Goal: Task Accomplishment & Management: Manage account settings

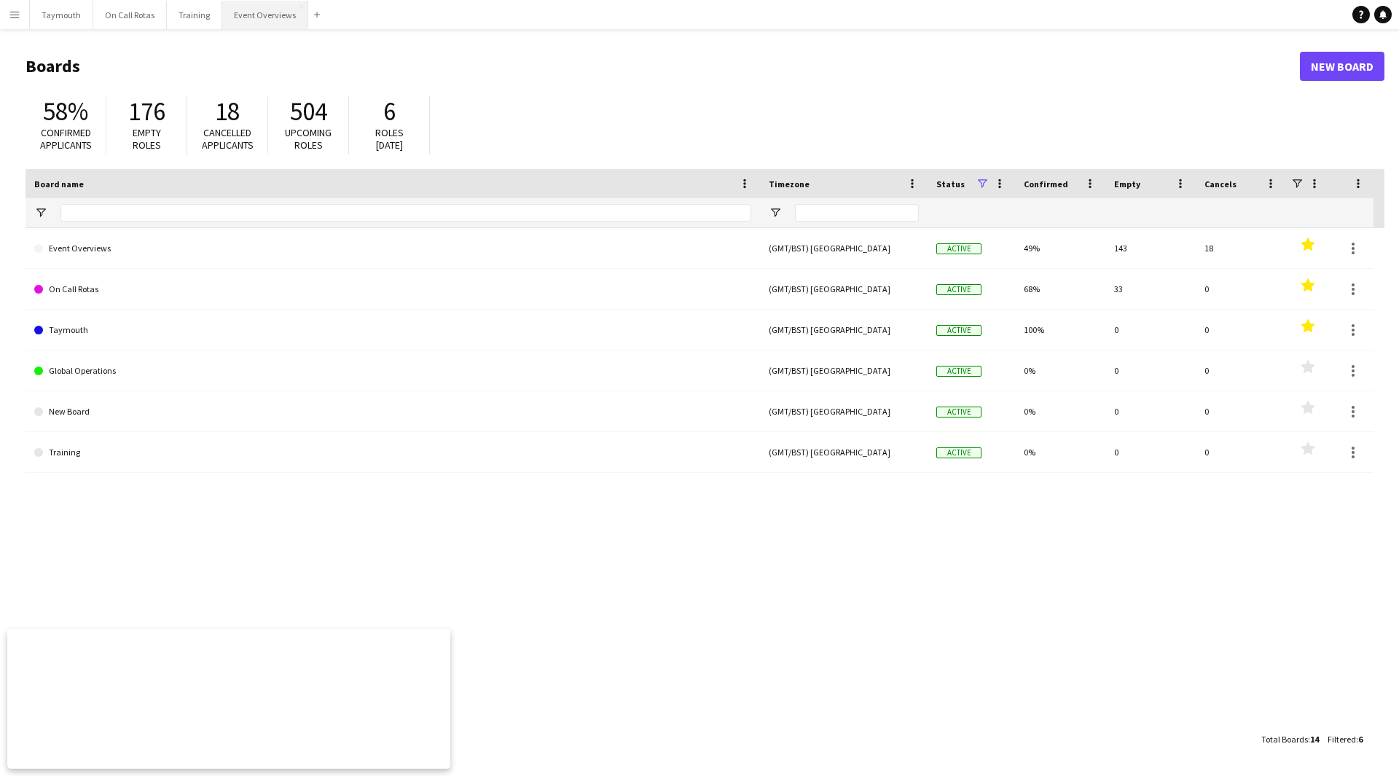
click at [243, 22] on button "Event Overviews Close" at bounding box center [265, 15] width 86 height 28
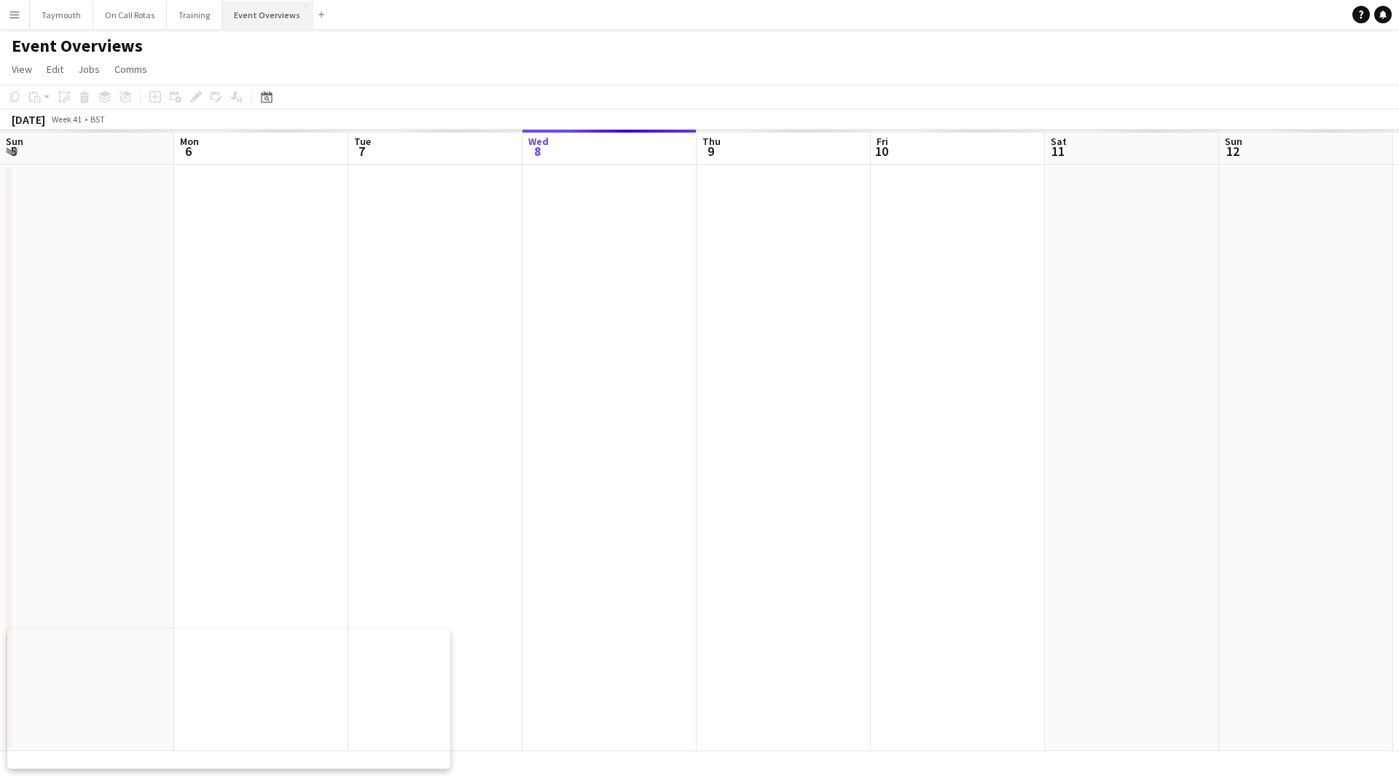
scroll to position [0, 348]
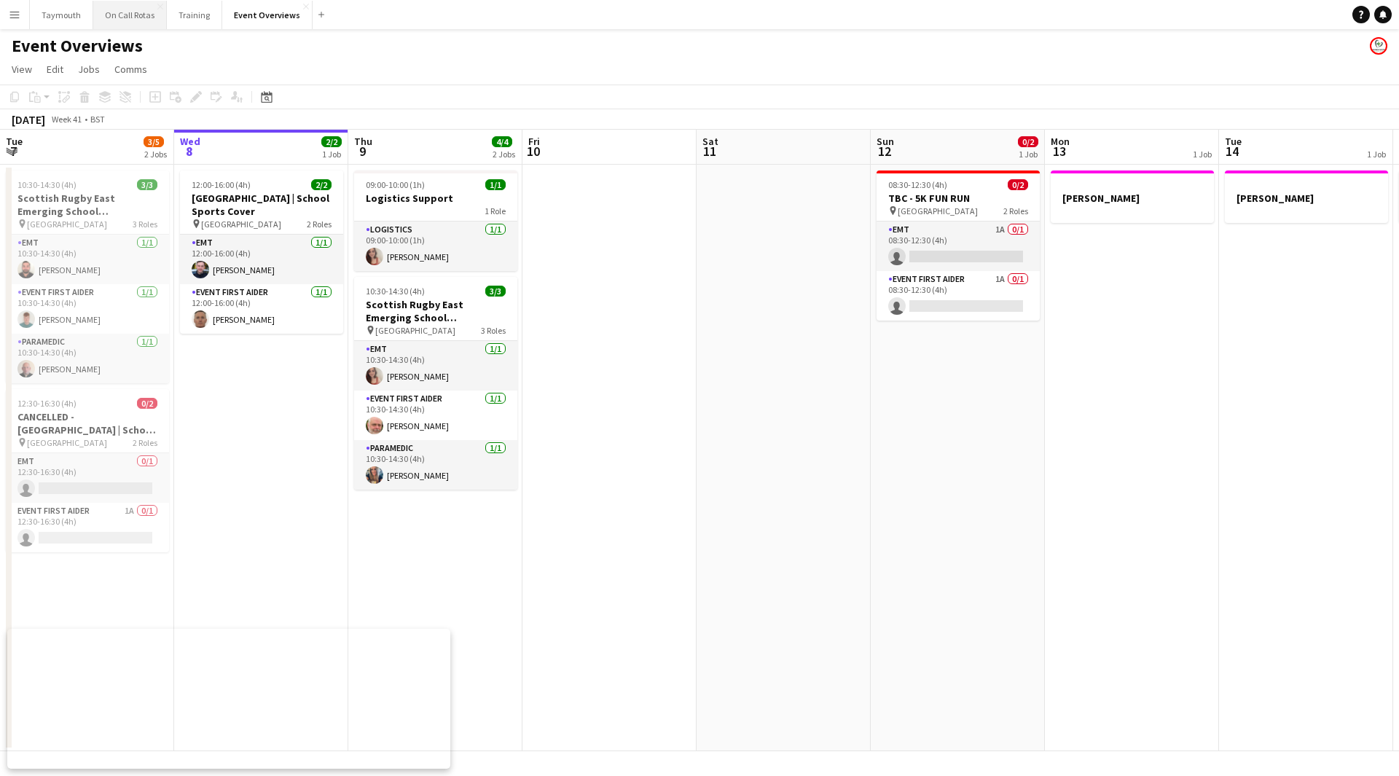
click at [139, 17] on button "On Call Rotas Close" at bounding box center [130, 15] width 74 height 28
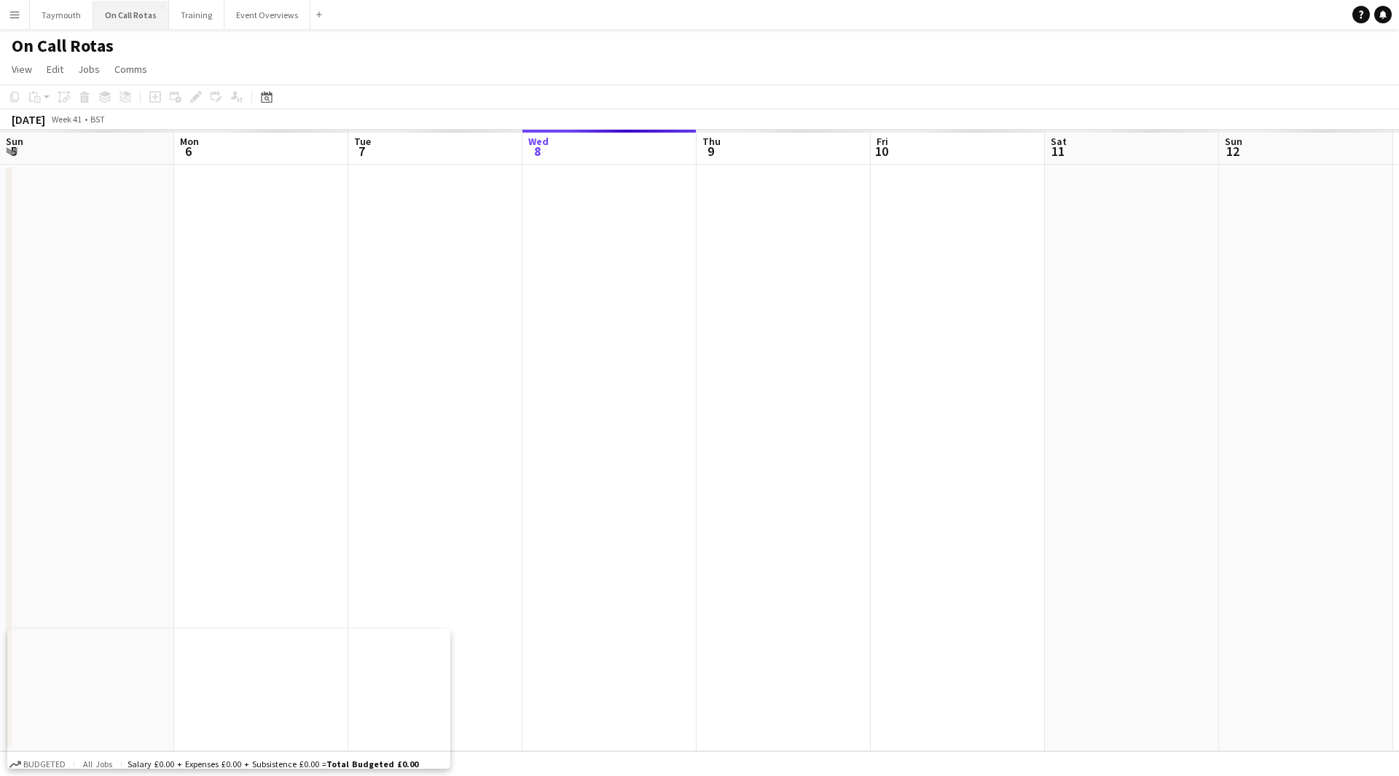
scroll to position [0, 348]
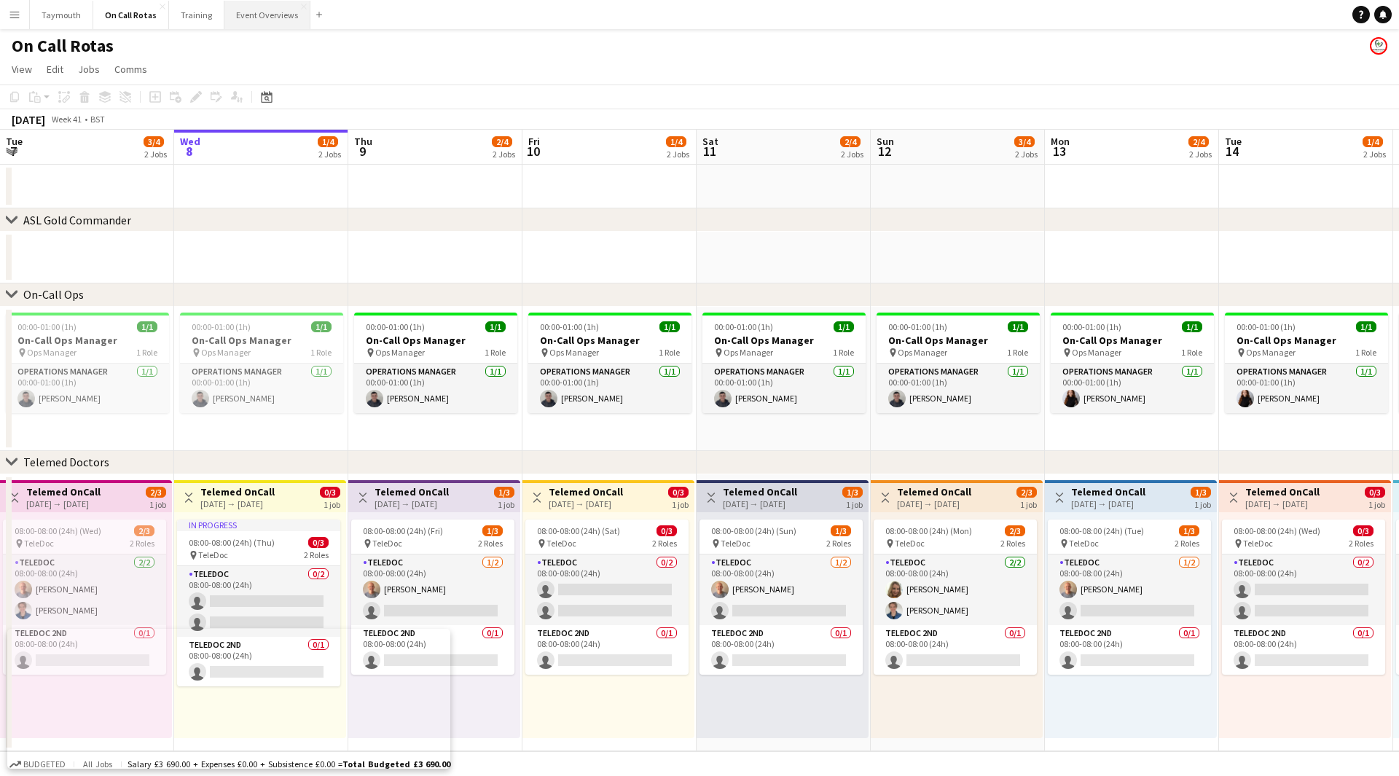
click at [247, 16] on button "Event Overviews Close" at bounding box center [267, 15] width 86 height 28
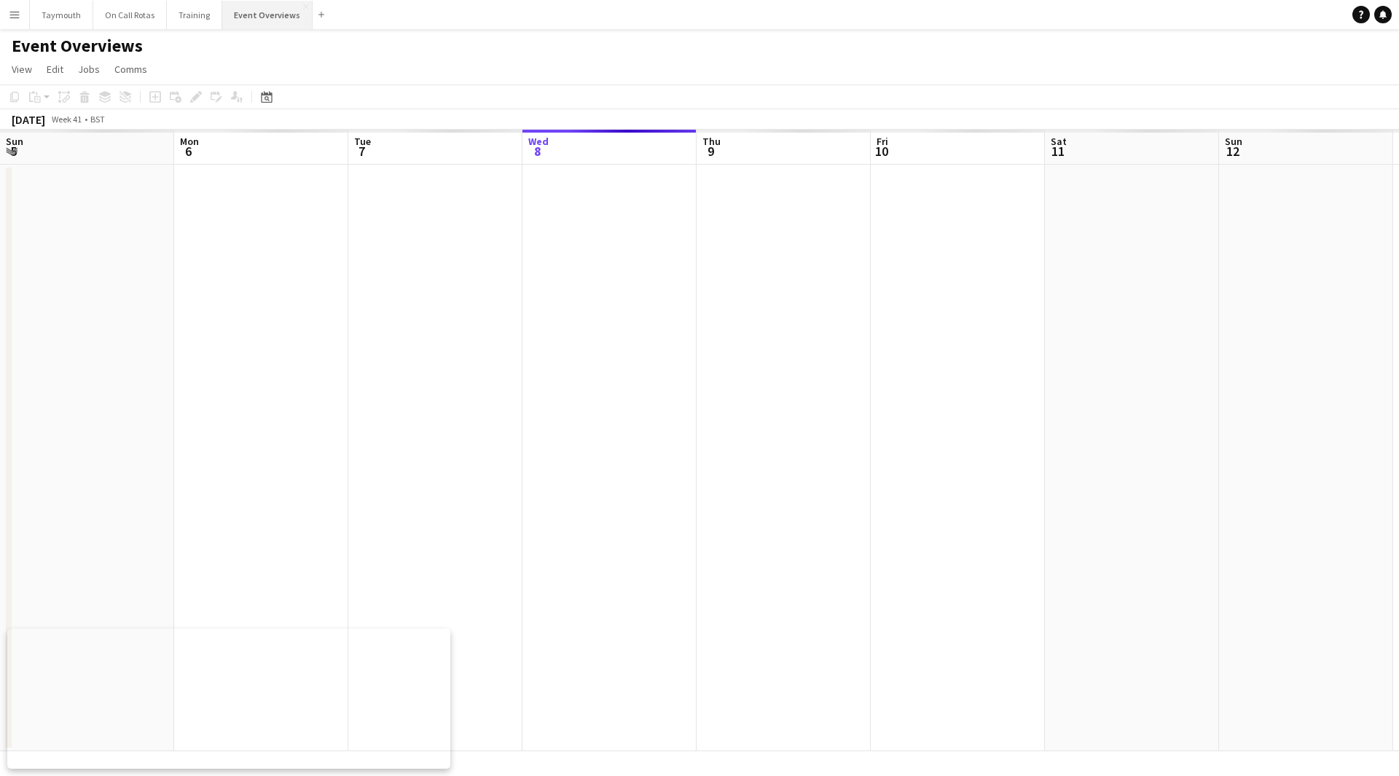
scroll to position [0, 348]
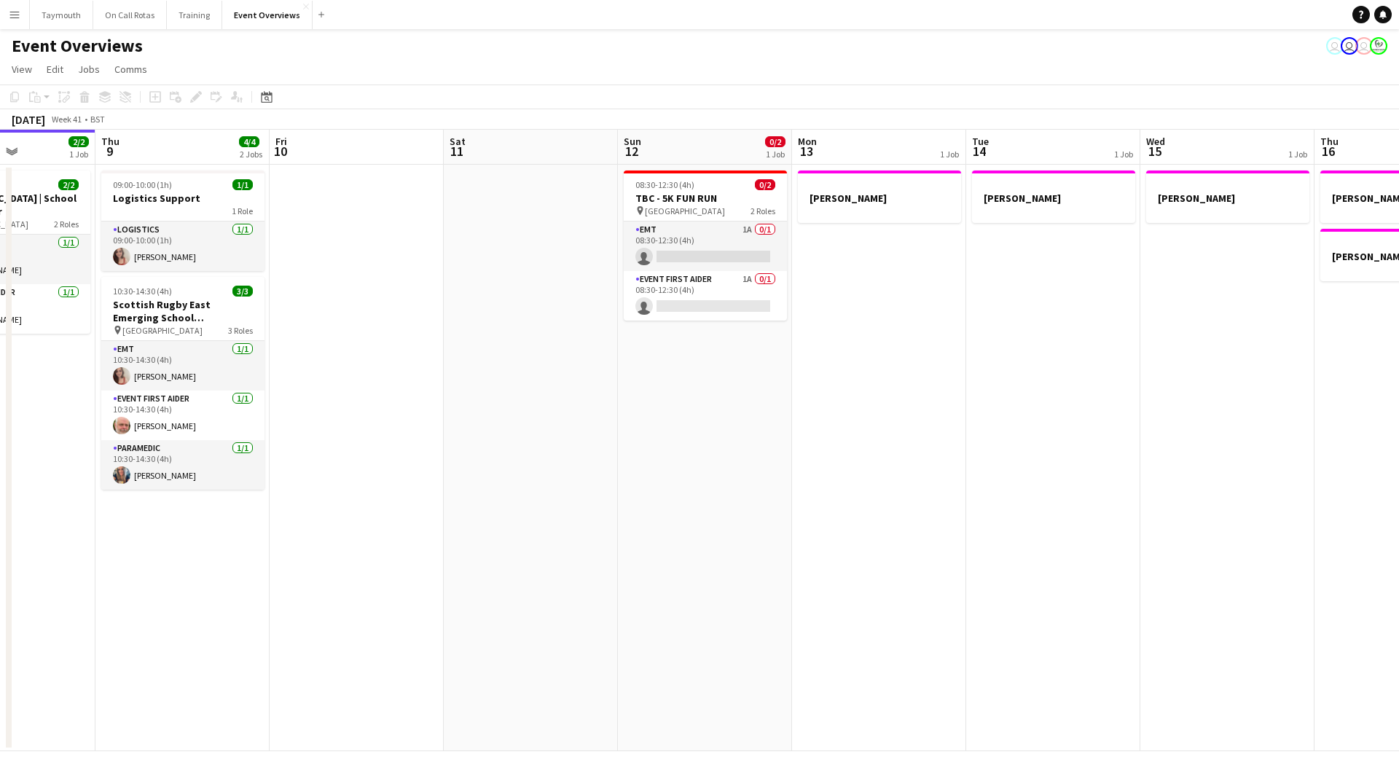
drag, startPoint x: 973, startPoint y: 615, endPoint x: 277, endPoint y: 625, distance: 696.1
click at [2, 643] on app-calendar-viewport "Sun 5 Mon 6 Tue 7 3/5 2 Jobs Wed 8 2/2 1 Job Thu 9 4/4 2 Jobs Fri 10 Sat 11 Sun…" at bounding box center [699, 441] width 1399 height 622
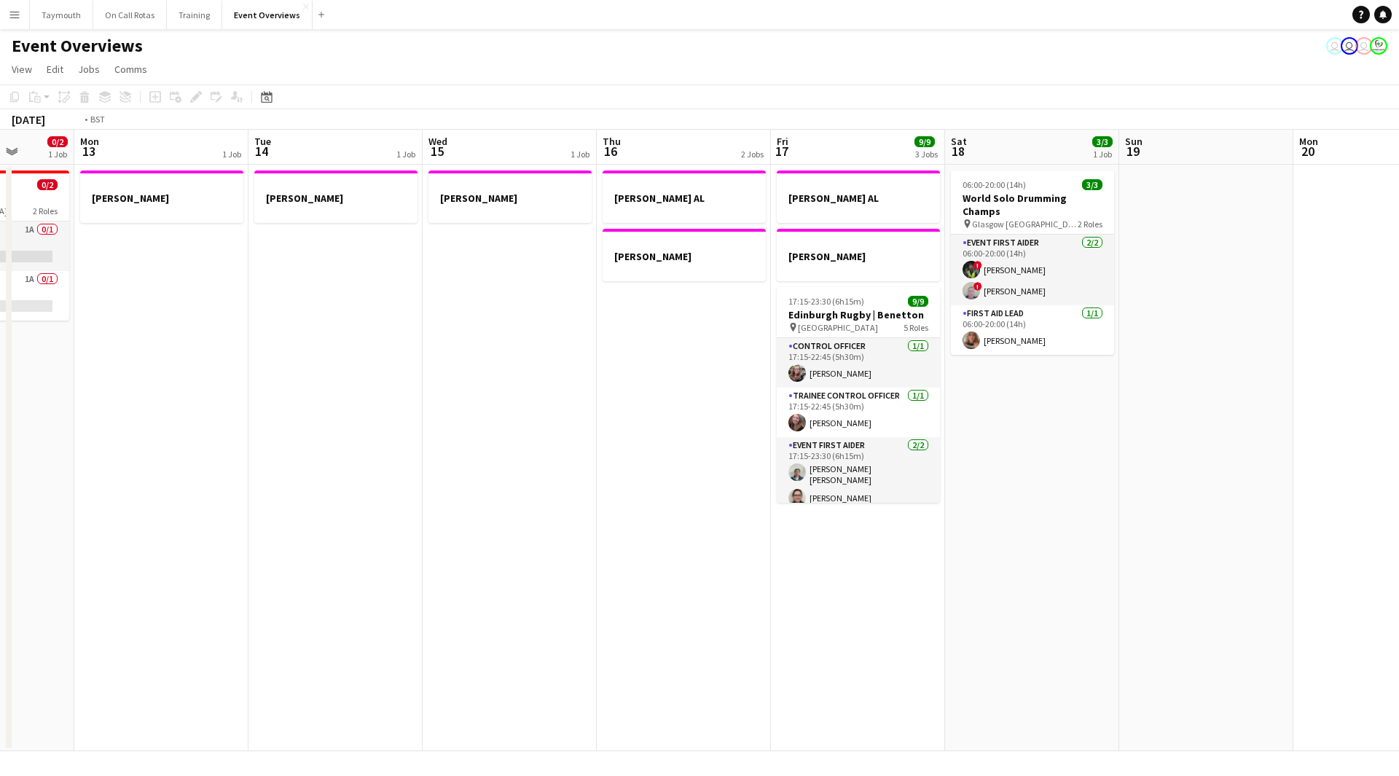
drag, startPoint x: 648, startPoint y: 645, endPoint x: 359, endPoint y: 659, distance: 289.7
click at [185, 684] on app-calendar-viewport "Fri 10 Sat 11 Sun 12 0/2 1 Job Mon 13 1 Job Tue 14 1 Job Wed 15 1 Job Thu 16 2 …" at bounding box center [699, 441] width 1399 height 622
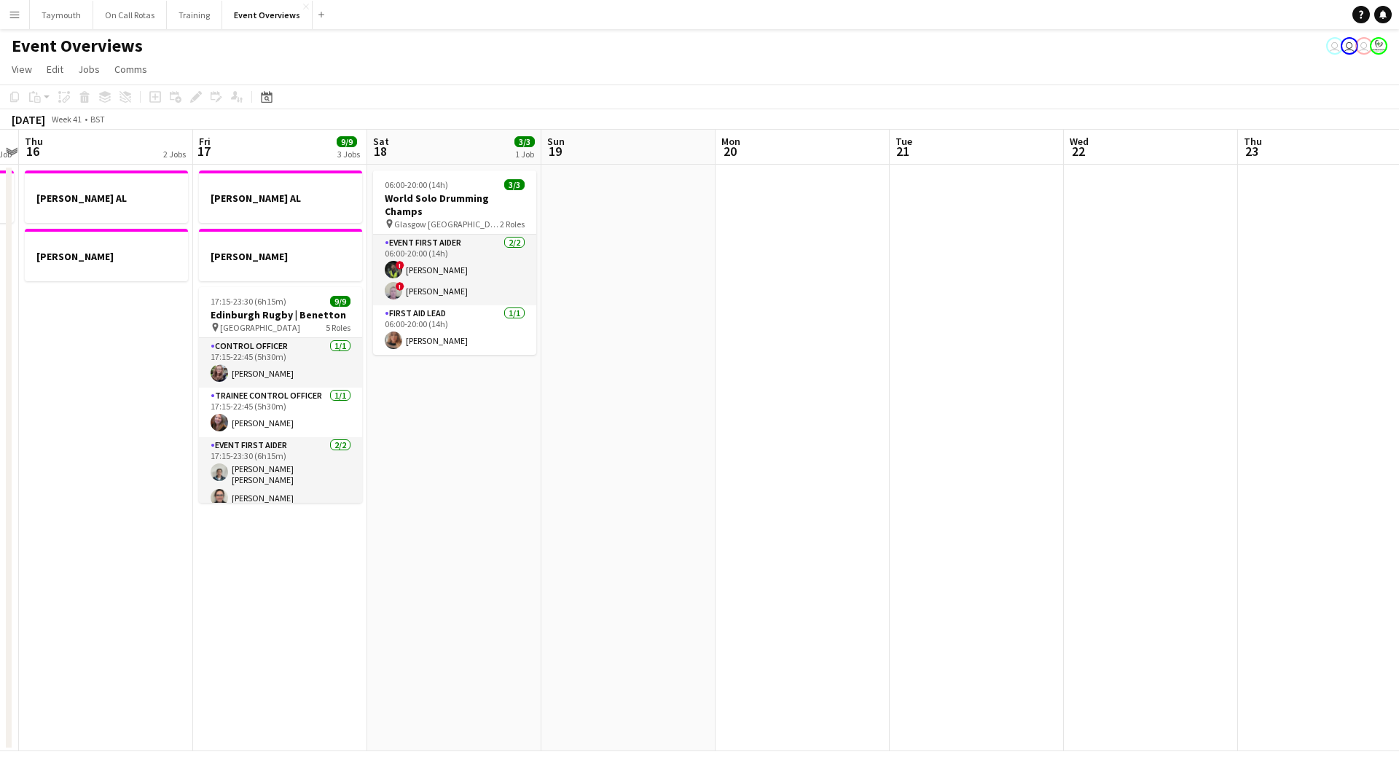
drag, startPoint x: 332, startPoint y: 674, endPoint x: 80, endPoint y: 682, distance: 251.6
click at [80, 682] on app-calendar-viewport "Mon 13 1 Job Tue 14 1 Job Wed 15 1 Job Thu 16 2 Jobs Fri 17 9/9 3 Jobs Sat 18 3…" at bounding box center [699, 441] width 1399 height 622
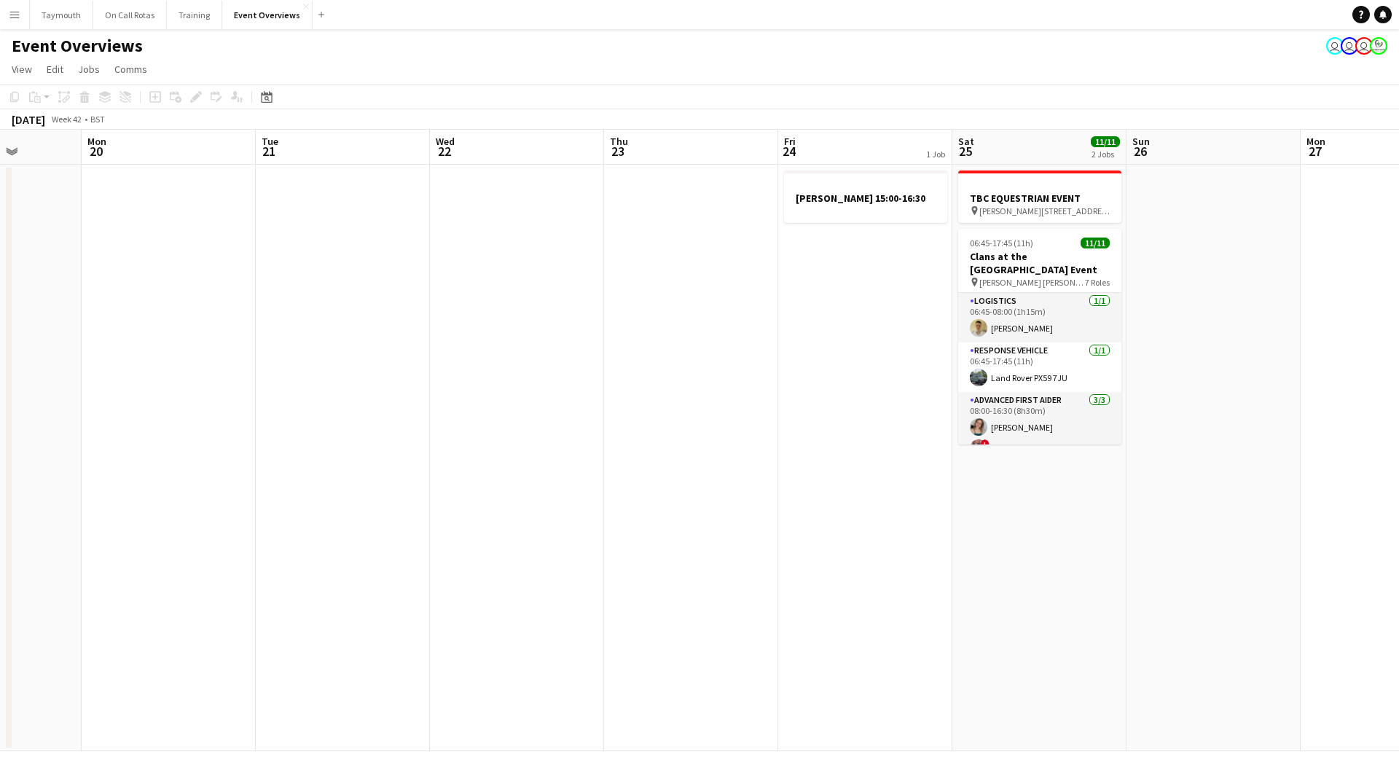
click at [278, 97] on app-toolbar "Copy Paste Paste Ctrl+V Paste with crew Ctrl+Shift+V Paste linked Job [GEOGRAPH…" at bounding box center [699, 97] width 1399 height 25
click at [270, 99] on icon "Date picker" at bounding box center [267, 97] width 12 height 12
click at [366, 319] on button "[DATE]" at bounding box center [370, 325] width 42 height 23
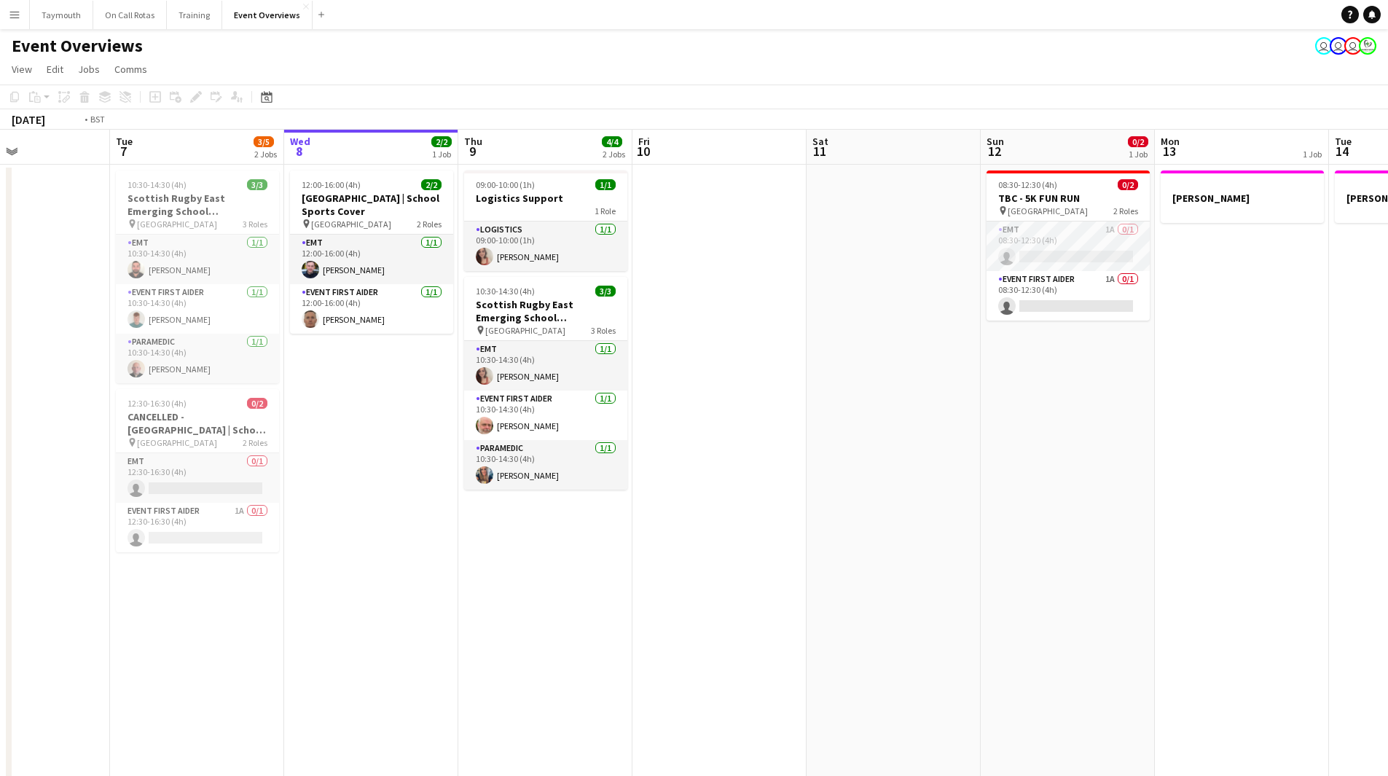
drag, startPoint x: 907, startPoint y: 440, endPoint x: 181, endPoint y: 506, distance: 728.2
click at [181, 506] on app-calendar-viewport "Fri 3 15/15 3 Jobs Sat 4 13/13 7 Jobs Sun 5 Mon 6 Tue 7 3/5 2 Jobs Wed 8 2/2 1 …" at bounding box center [694, 726] width 1388 height 1192
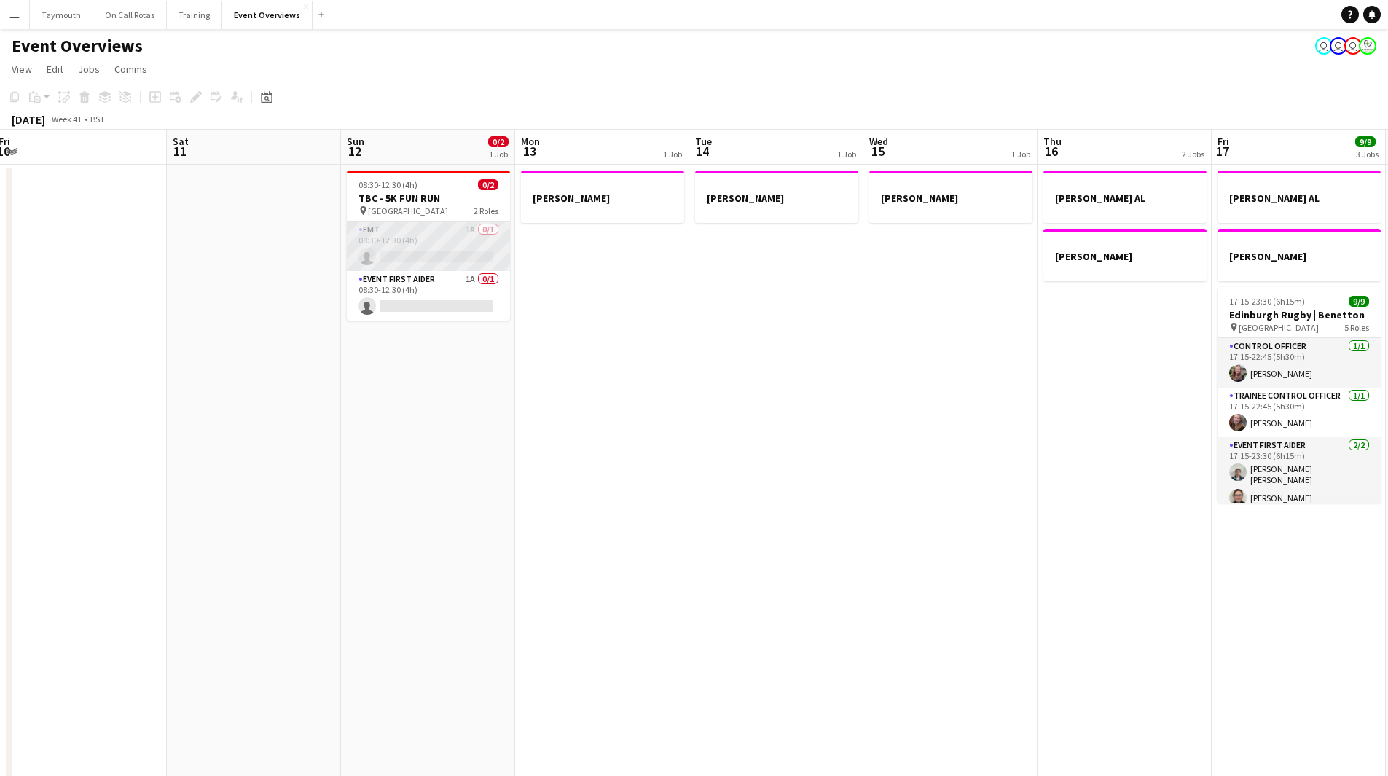
click at [434, 233] on app-card-role "EMT 1A 0/1 08:30-12:30 (4h) single-neutral-actions" at bounding box center [428, 247] width 163 height 50
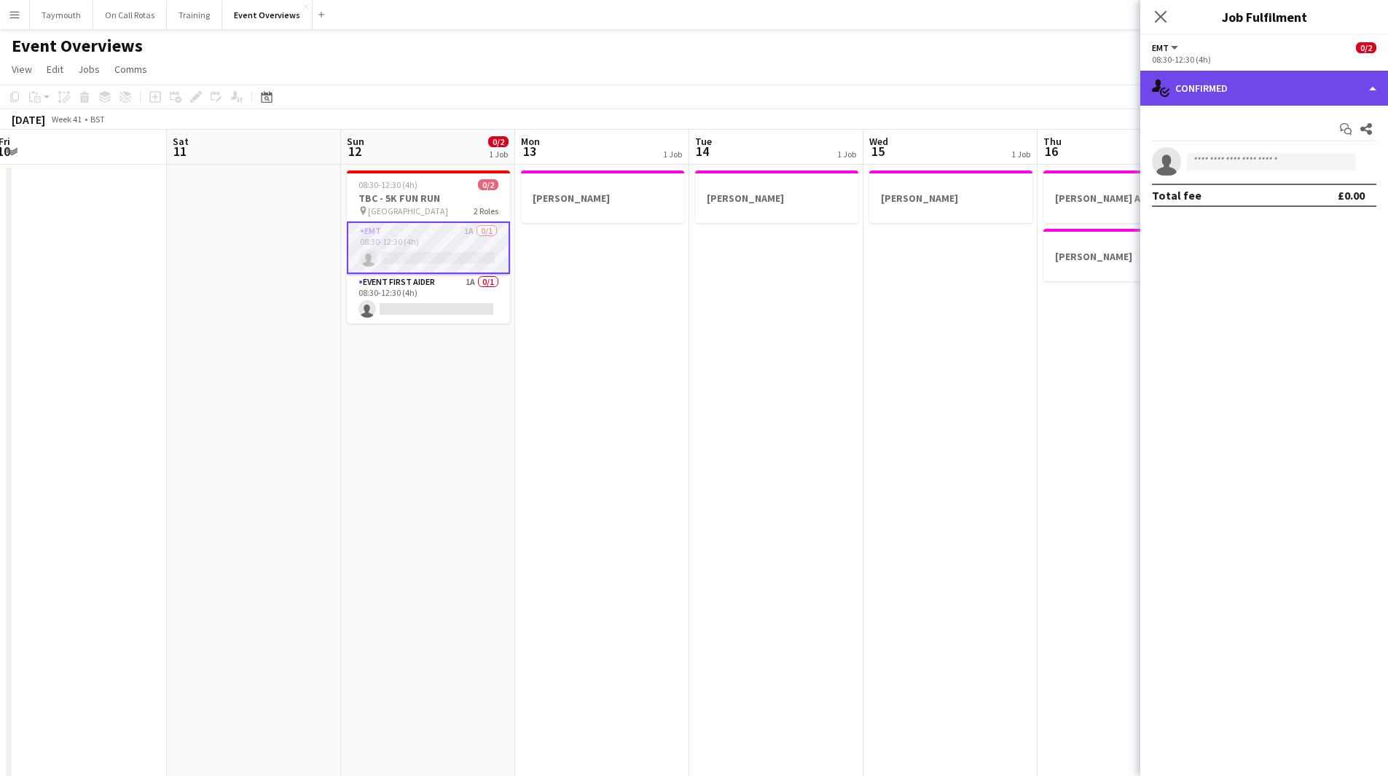
click at [1264, 86] on div "single-neutral-actions-check-2 Confirmed" at bounding box center [1265, 88] width 248 height 35
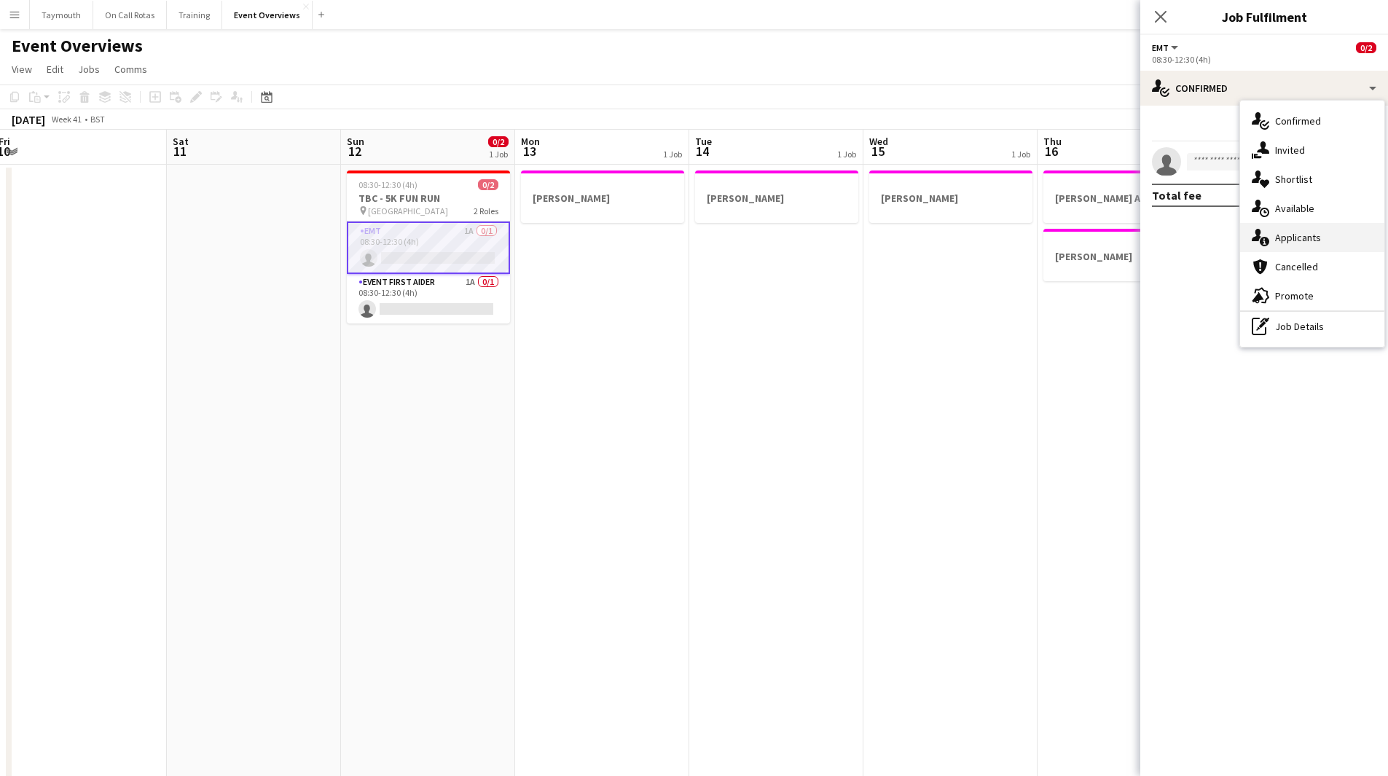
click at [1267, 242] on icon at bounding box center [1264, 241] width 9 height 9
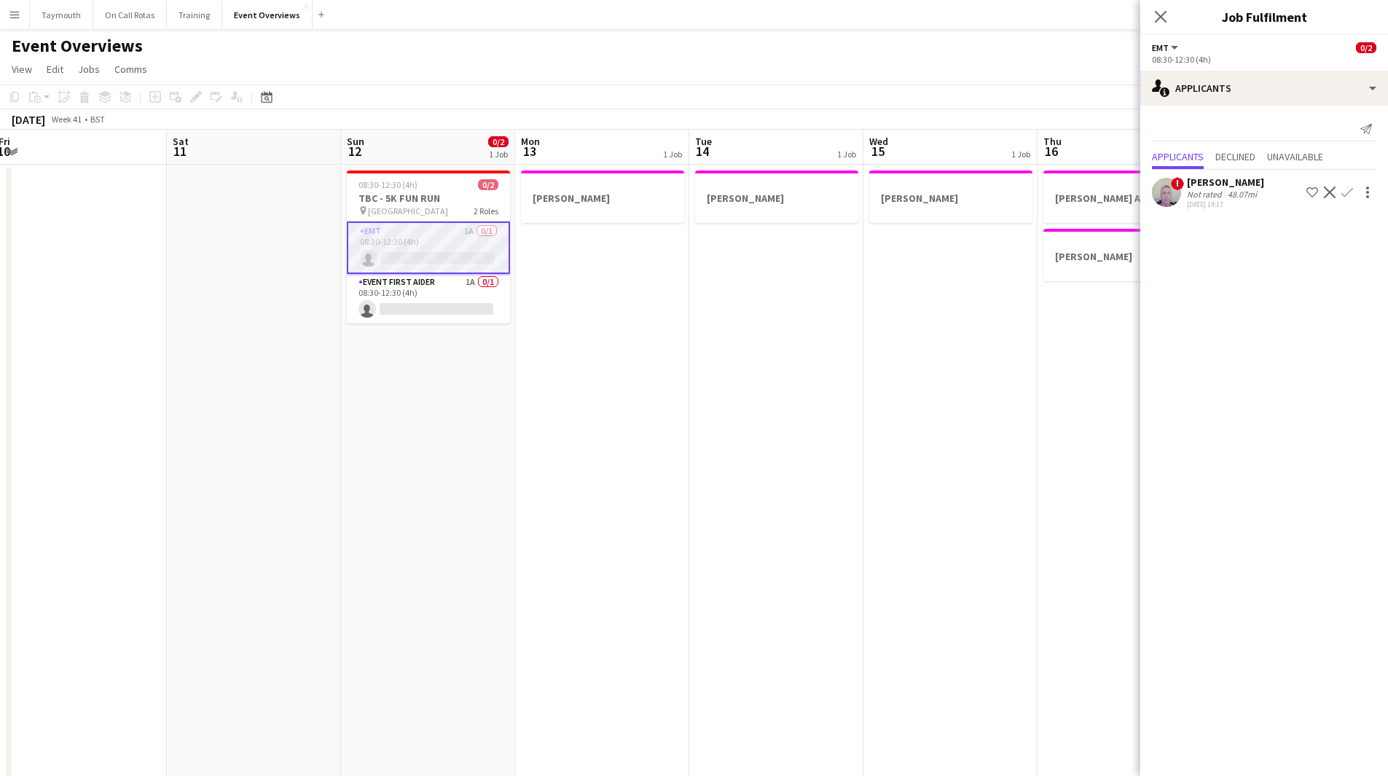
click at [716, 423] on app-date-cell "[PERSON_NAME]" at bounding box center [776, 743] width 174 height 1157
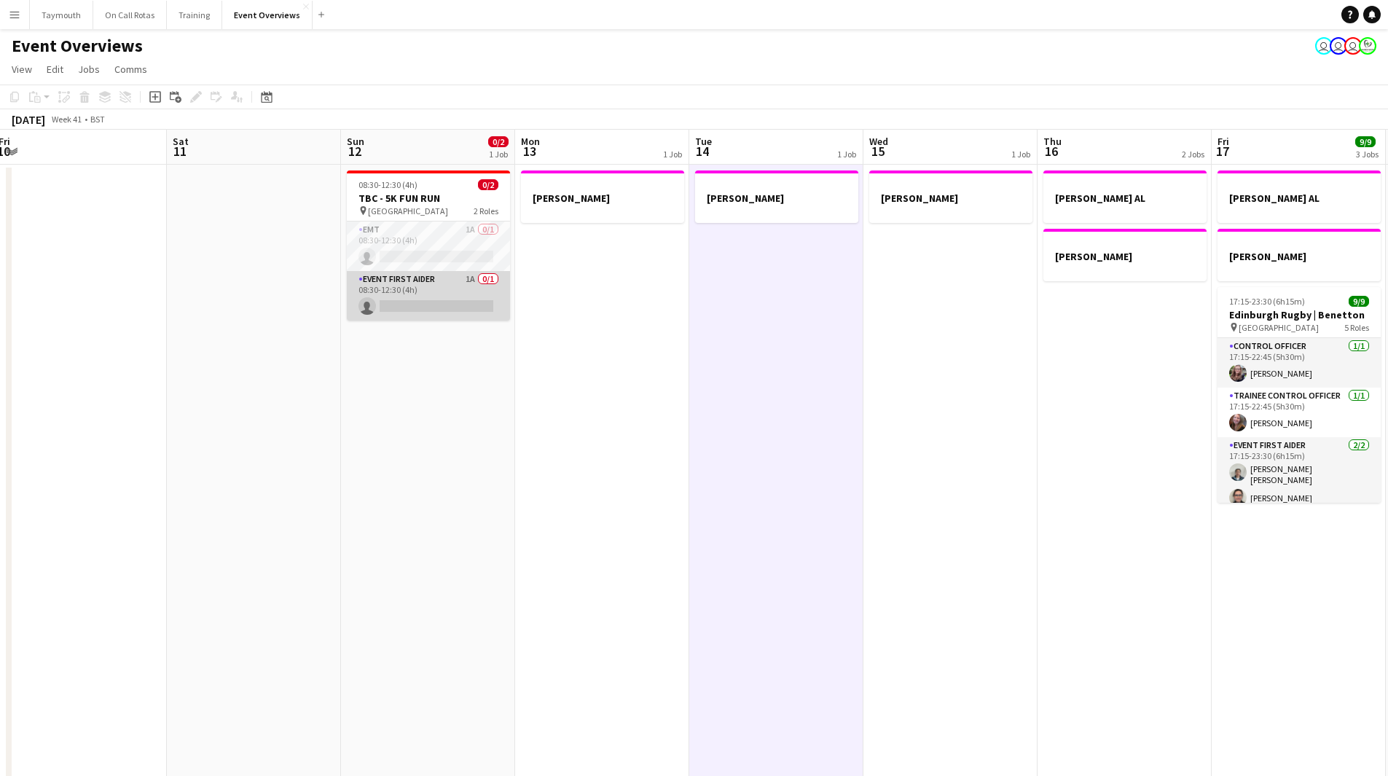
click at [445, 298] on app-card-role "Event First Aider 1A 0/1 08:30-12:30 (4h) single-neutral-actions" at bounding box center [428, 296] width 163 height 50
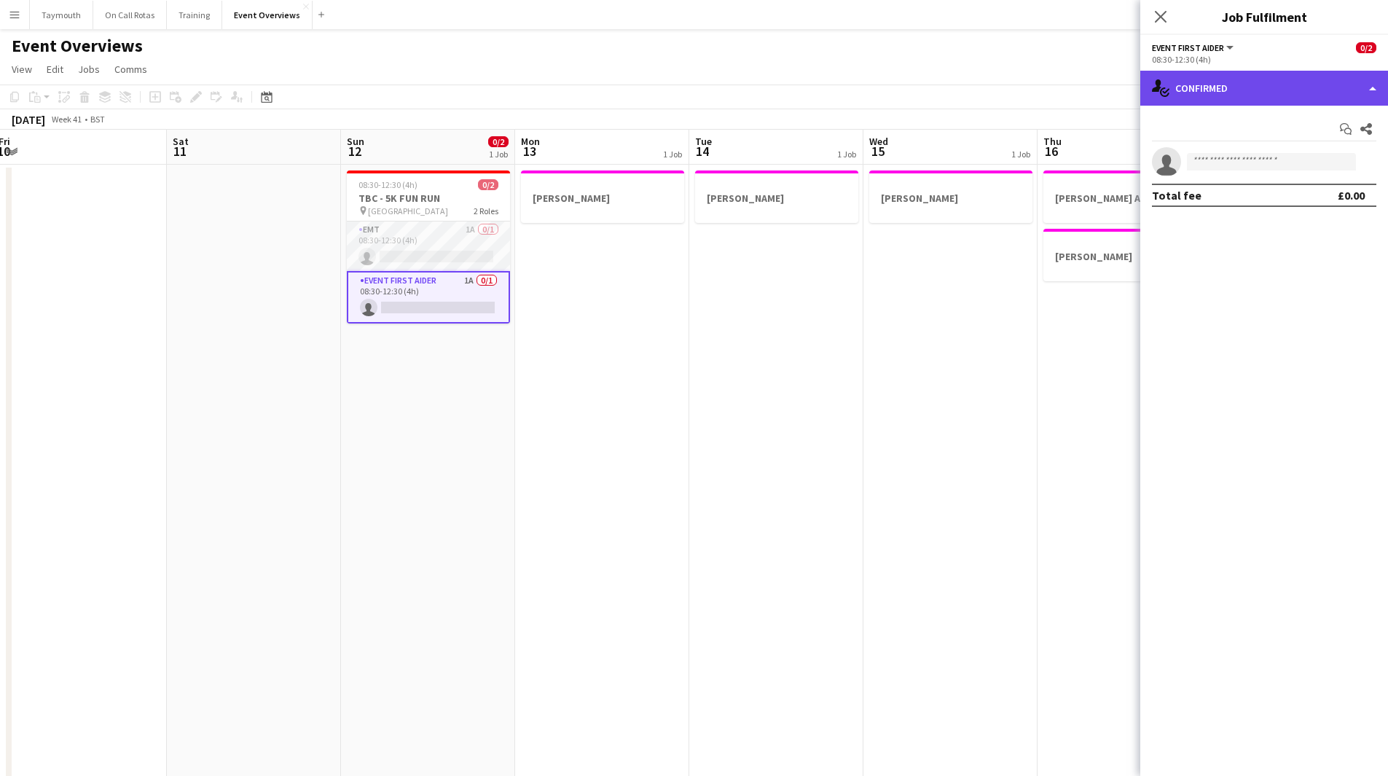
click at [1273, 93] on div "single-neutral-actions-check-2 Confirmed" at bounding box center [1265, 88] width 248 height 35
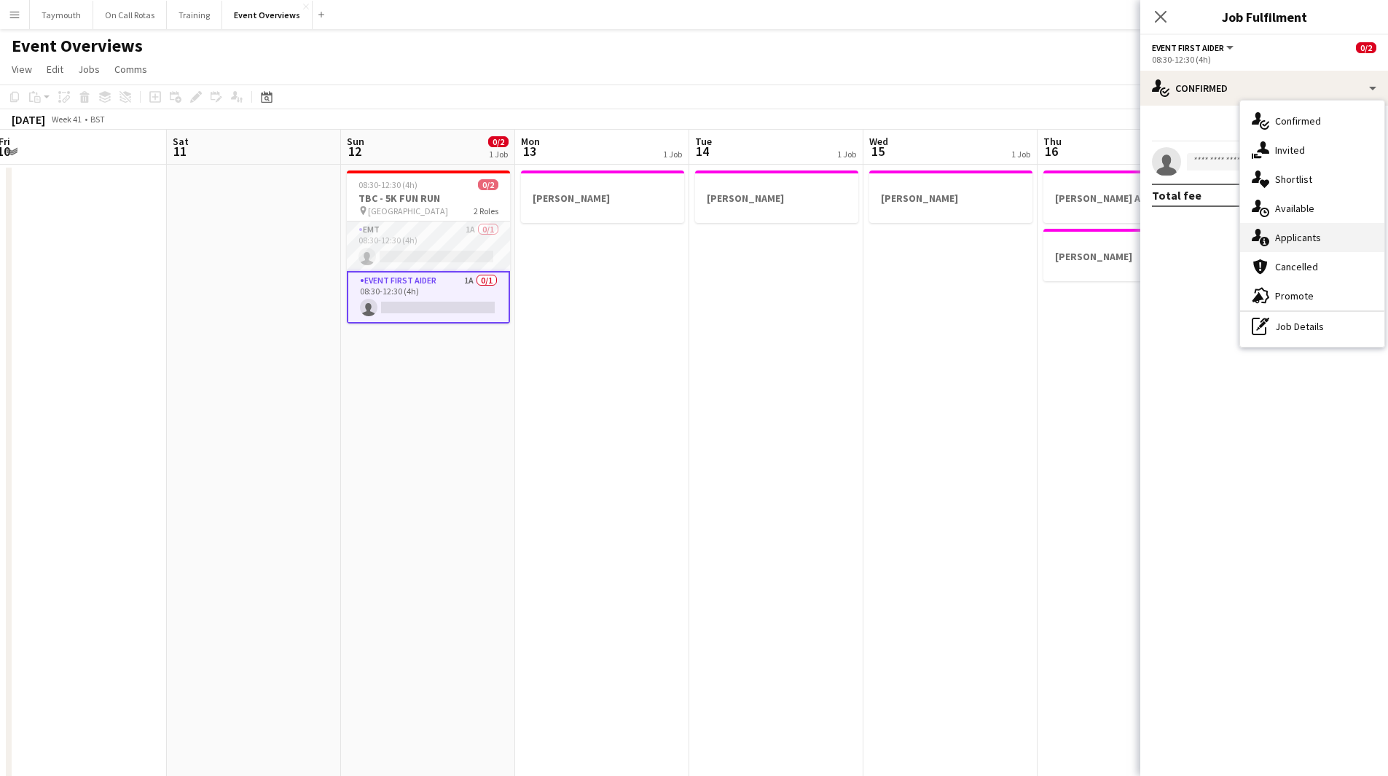
click at [1311, 241] on span "Applicants" at bounding box center [1298, 237] width 46 height 13
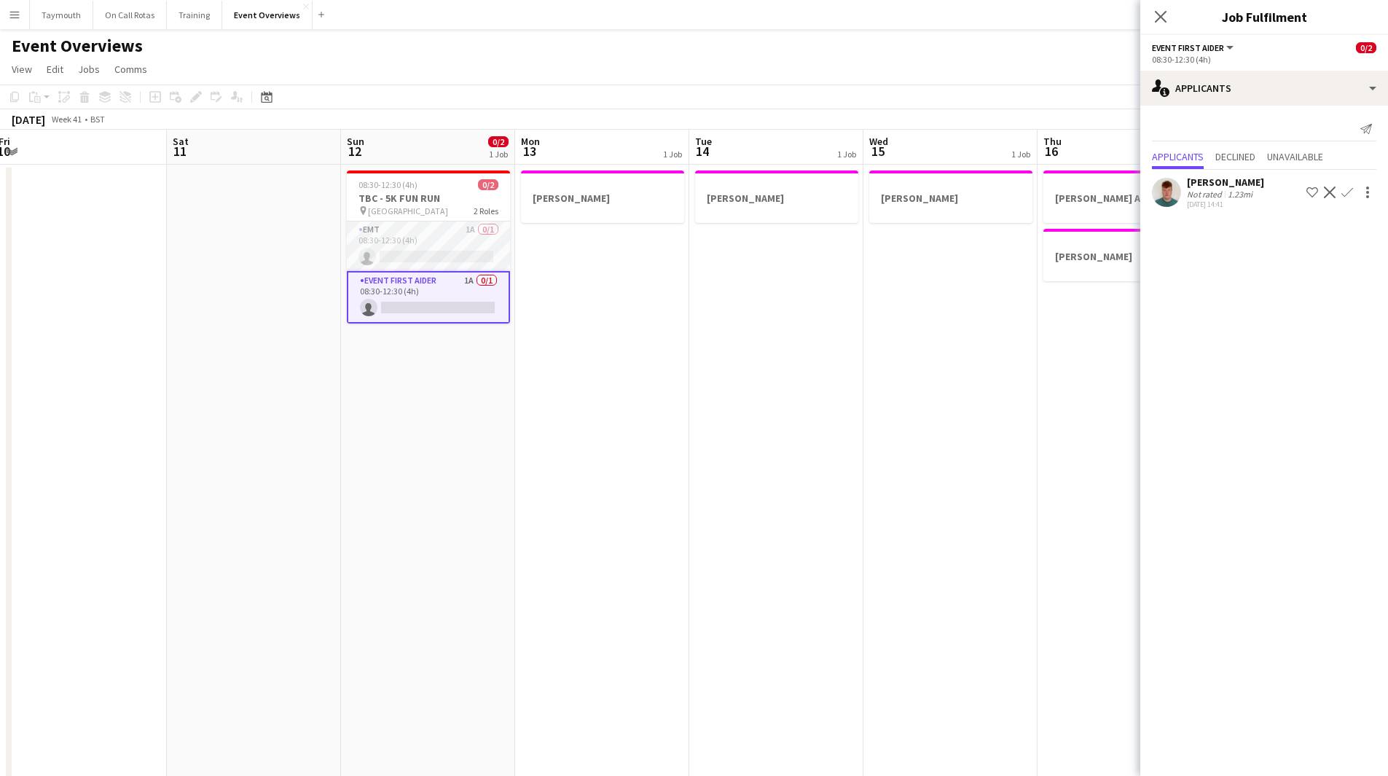
click at [649, 409] on app-date-cell "[PERSON_NAME]" at bounding box center [602, 743] width 174 height 1157
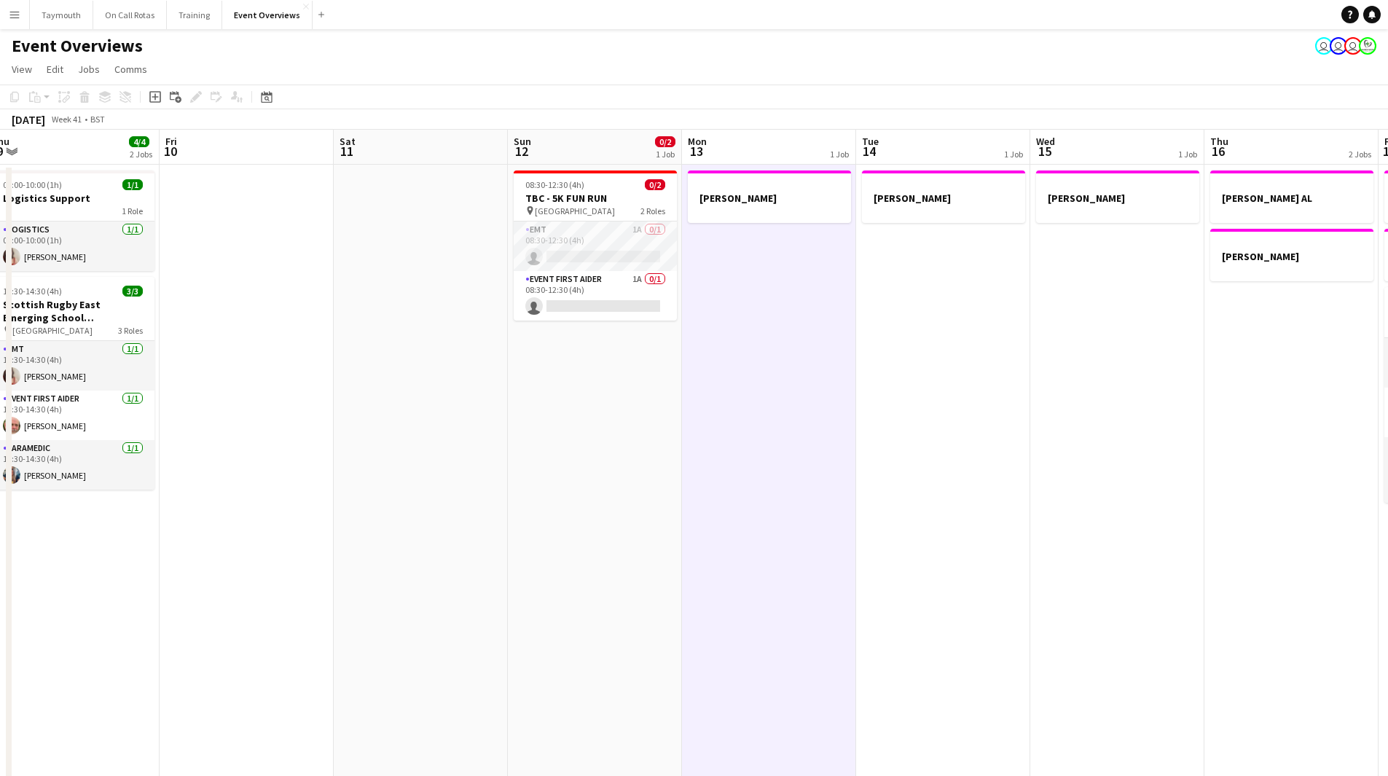
drag, startPoint x: 1069, startPoint y: 418, endPoint x: 1090, endPoint y: 380, distance: 42.8
click at [1233, 383] on app-calendar-viewport "Tue 7 3/5 2 Jobs Wed 8 2/2 1 Job Thu 9 4/4 2 Jobs Fri 10 Sat 11 Sun 12 0/2 1 Jo…" at bounding box center [694, 726] width 1388 height 1192
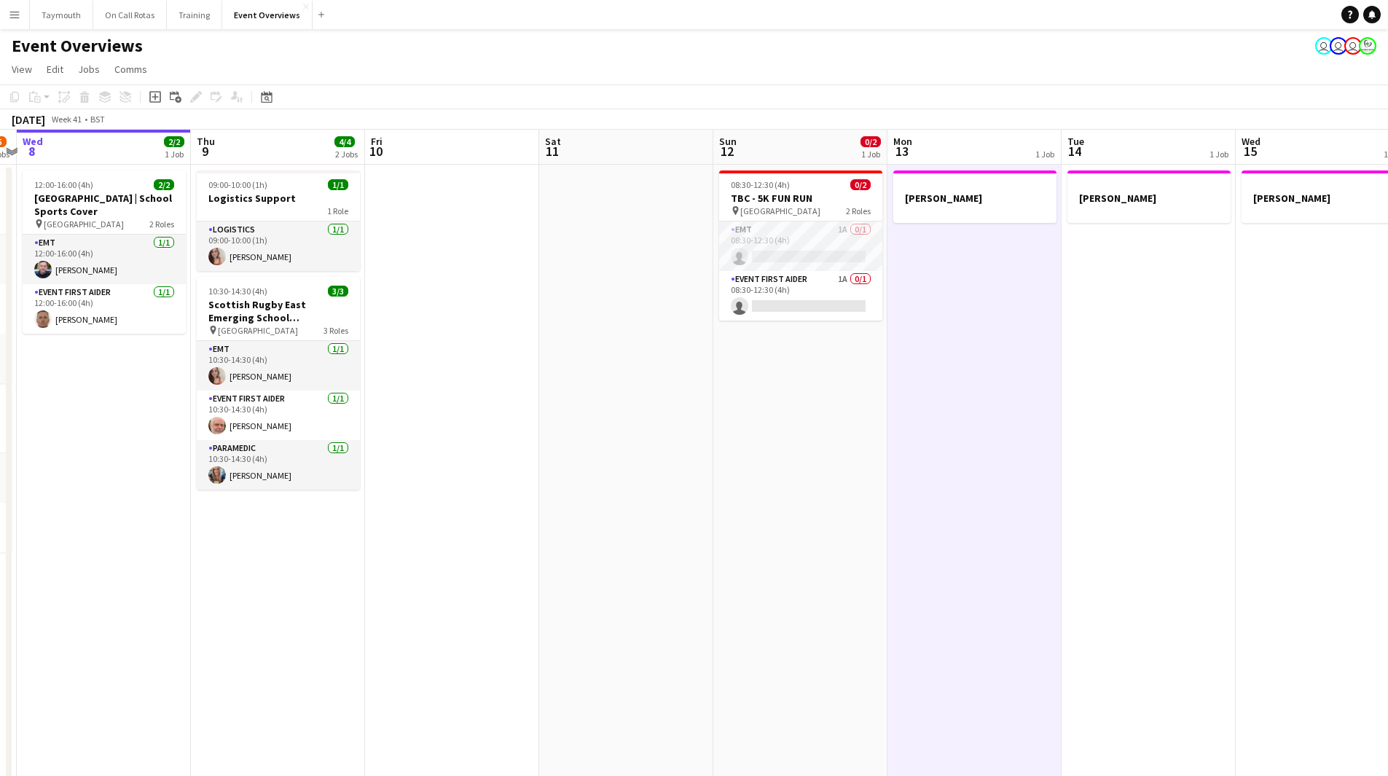
drag, startPoint x: 329, startPoint y: 319, endPoint x: 547, endPoint y: 354, distance: 220.7
click at [526, 369] on app-calendar-viewport "Sun 5 Mon 6 Tue 7 3/5 2 Jobs Wed 8 2/2 1 Job Thu 9 4/4 2 Jobs Fri 10 Sat 11 Sun…" at bounding box center [694, 726] width 1388 height 1192
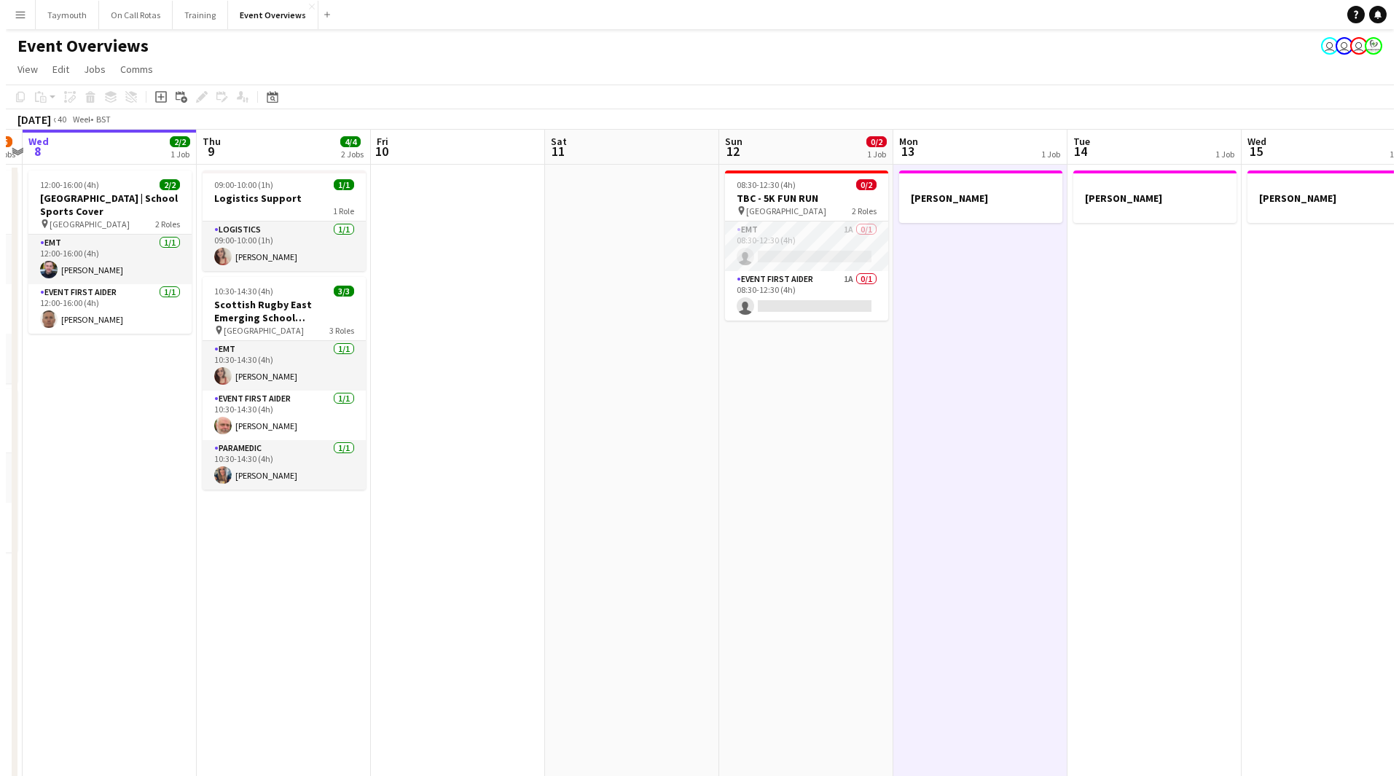
scroll to position [0, 517]
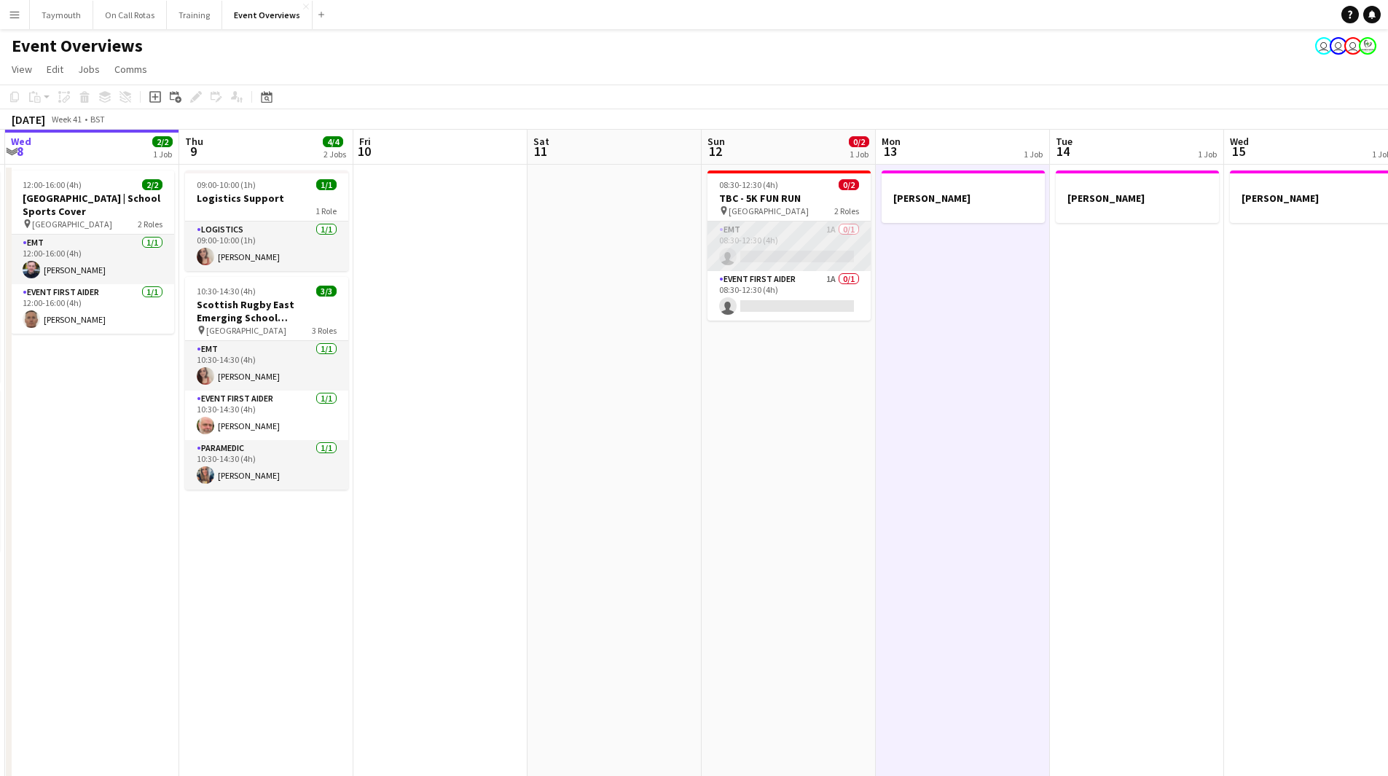
click at [816, 249] on app-card-role "EMT 1A 0/1 08:30-12:30 (4h) single-neutral-actions" at bounding box center [789, 247] width 163 height 50
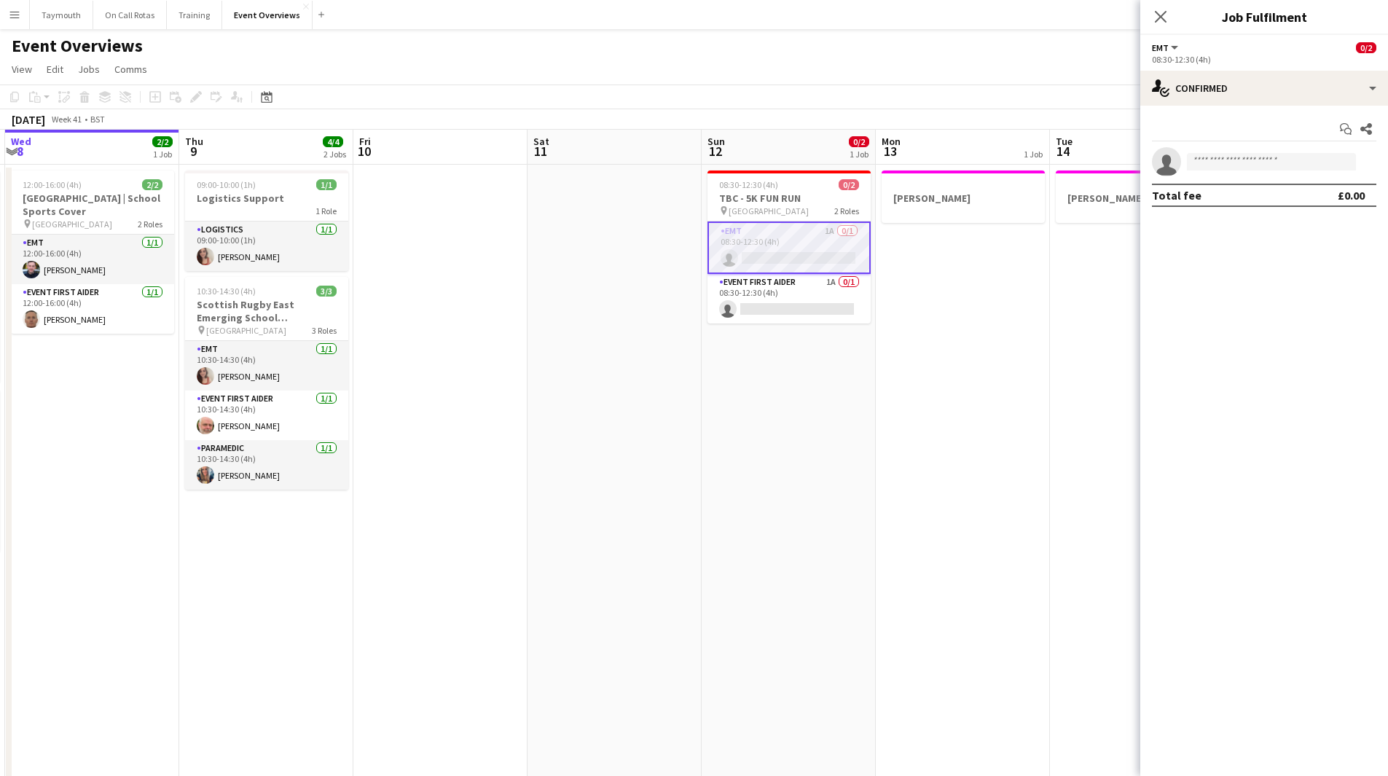
drag, startPoint x: 15, startPoint y: 8, endPoint x: 23, endPoint y: 17, distance: 12.0
click at [15, 8] on button "Menu" at bounding box center [14, 14] width 29 height 29
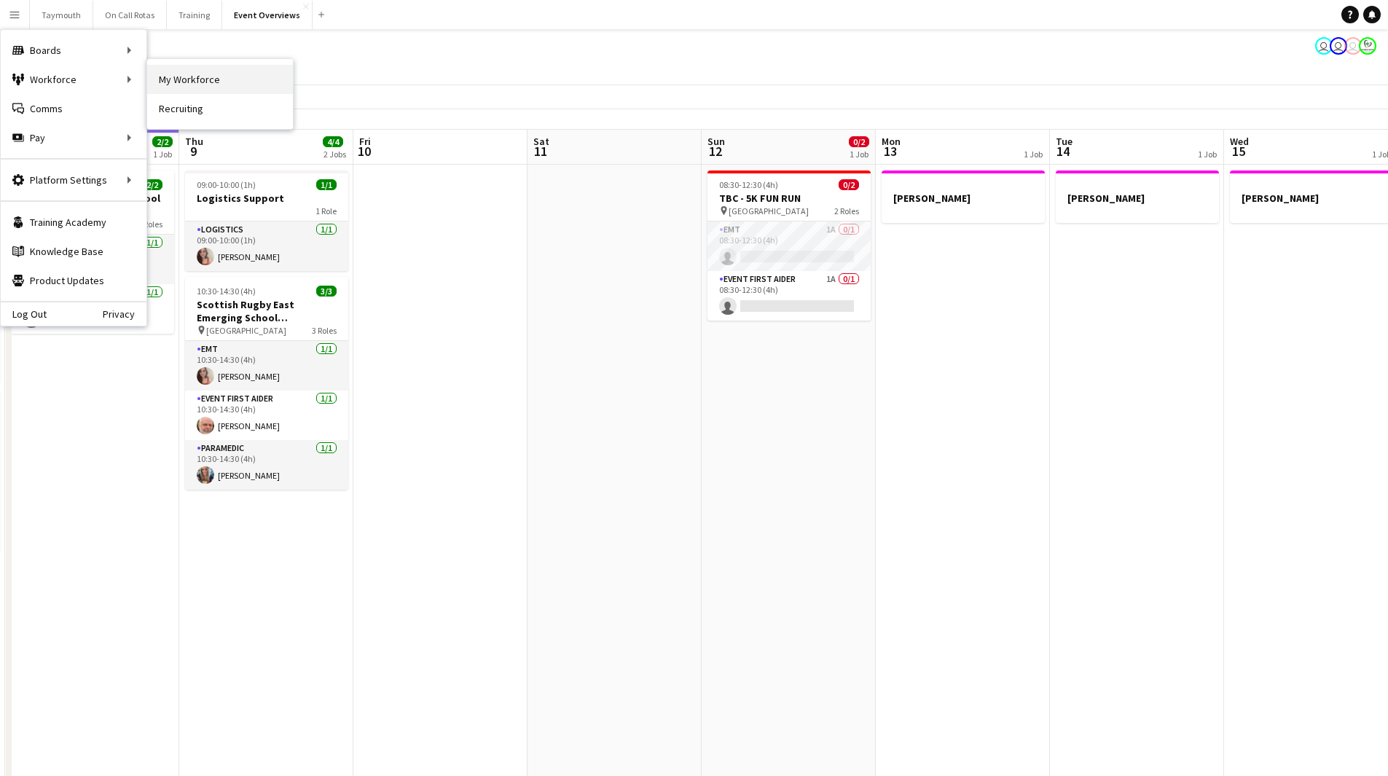
click at [192, 85] on link "My Workforce" at bounding box center [220, 79] width 146 height 29
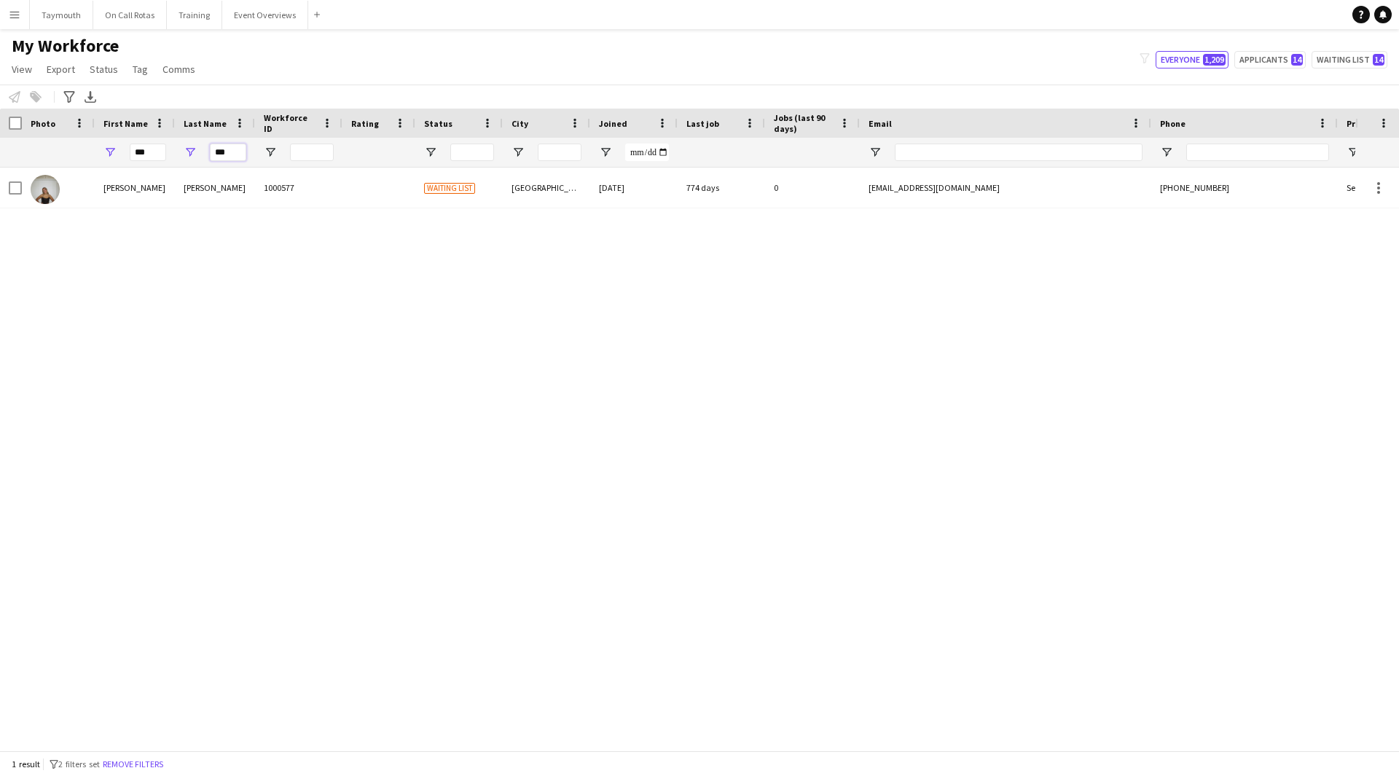
drag, startPoint x: 203, startPoint y: 154, endPoint x: 90, endPoint y: 154, distance: 113.0
click at [90, 154] on div "*** ***" at bounding box center [863, 152] width 1726 height 29
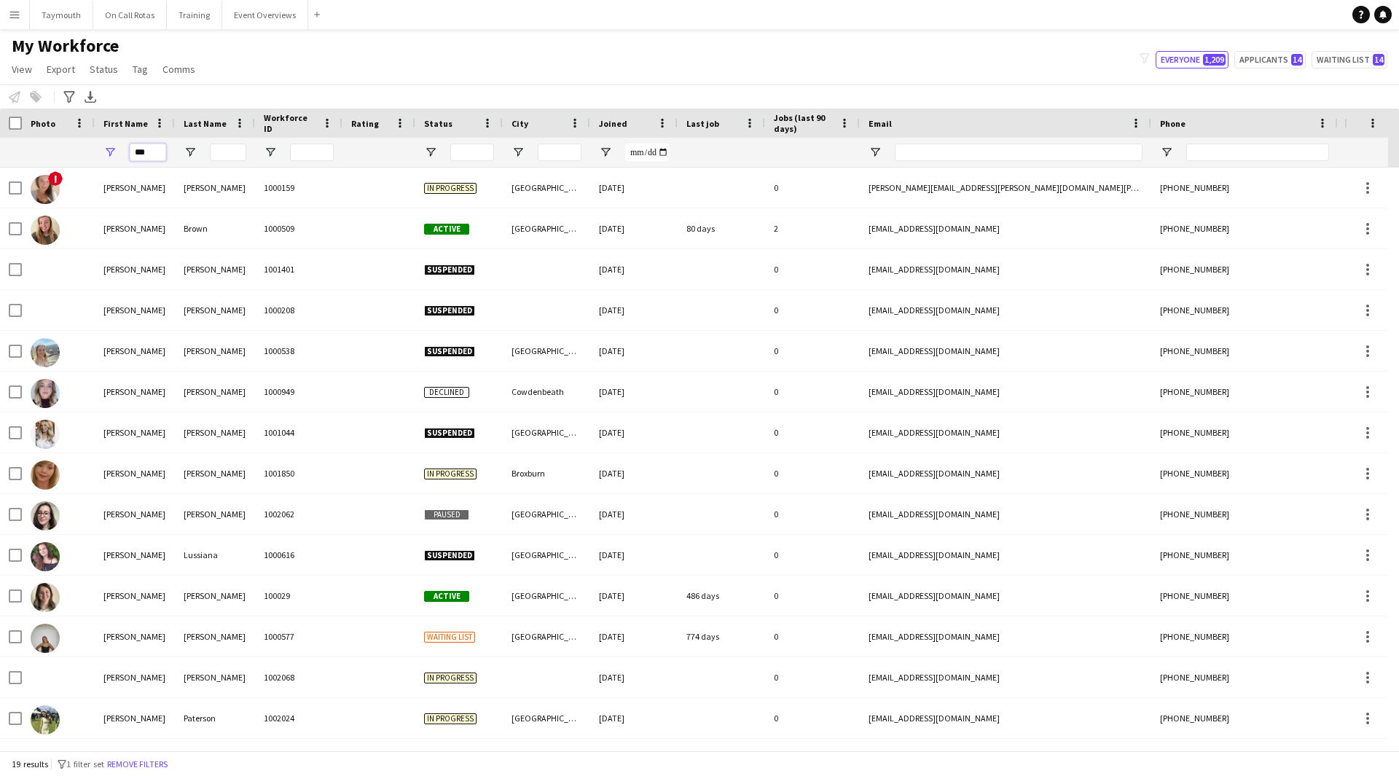
drag, startPoint x: 156, startPoint y: 151, endPoint x: -208, endPoint y: 101, distance: 367.8
click at [0, 101] on html "Menu Boards Boards Boards All jobs Status Workforce Workforce My Workforce Recr…" at bounding box center [699, 388] width 1399 height 776
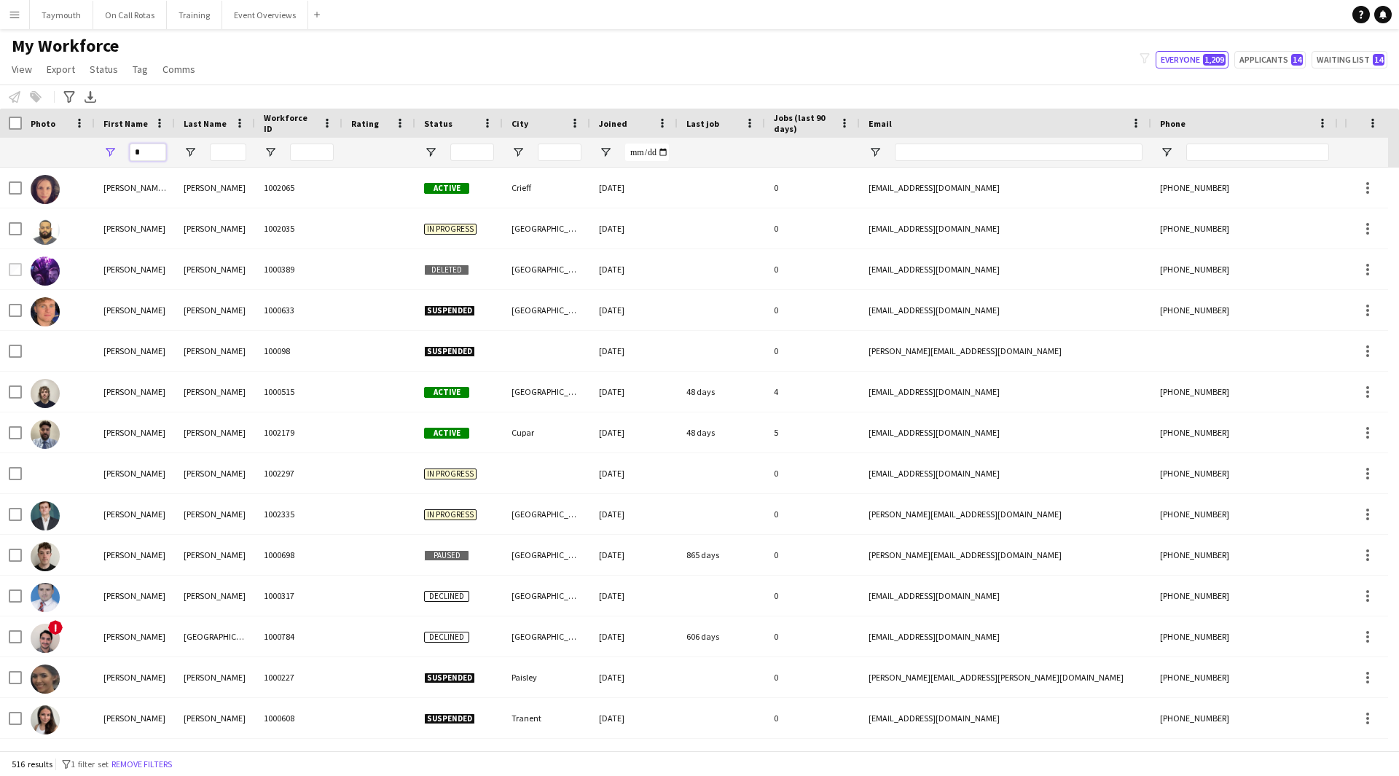
type input "*"
click at [222, 152] on input "Last Name Filter Input" at bounding box center [228, 152] width 36 height 17
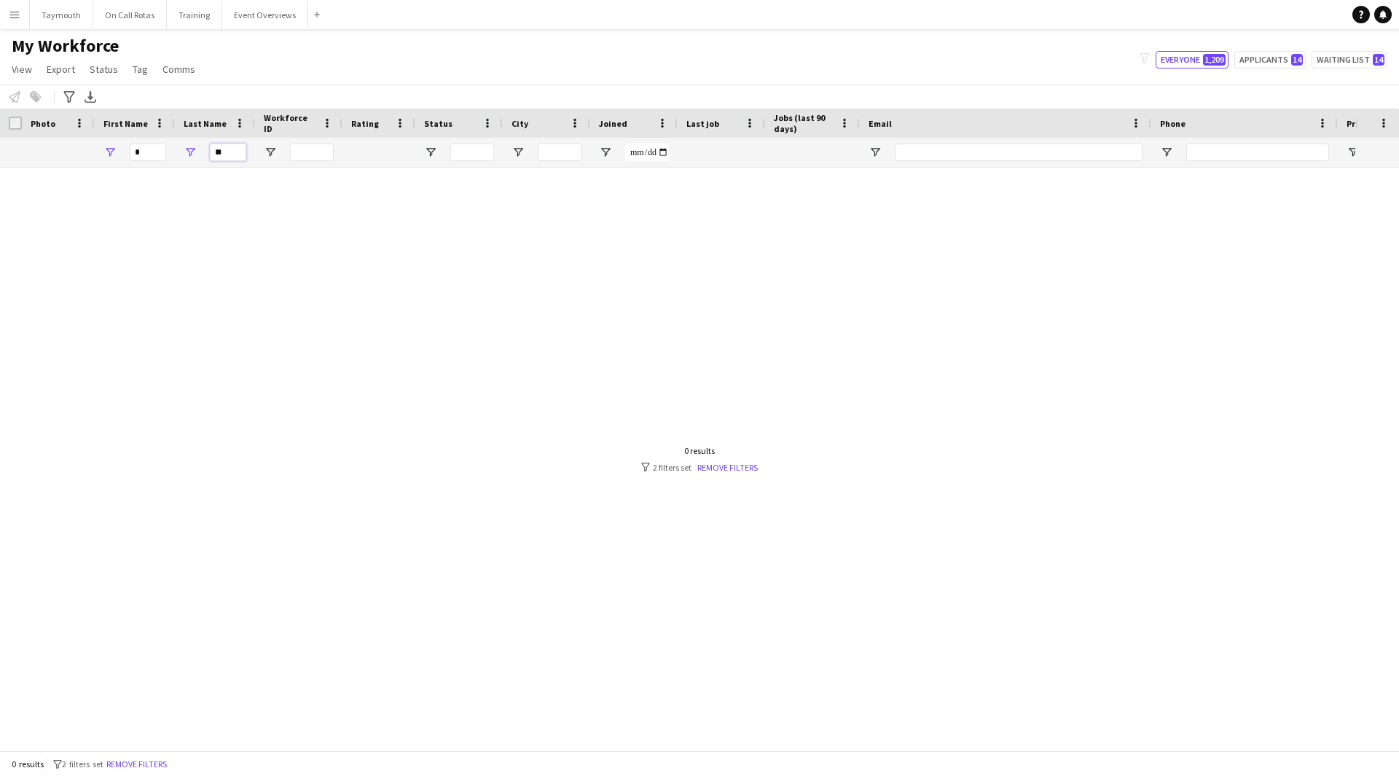
type input "*"
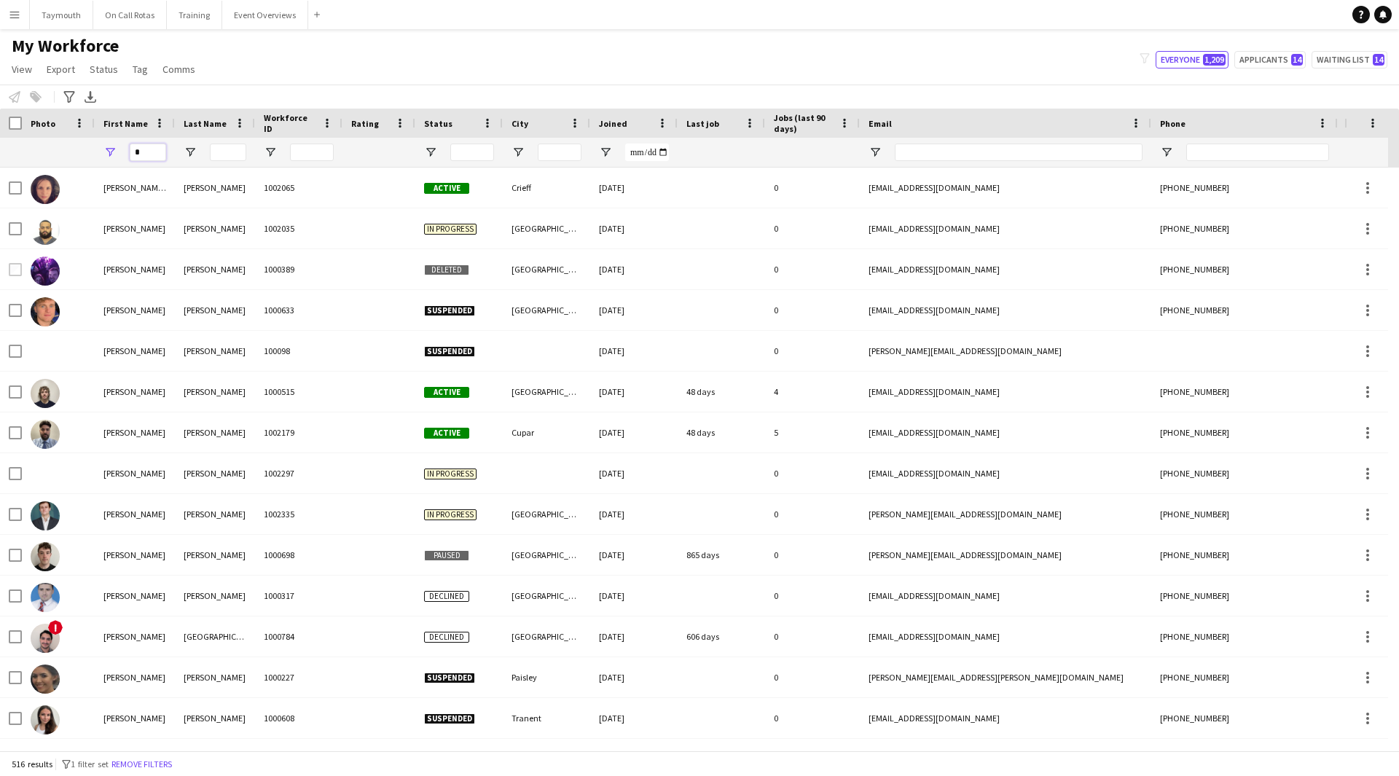
click at [160, 152] on input "*" at bounding box center [148, 152] width 36 height 17
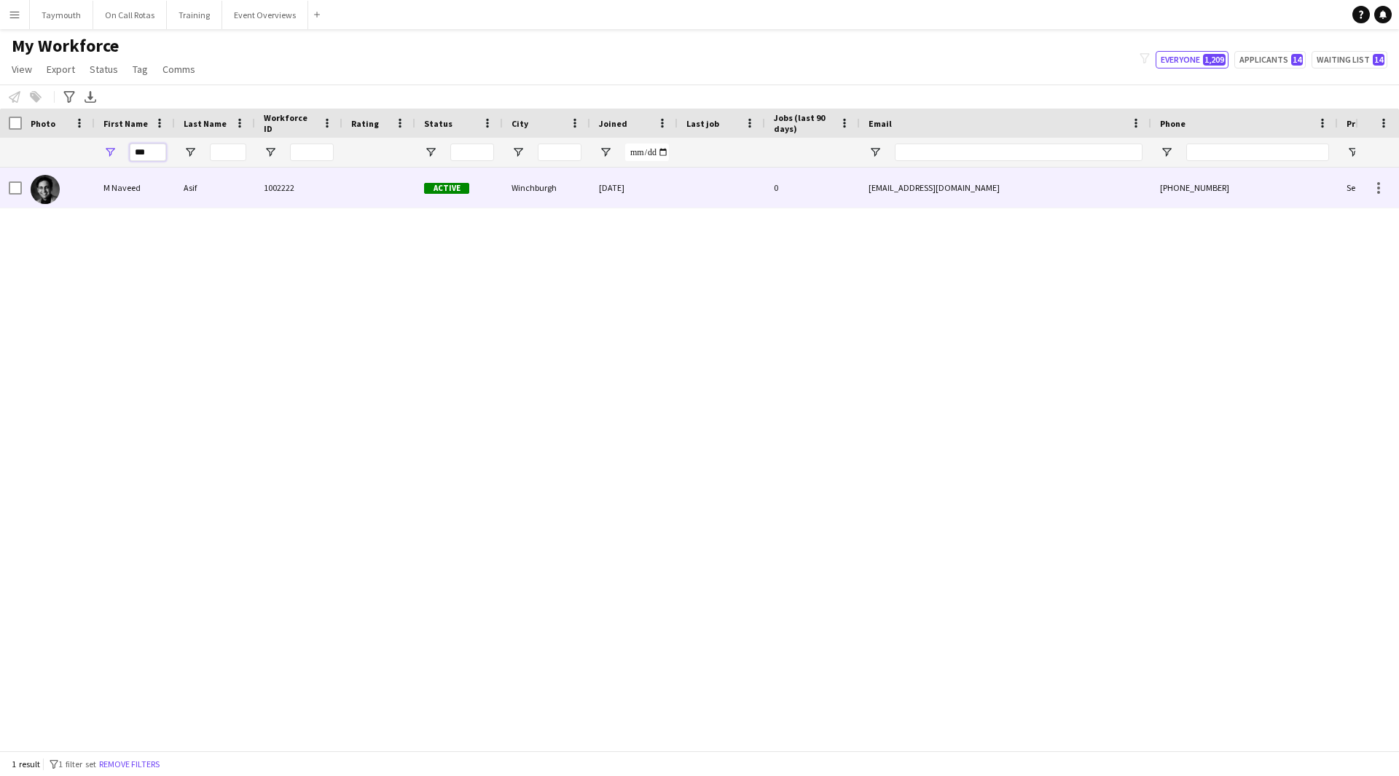
type input "***"
click at [145, 199] on div "M Naveed" at bounding box center [135, 188] width 80 height 40
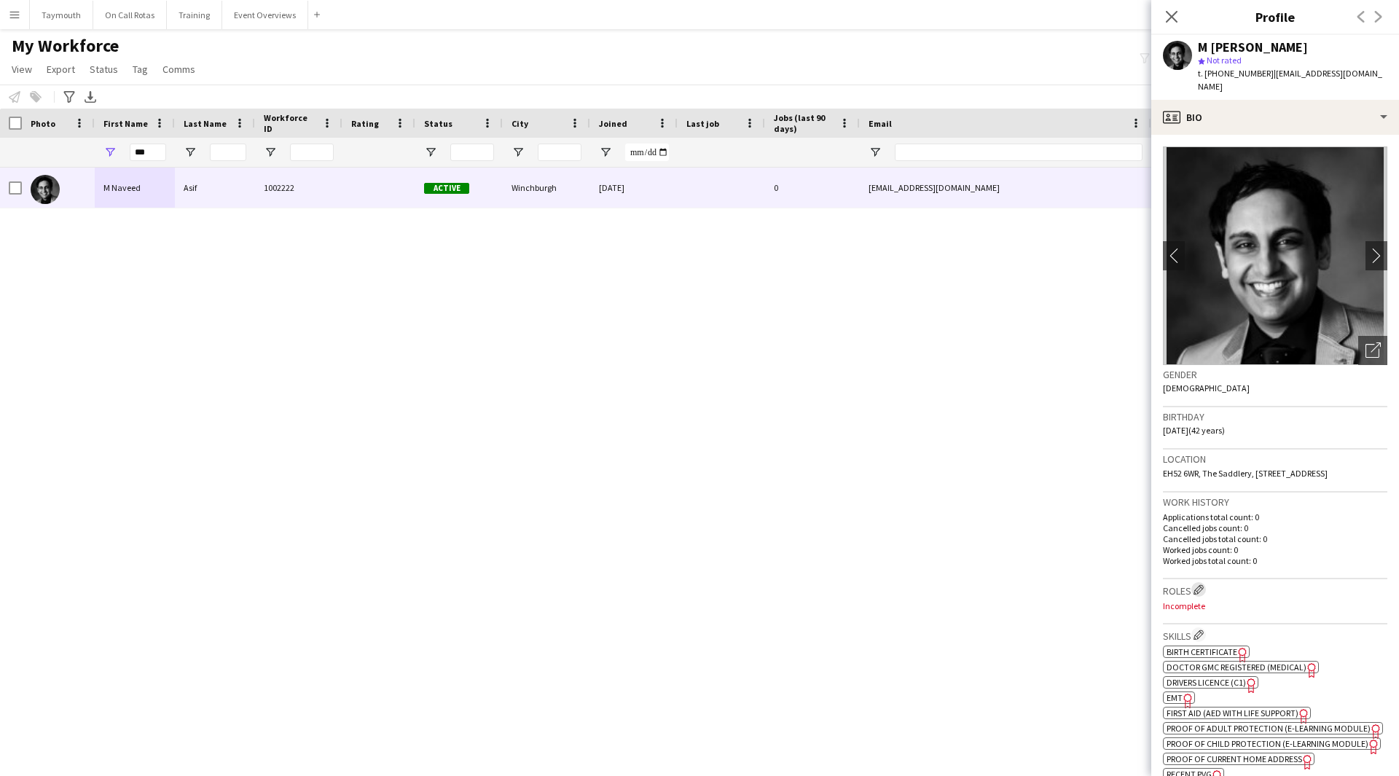
click at [1206, 591] on button "Edit crew company roles" at bounding box center [1199, 589] width 15 height 15
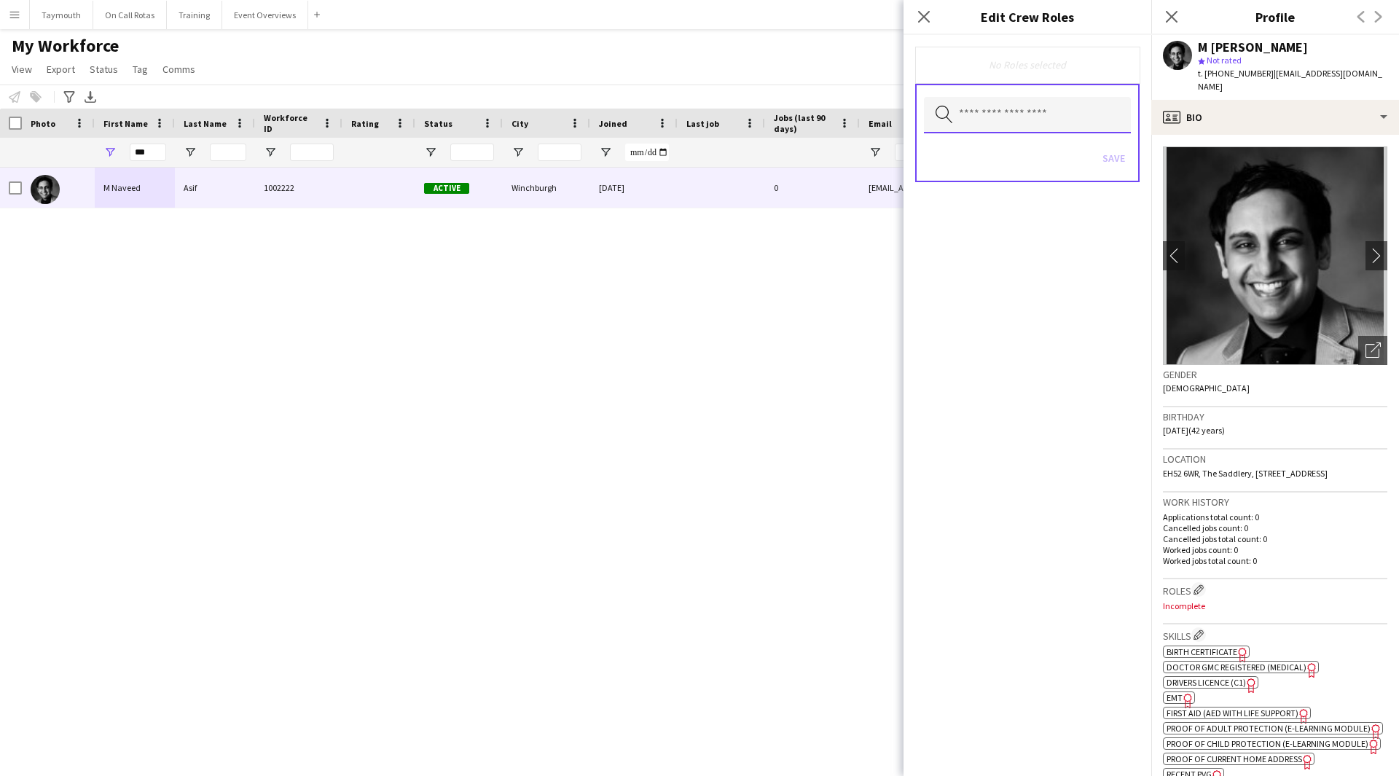
click at [983, 108] on input "text" at bounding box center [1027, 115] width 207 height 36
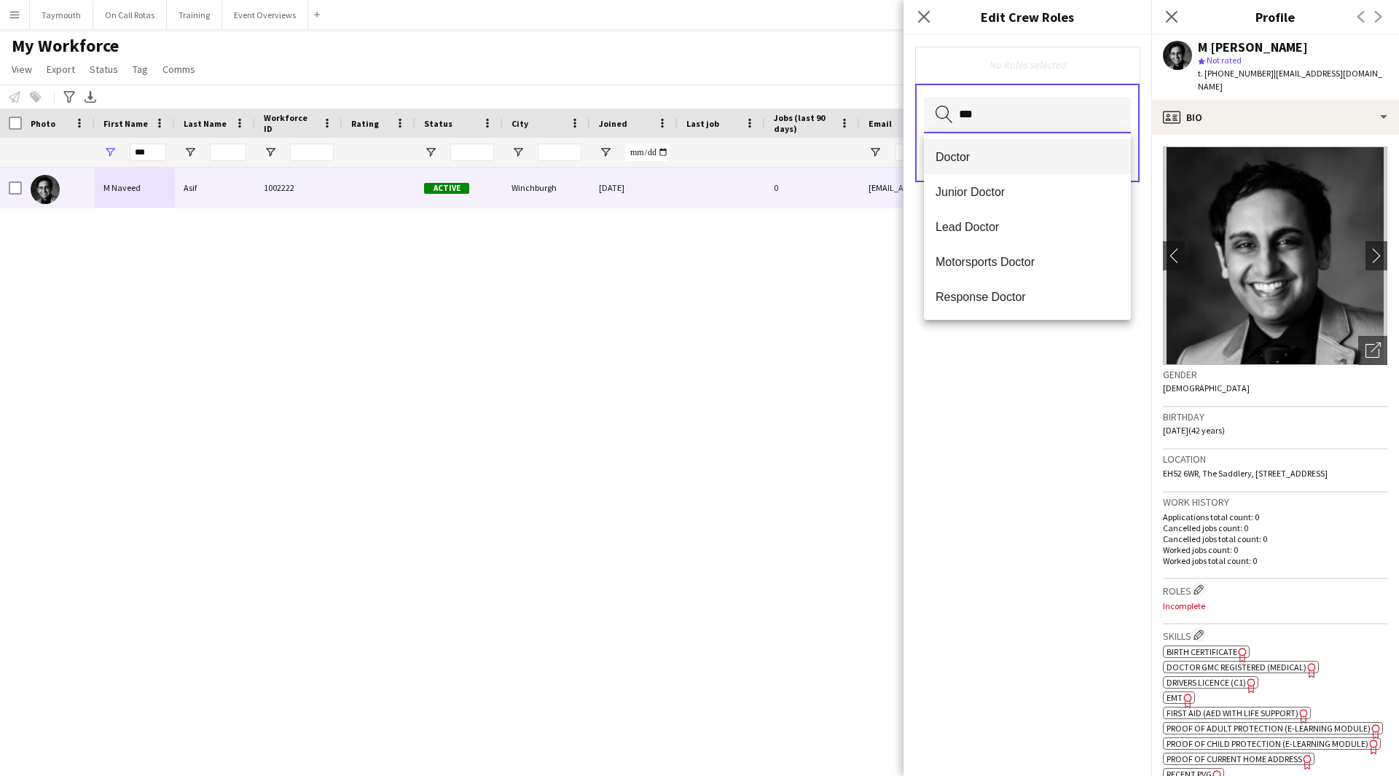
type input "***"
click at [969, 158] on span "Doctor" at bounding box center [1028, 157] width 184 height 14
drag, startPoint x: 997, startPoint y: 504, endPoint x: 1005, endPoint y: 491, distance: 15.4
click at [1001, 499] on div "Doctor Remove Search by role type Save" at bounding box center [1028, 405] width 248 height 741
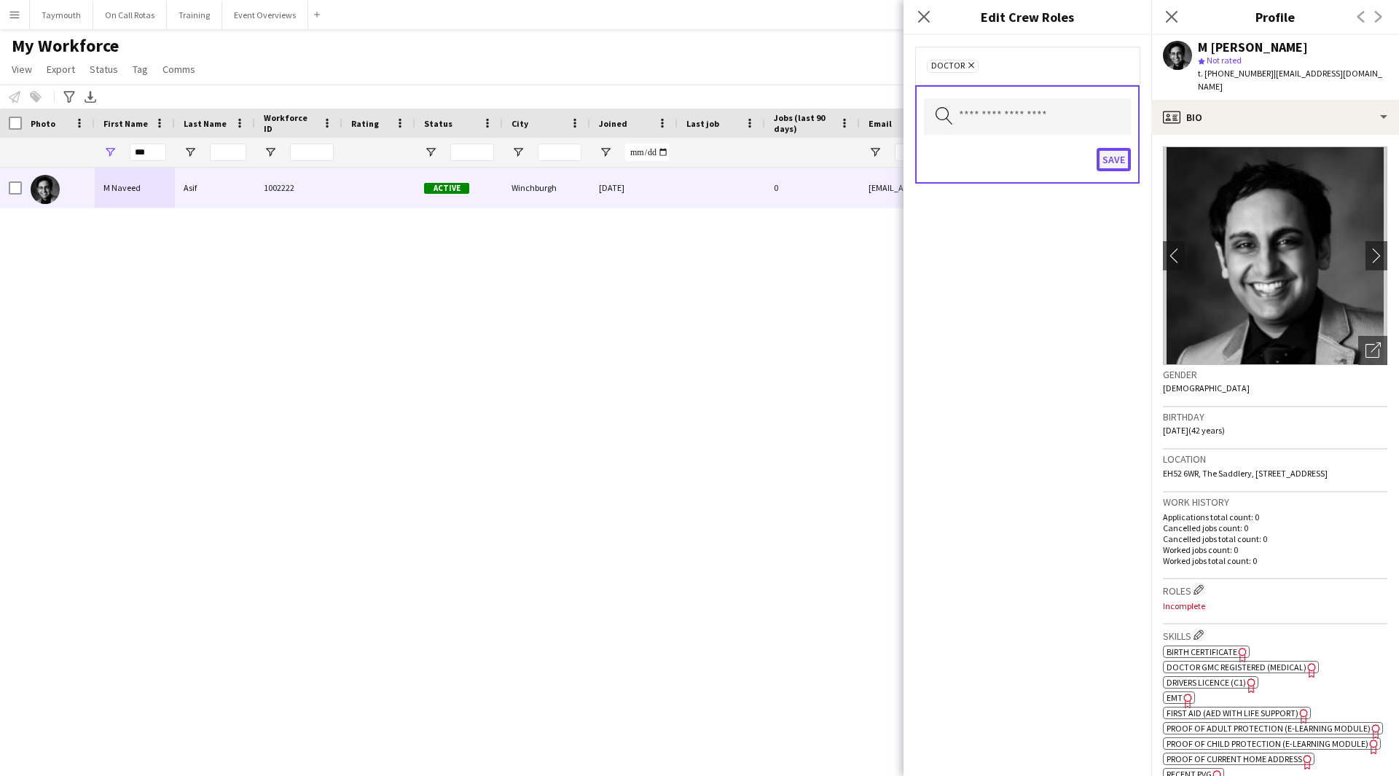
click at [1106, 165] on button "Save" at bounding box center [1114, 159] width 34 height 23
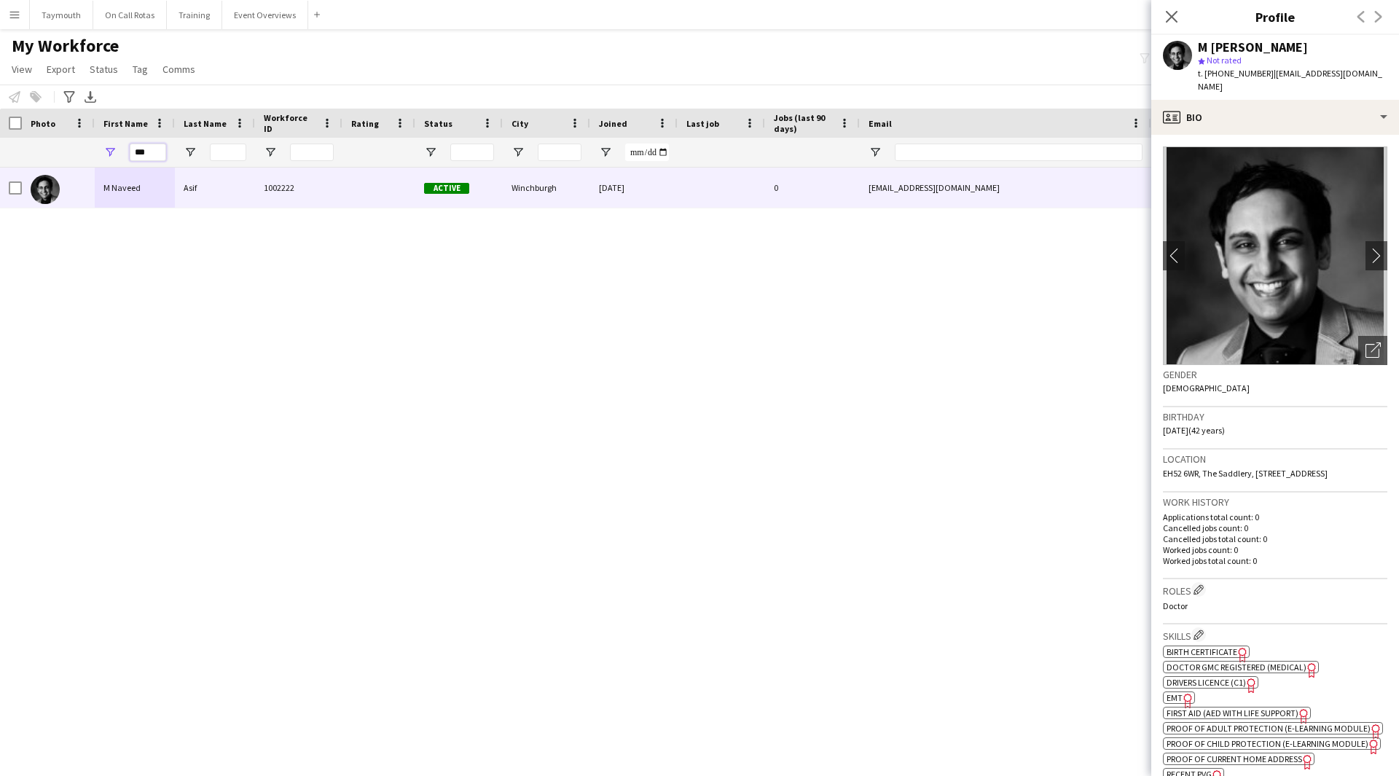
drag, startPoint x: 164, startPoint y: 155, endPoint x: -442, endPoint y: 108, distance: 608.2
click at [0, 108] on html "Menu Boards Boards Boards All jobs Status Workforce Workforce My Workforce Recr…" at bounding box center [699, 388] width 1399 height 776
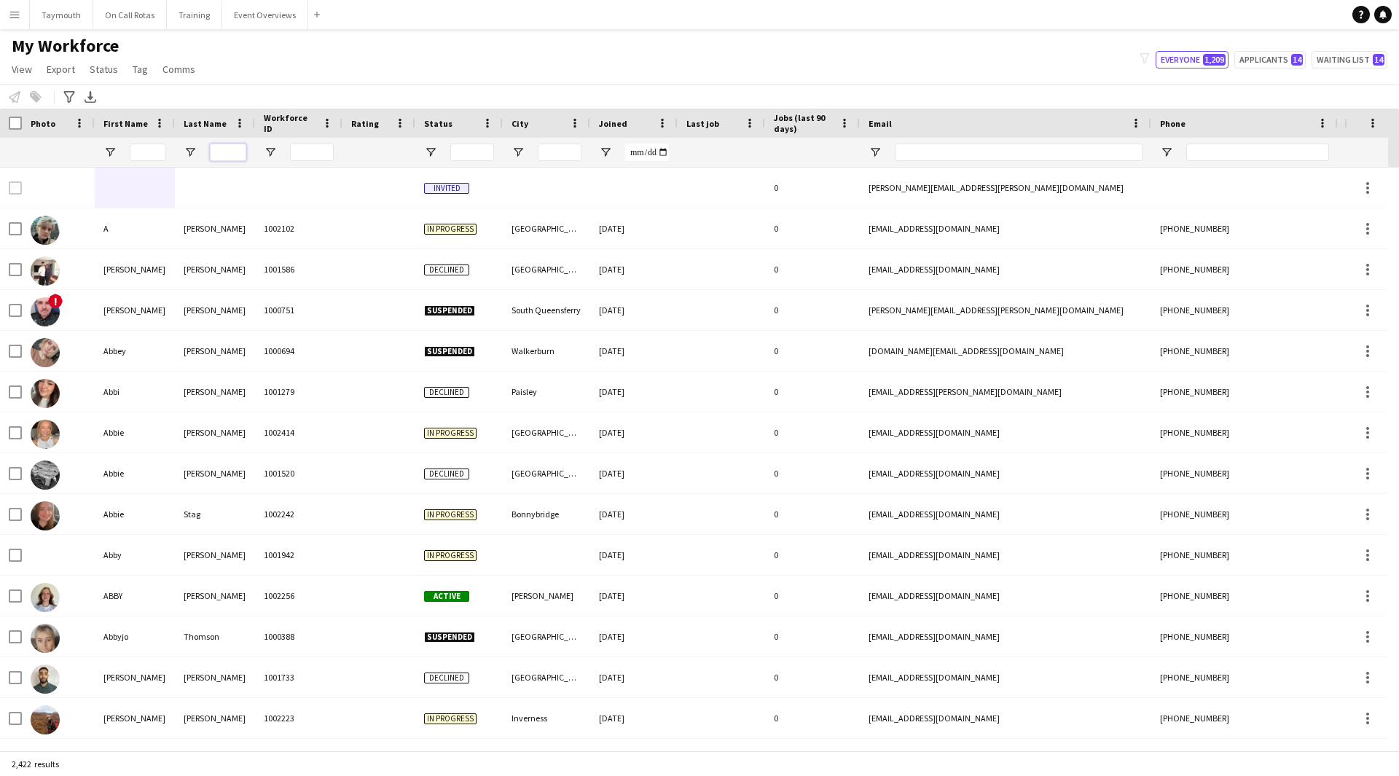
click at [236, 150] on input "Last Name Filter Input" at bounding box center [228, 152] width 36 height 17
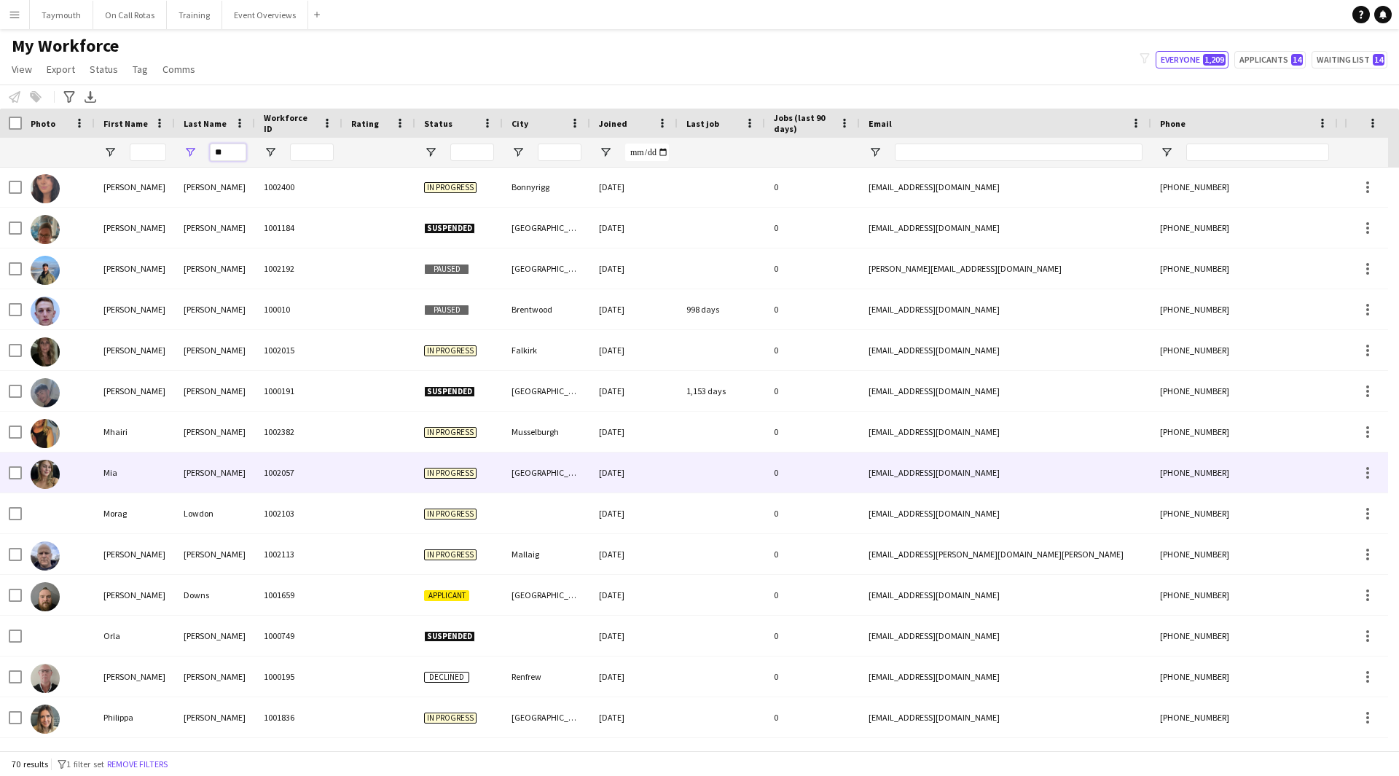
scroll to position [1895, 0]
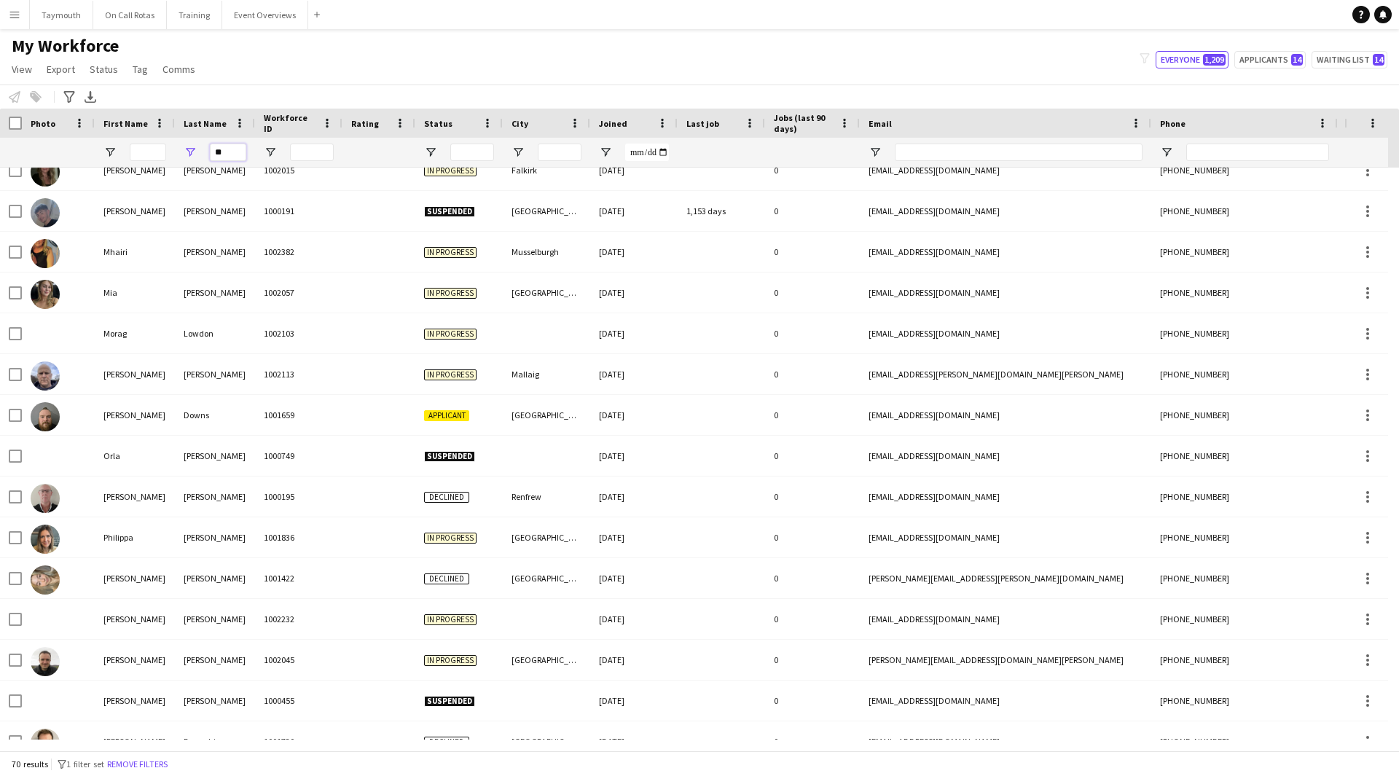
type input "**"
click at [146, 152] on input "First Name Filter Input" at bounding box center [148, 152] width 36 height 17
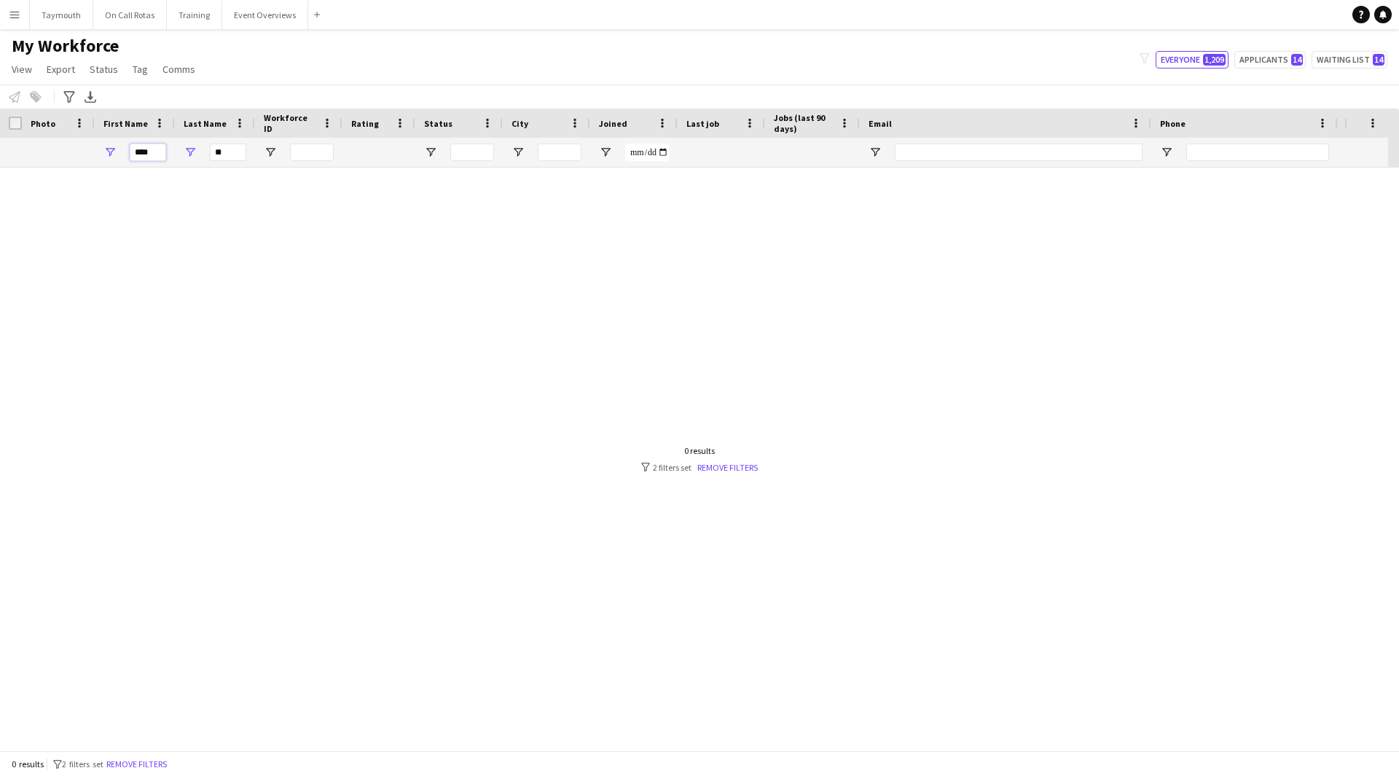
scroll to position [0, 0]
type input "****"
drag, startPoint x: 243, startPoint y: 155, endPoint x: 4, endPoint y: 165, distance: 239.3
click at [17, 161] on div "**** **" at bounding box center [863, 152] width 1726 height 29
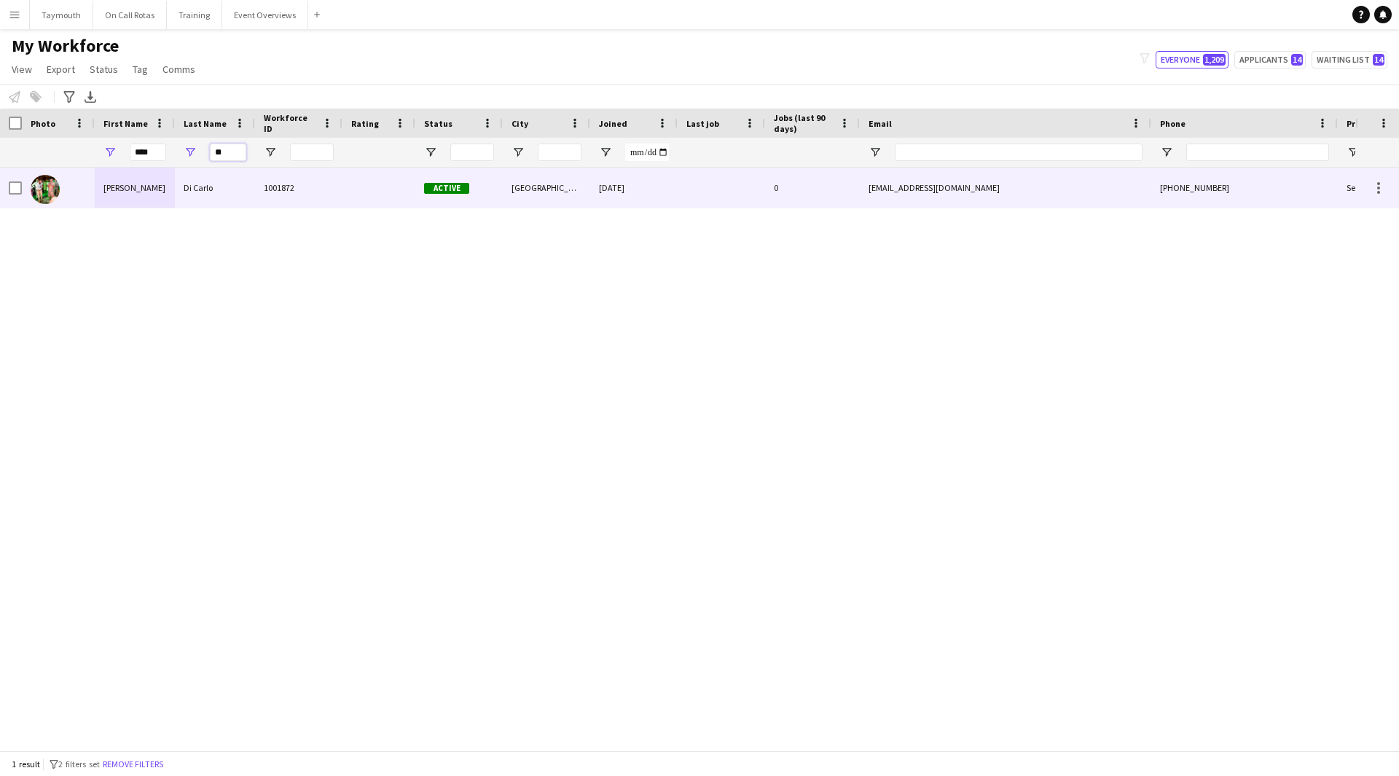
type input "**"
click at [252, 198] on div "Di Carlo" at bounding box center [215, 188] width 80 height 40
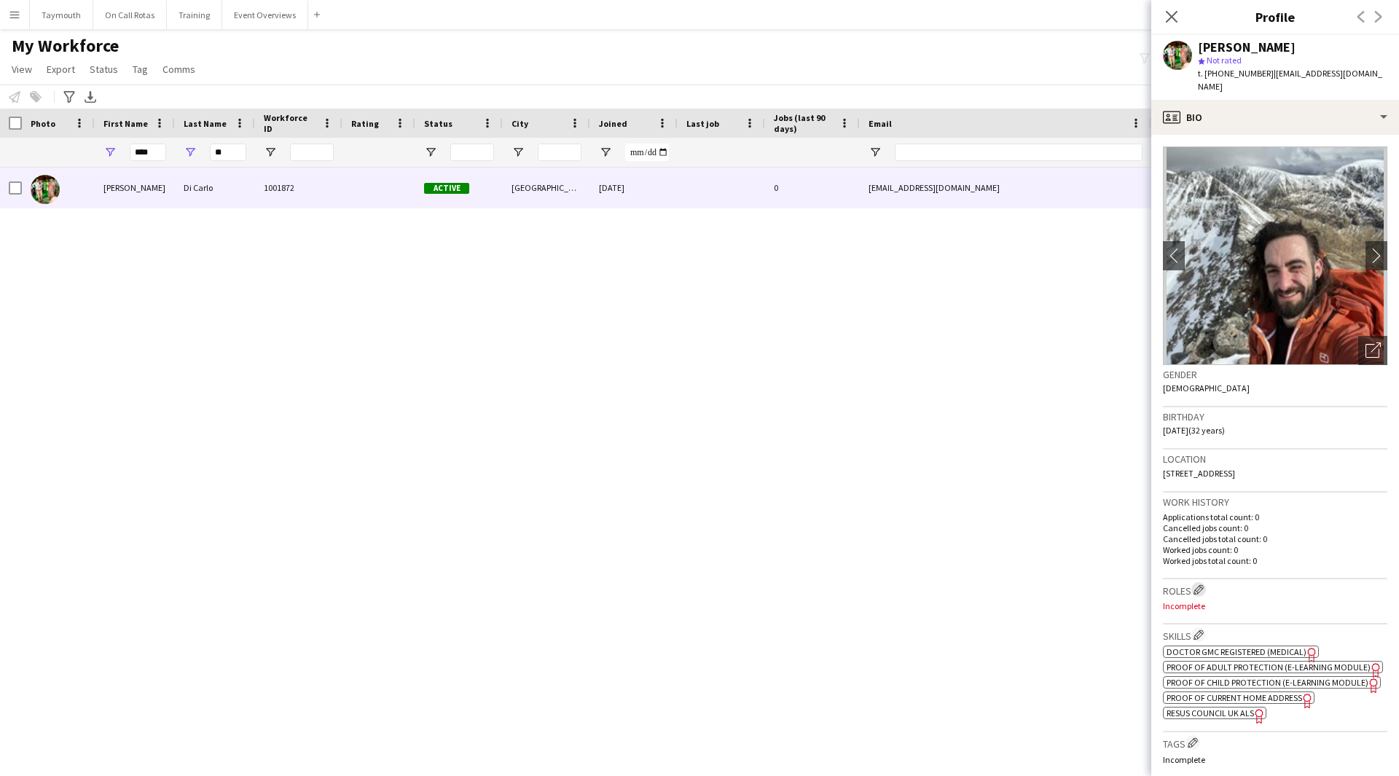
click at [1199, 585] on app-icon "Edit crew company roles" at bounding box center [1199, 590] width 10 height 10
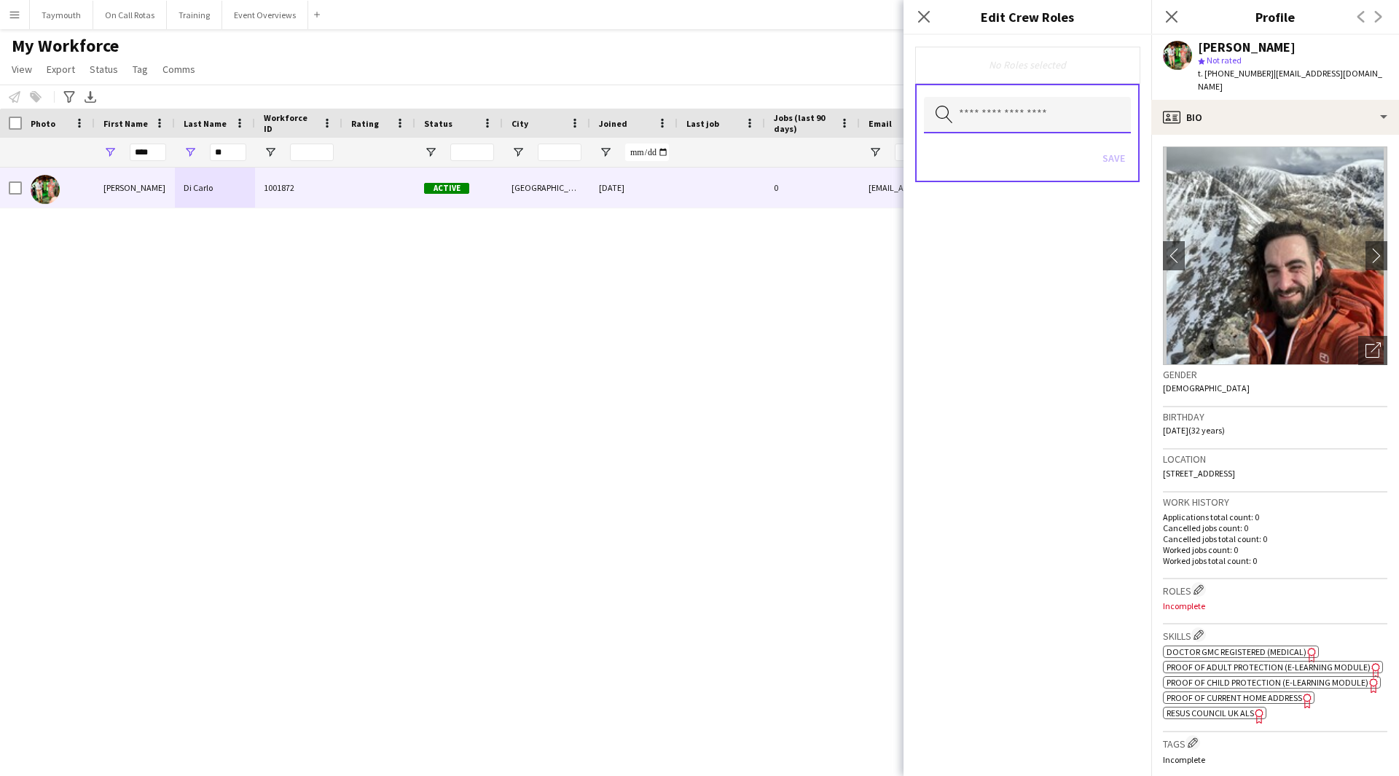
click at [1058, 128] on input "text" at bounding box center [1027, 115] width 207 height 36
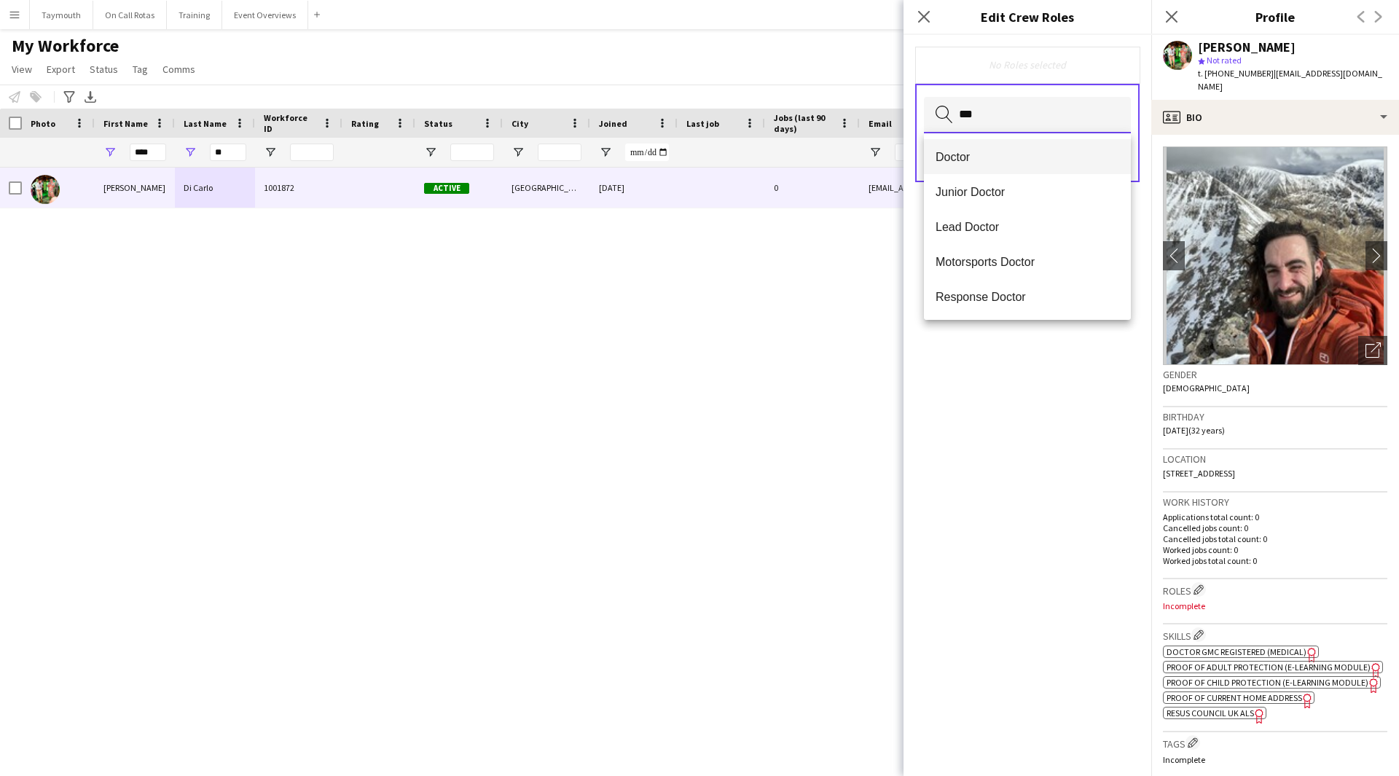
type input "***"
click at [972, 145] on mat-option "Doctor" at bounding box center [1027, 156] width 207 height 35
click at [1074, 410] on div "Doctor Remove Search by role type Save" at bounding box center [1028, 405] width 248 height 741
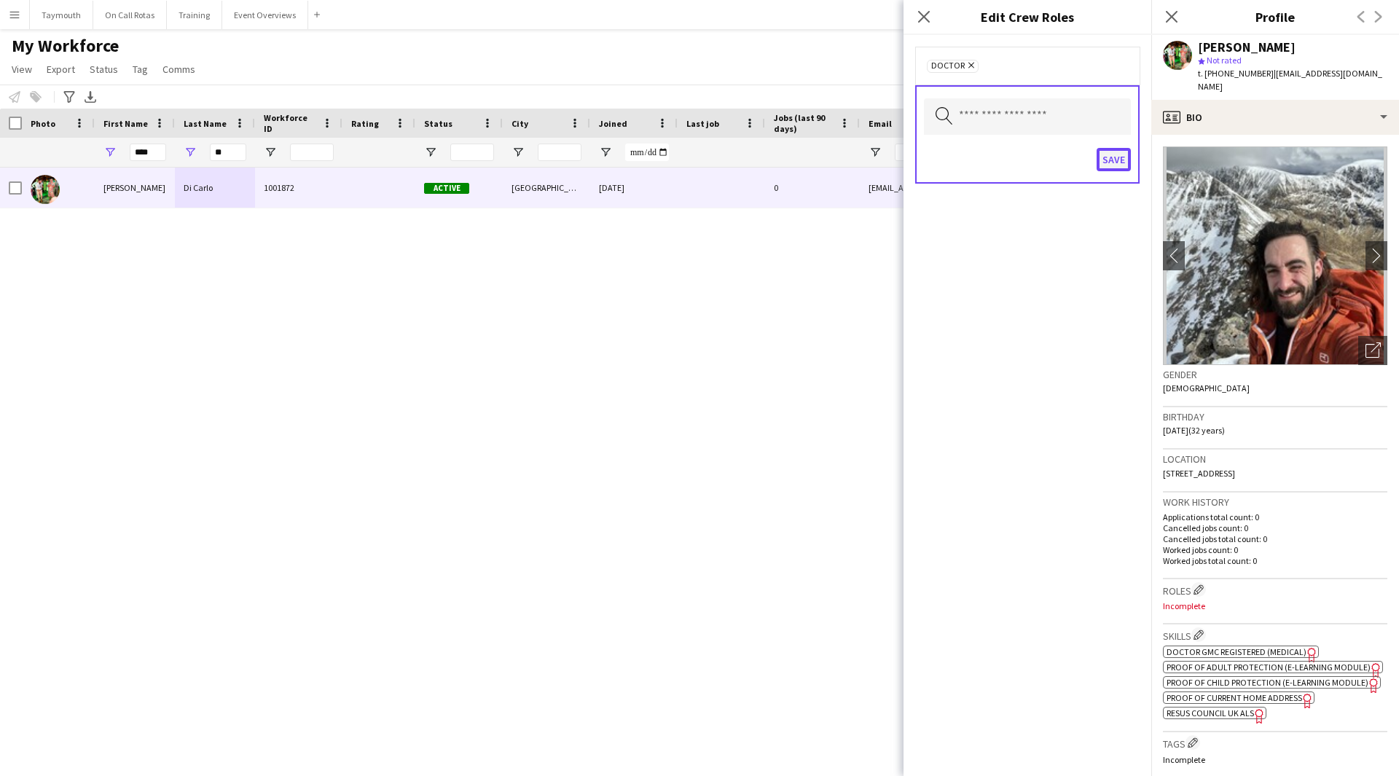
click at [1117, 163] on button "Save" at bounding box center [1114, 159] width 34 height 23
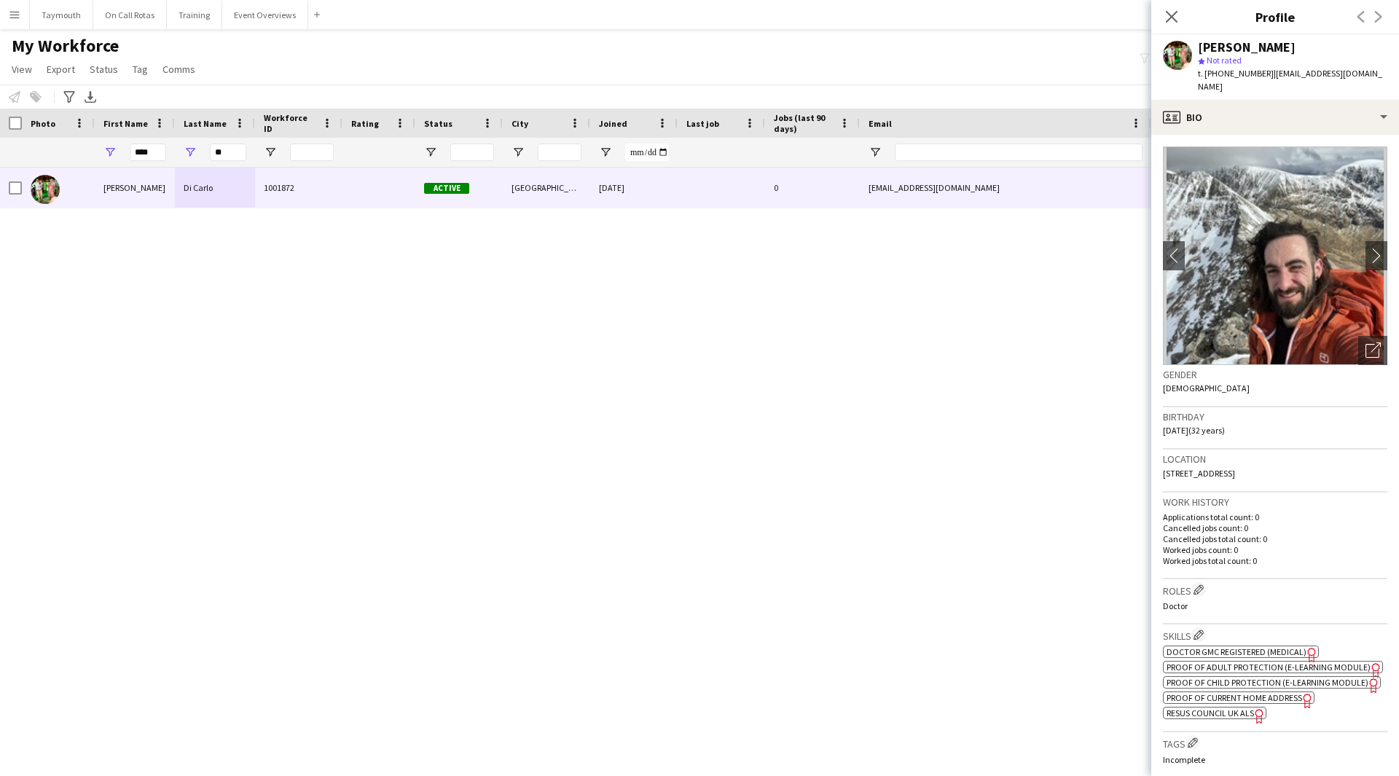
drag, startPoint x: 246, startPoint y: 150, endPoint x: 176, endPoint y: 143, distance: 71.1
click at [176, 143] on div "**" at bounding box center [215, 152] width 80 height 29
drag, startPoint x: 241, startPoint y: 150, endPoint x: 48, endPoint y: 147, distance: 193.2
click at [41, 148] on div "**** **" at bounding box center [863, 152] width 1726 height 29
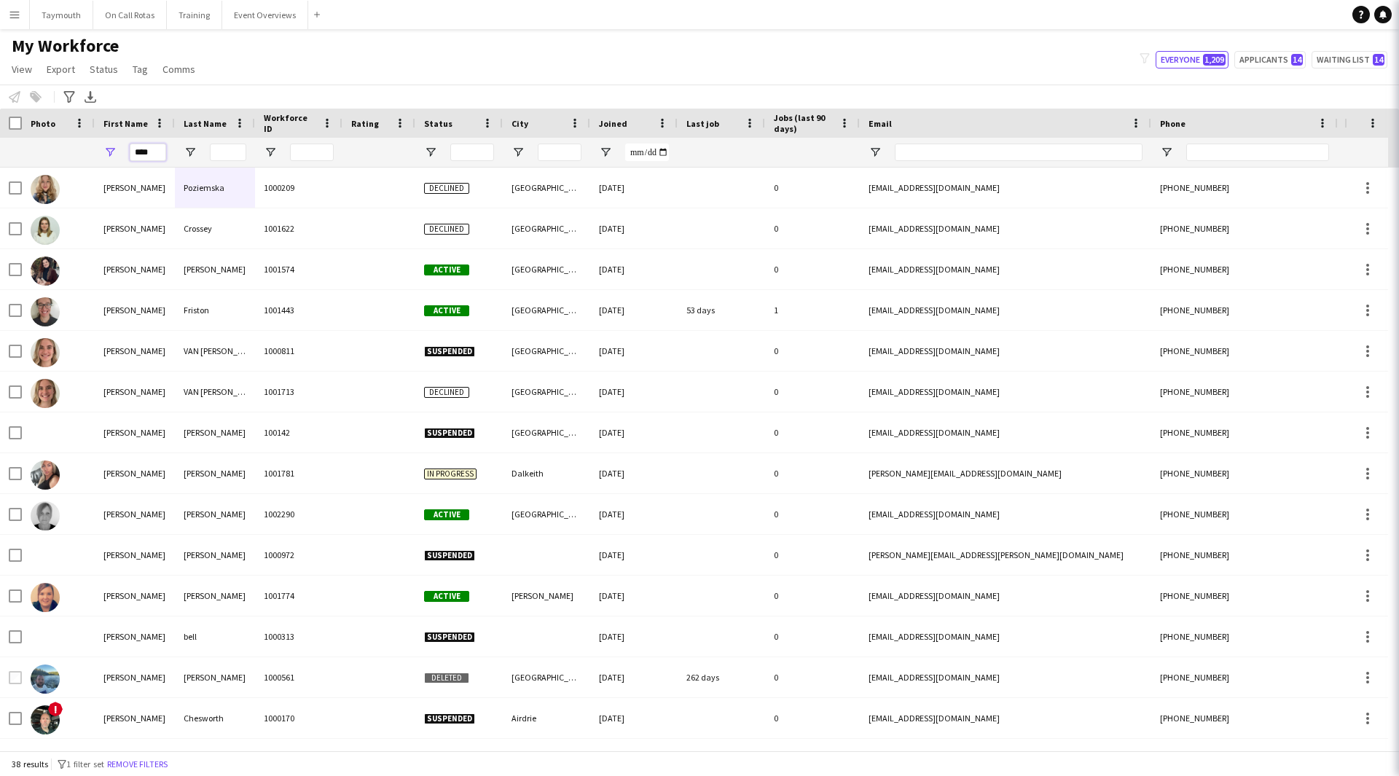
drag, startPoint x: 155, startPoint y: 149, endPoint x: -4, endPoint y: 156, distance: 159.0
click at [0, 156] on html "Menu Boards Boards Boards All jobs Status Workforce Workforce My Workforce Recr…" at bounding box center [699, 388] width 1399 height 776
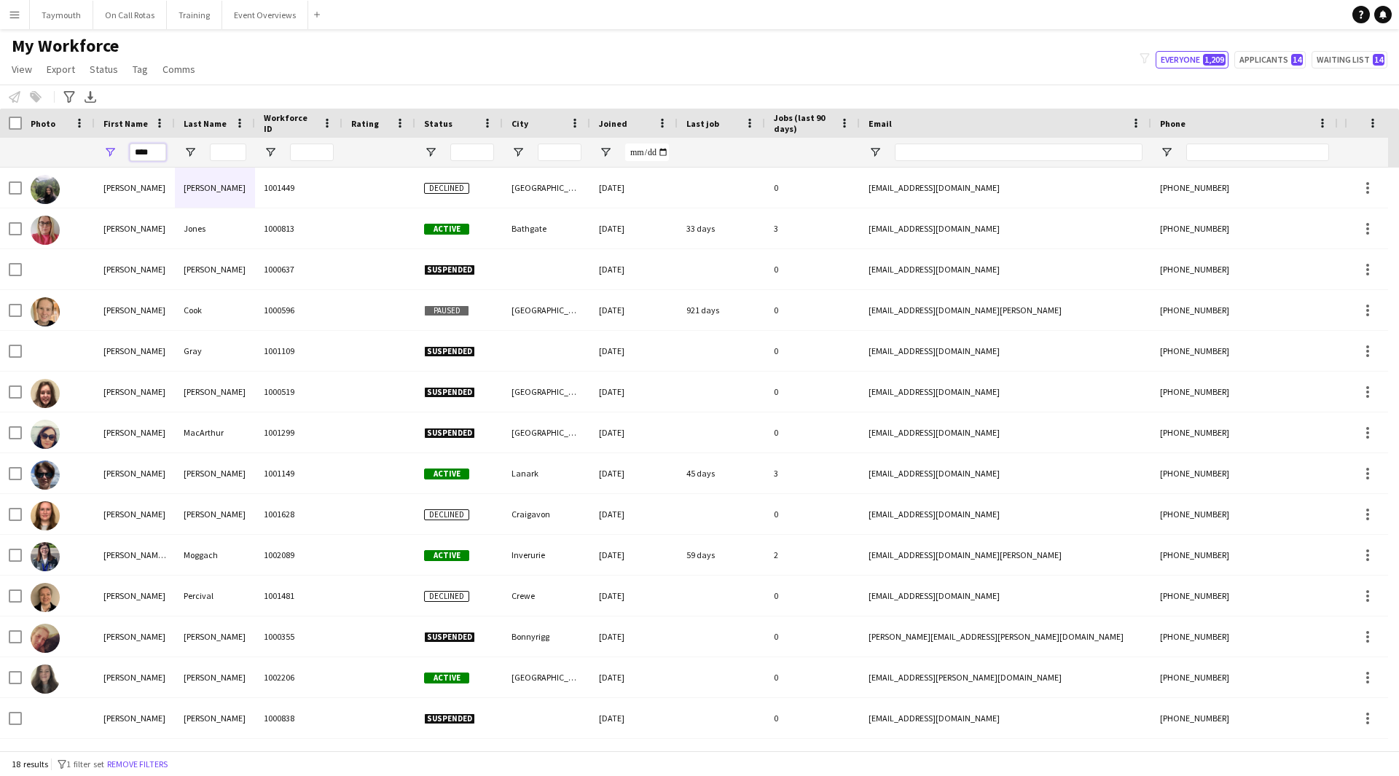
type input "****"
click at [223, 149] on input "Last Name Filter Input" at bounding box center [228, 152] width 36 height 17
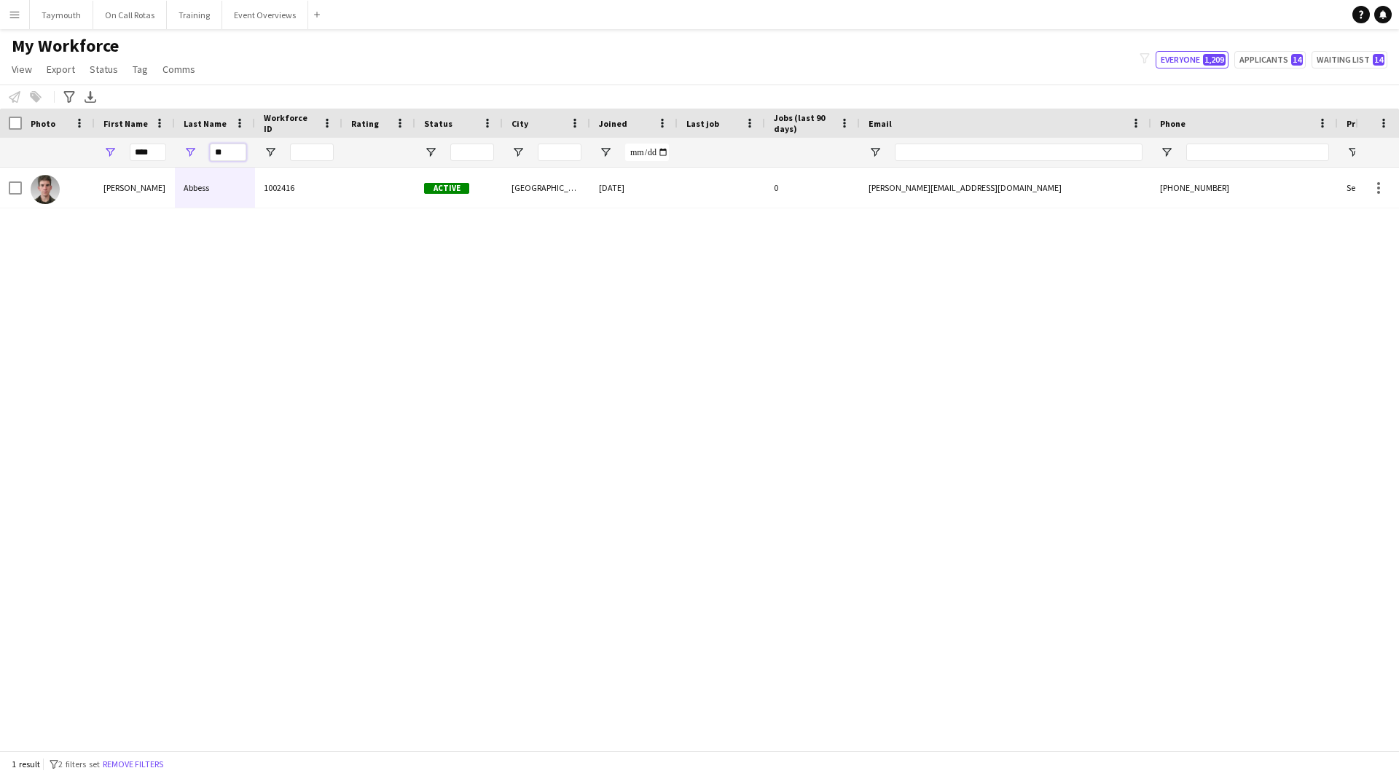
type input "**"
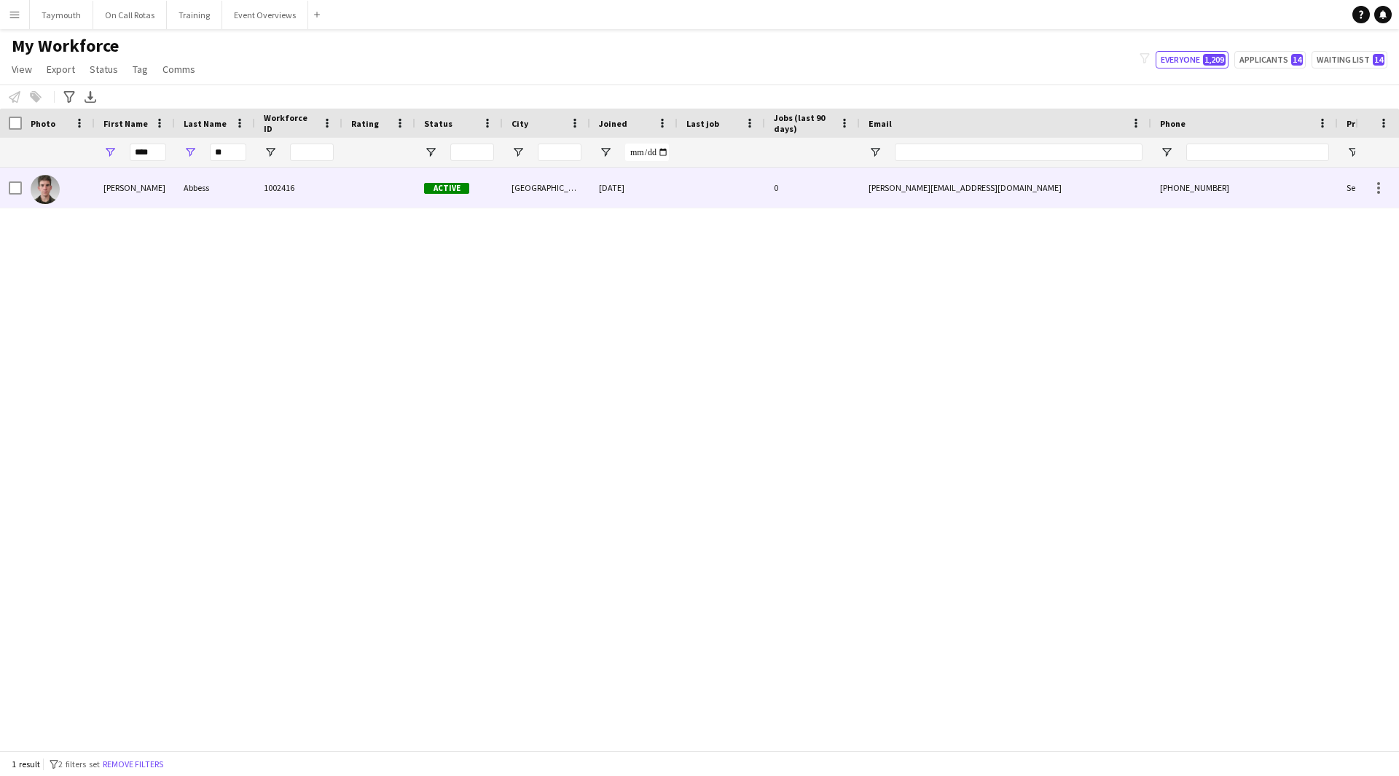
click at [224, 183] on div "Abbess" at bounding box center [215, 188] width 80 height 40
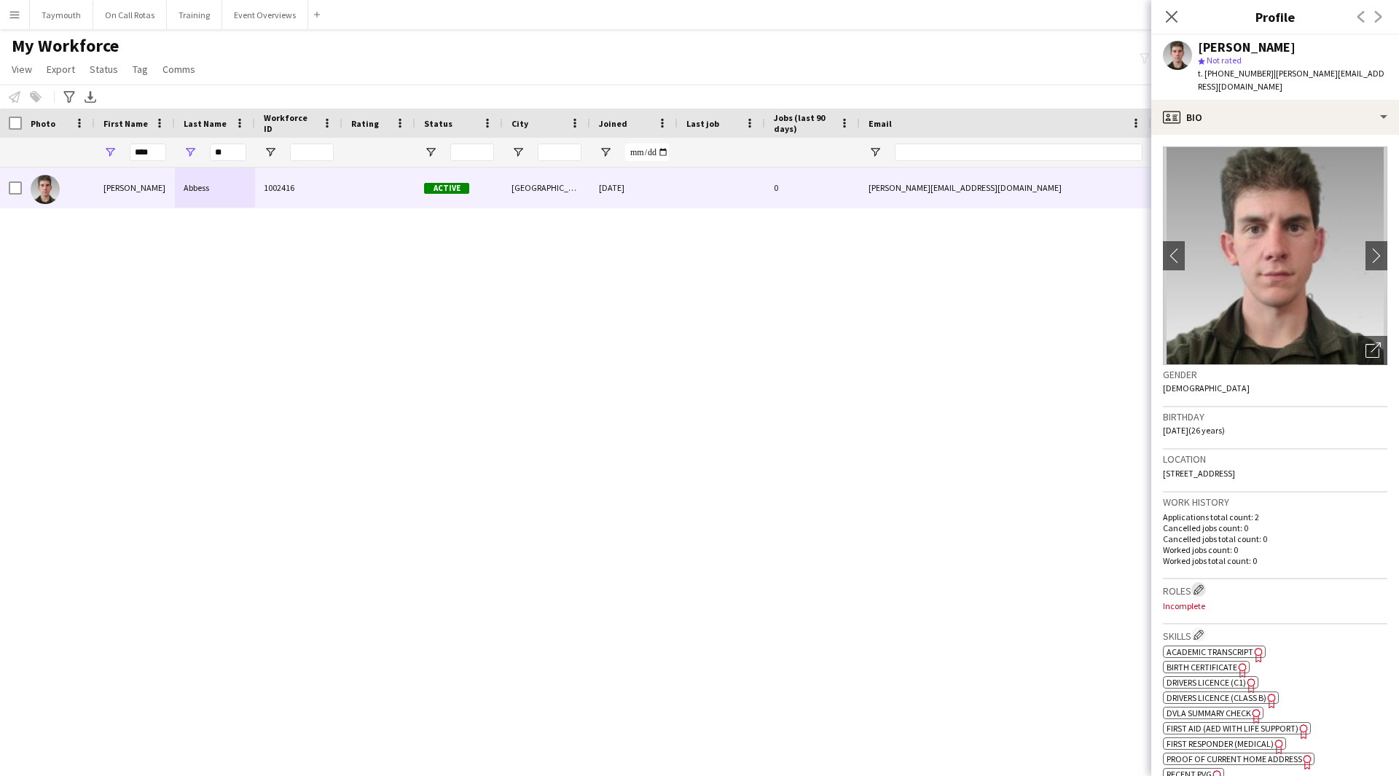
click at [1201, 582] on button "Edit crew company roles" at bounding box center [1199, 589] width 15 height 15
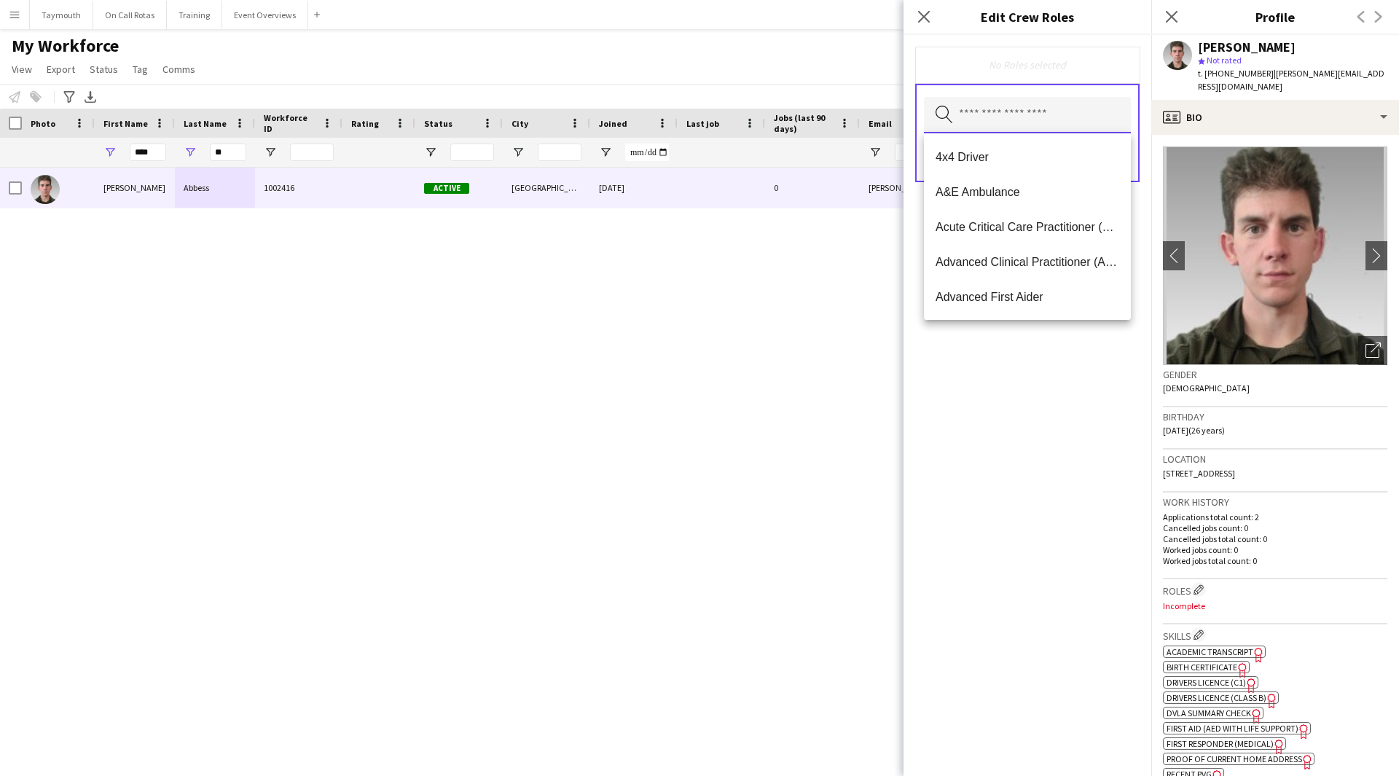
click at [994, 113] on input "text" at bounding box center [1027, 115] width 207 height 36
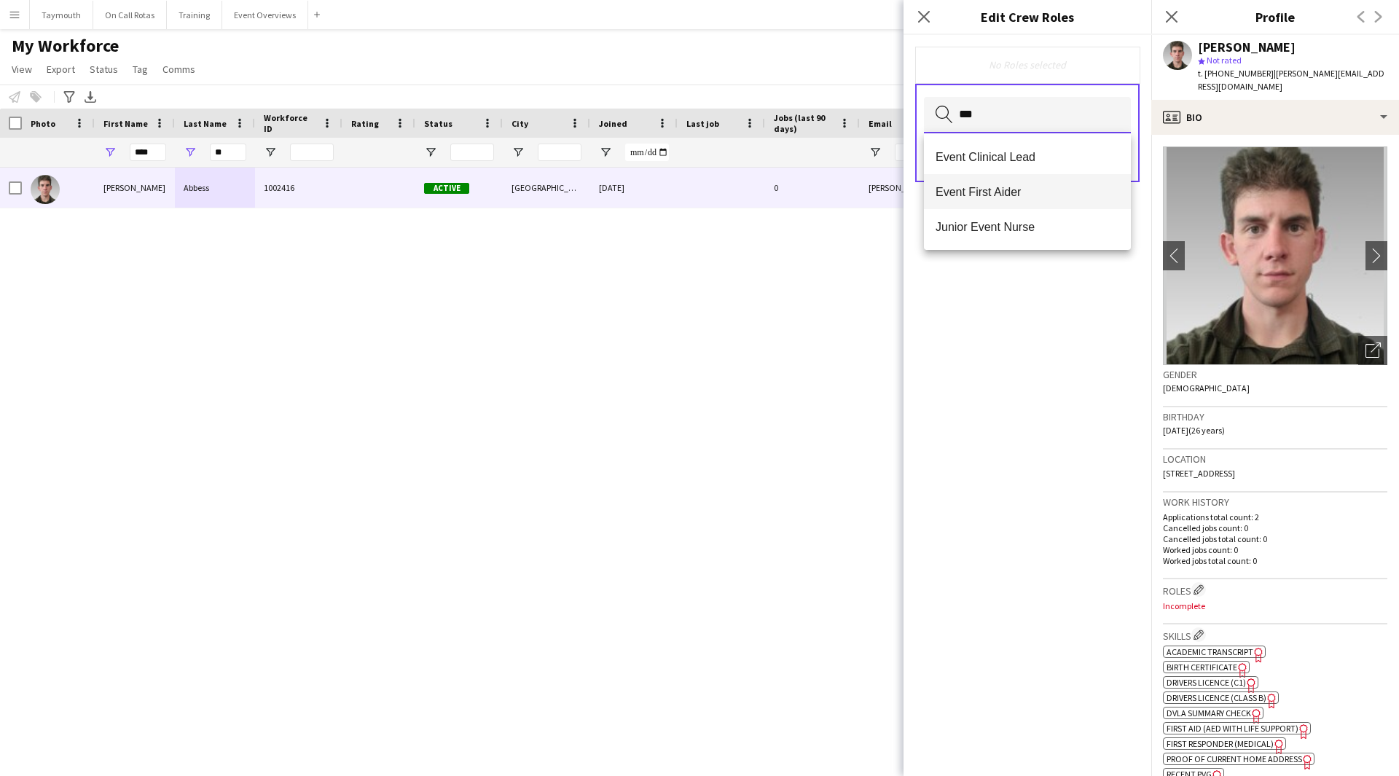
type input "***"
click at [1012, 192] on span "Event First Aider" at bounding box center [1028, 192] width 184 height 14
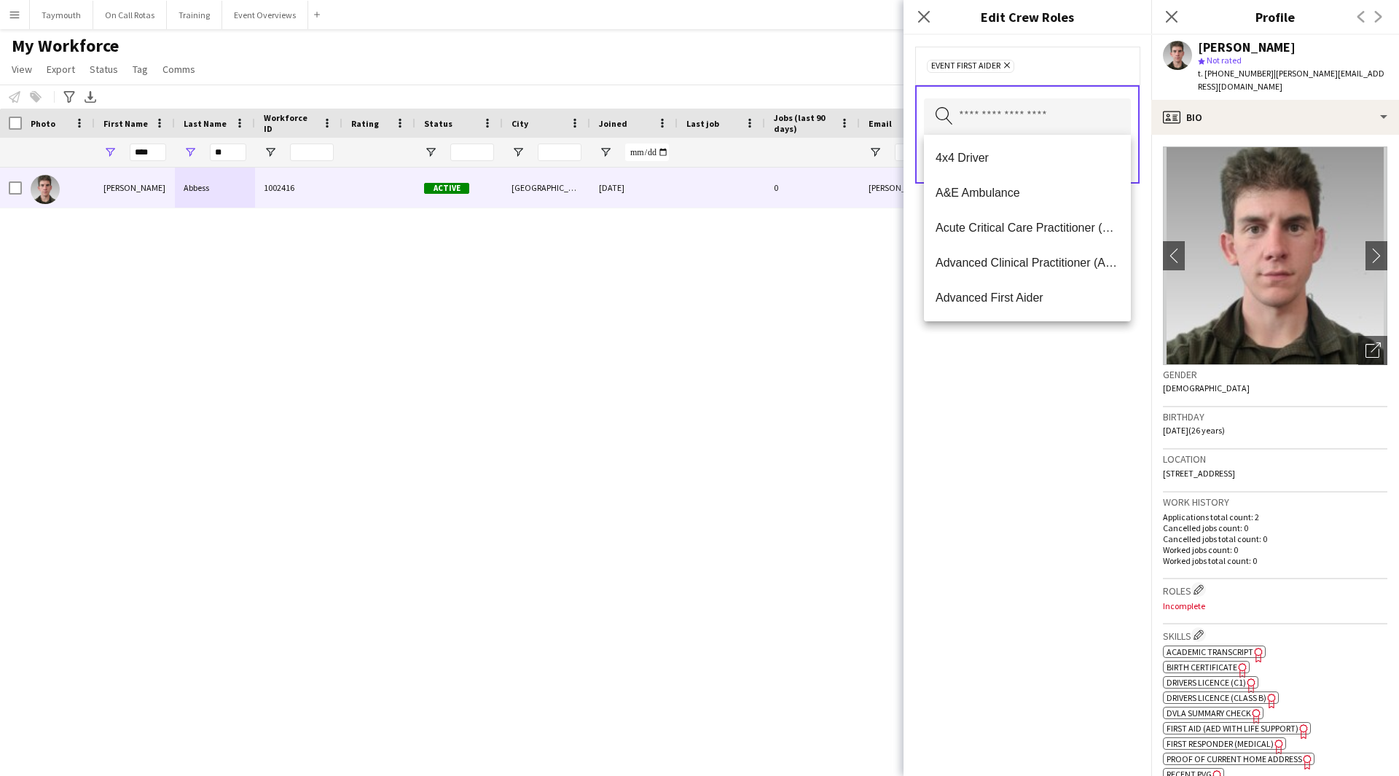
click at [1146, 403] on div "Event First Aider Remove Search by role type Save" at bounding box center [1028, 405] width 248 height 741
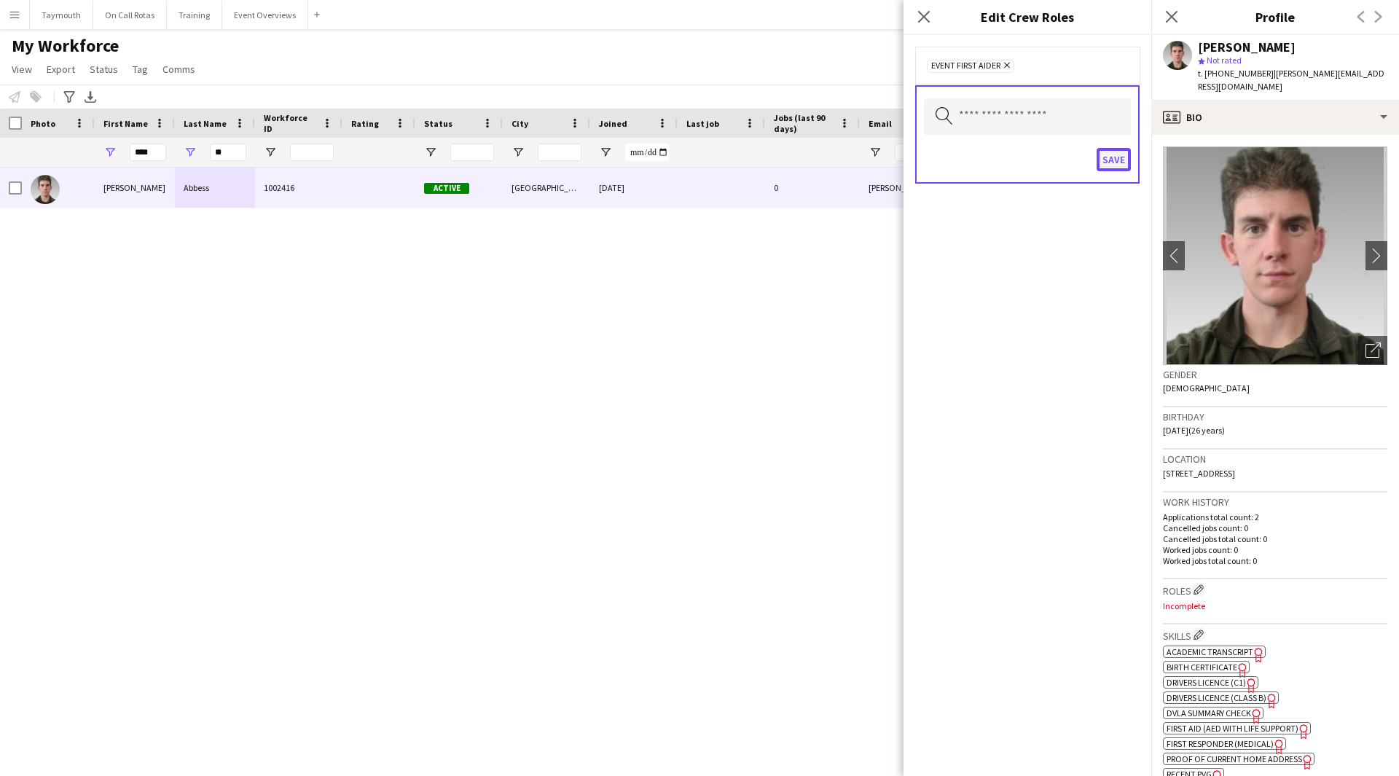
click at [1110, 165] on button "Save" at bounding box center [1114, 159] width 34 height 23
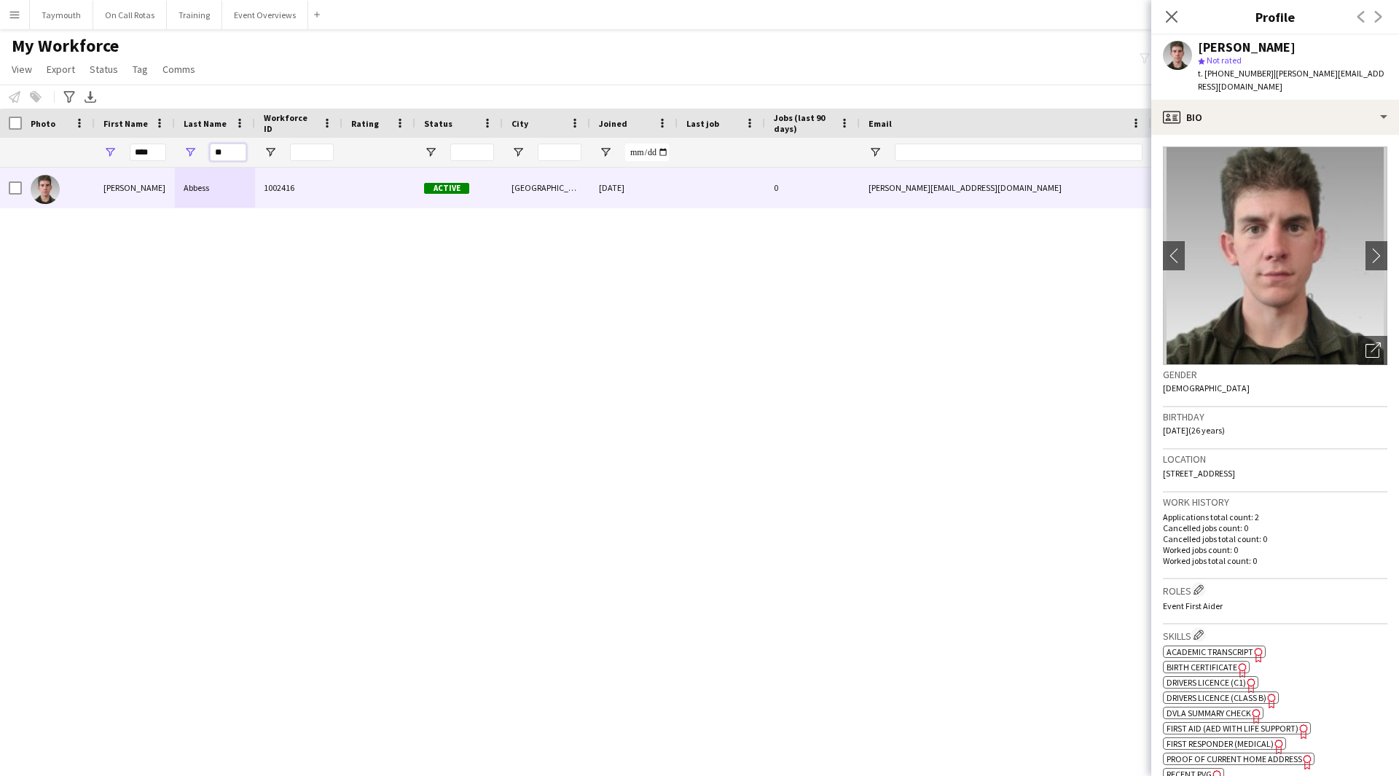
drag, startPoint x: 236, startPoint y: 150, endPoint x: 154, endPoint y: 150, distance: 82.4
click at [154, 150] on div "**** **" at bounding box center [863, 152] width 1726 height 29
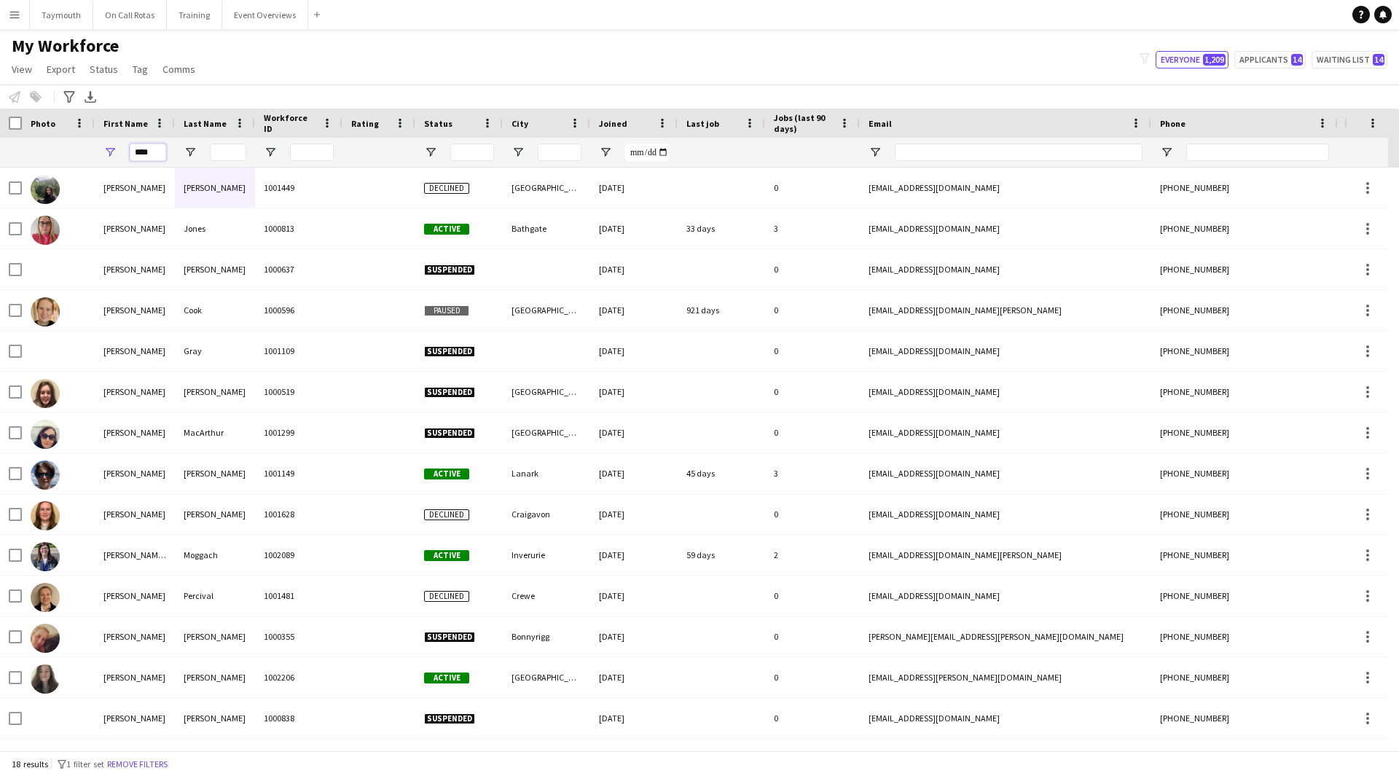
drag, startPoint x: 149, startPoint y: 153, endPoint x: -348, endPoint y: 110, distance: 498.2
click at [0, 110] on html "Menu Boards Boards Boards All jobs Status Workforce Workforce My Workforce Recr…" at bounding box center [699, 388] width 1399 height 776
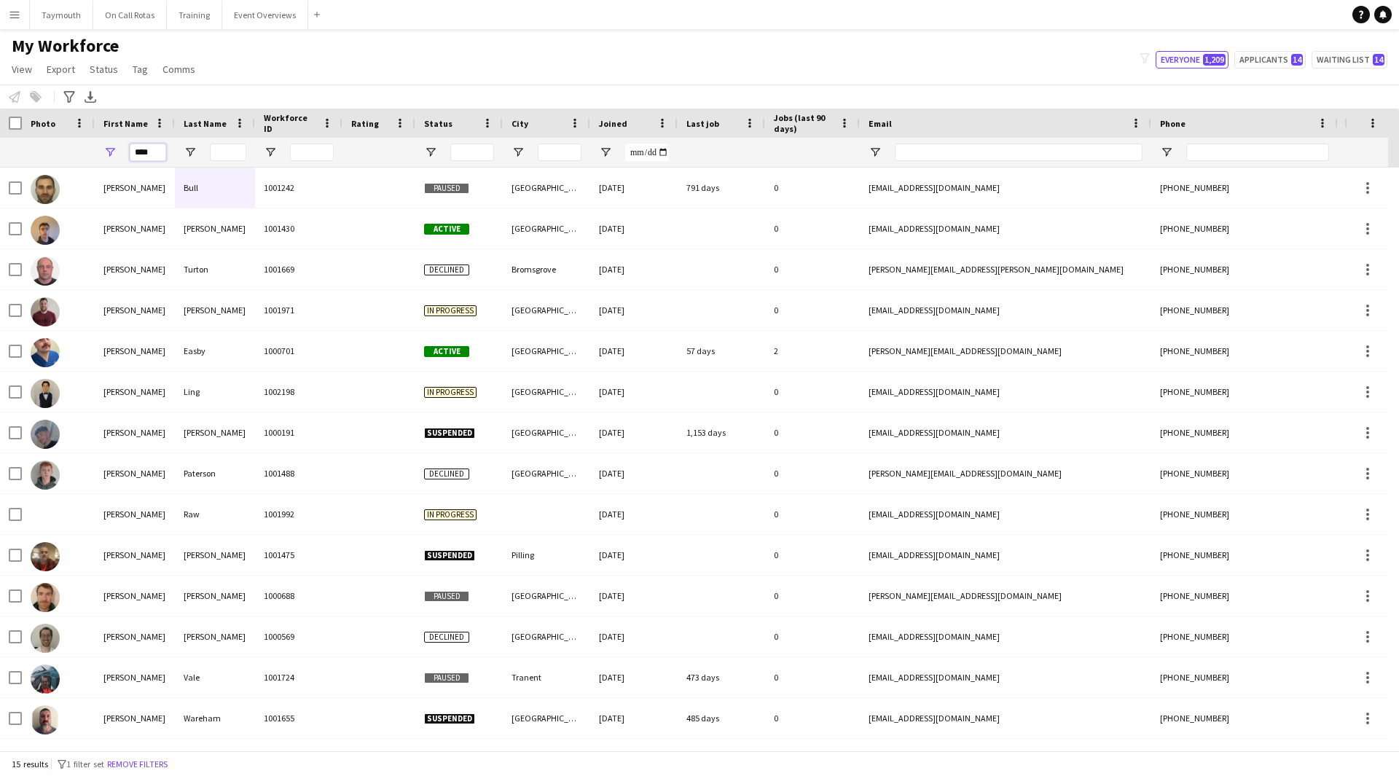
type input "****"
click at [243, 6] on button "Event Overviews Close" at bounding box center [265, 15] width 86 height 28
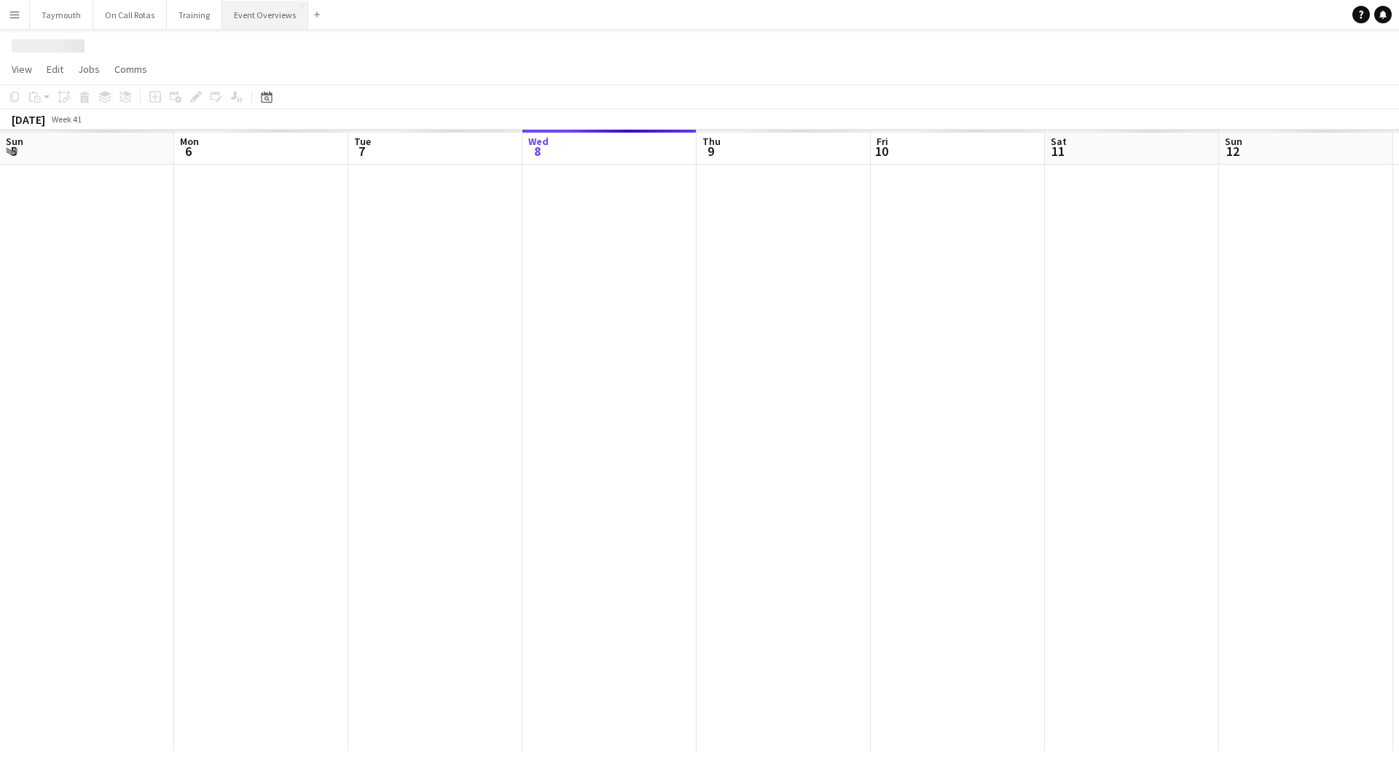
scroll to position [0, 348]
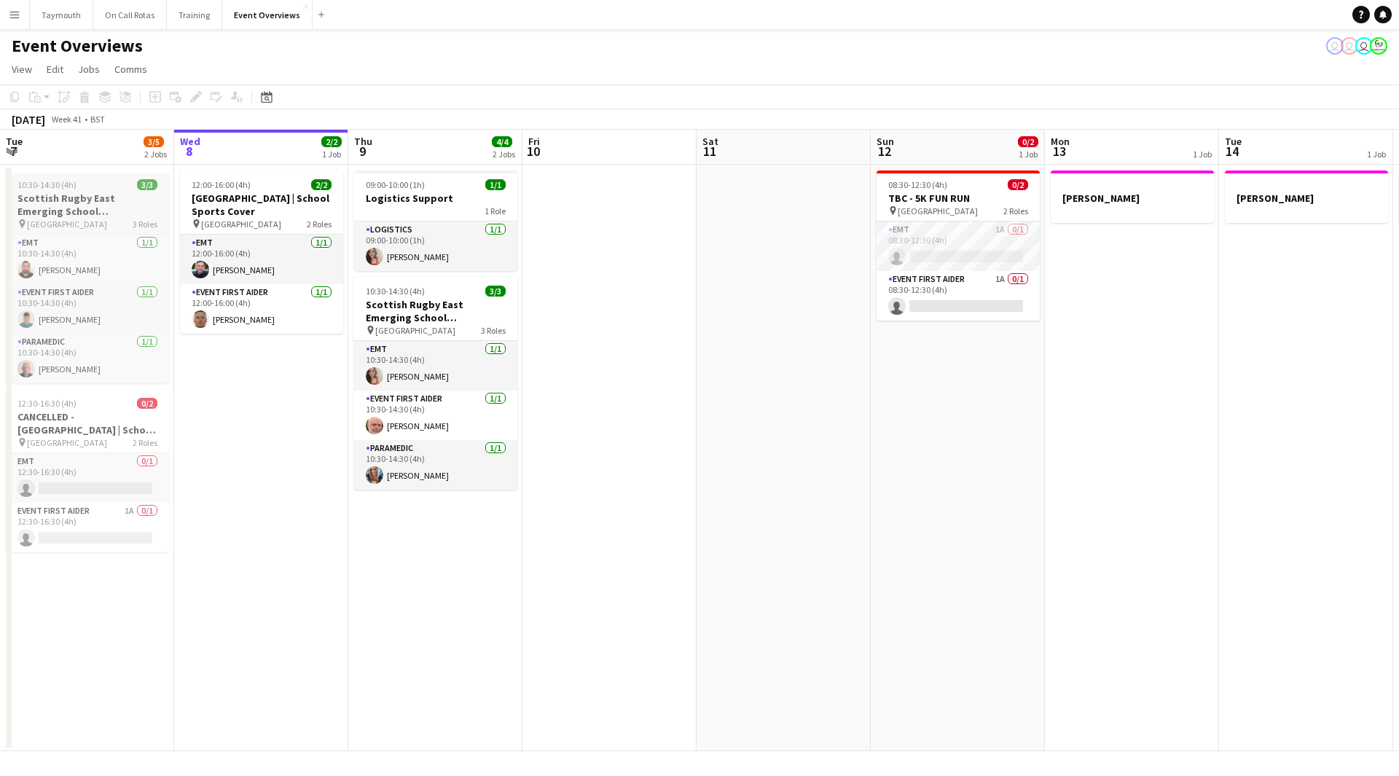
click at [77, 212] on h3 "Scottish Rugby East Emerging School Championships | Newbattle" at bounding box center [87, 205] width 163 height 26
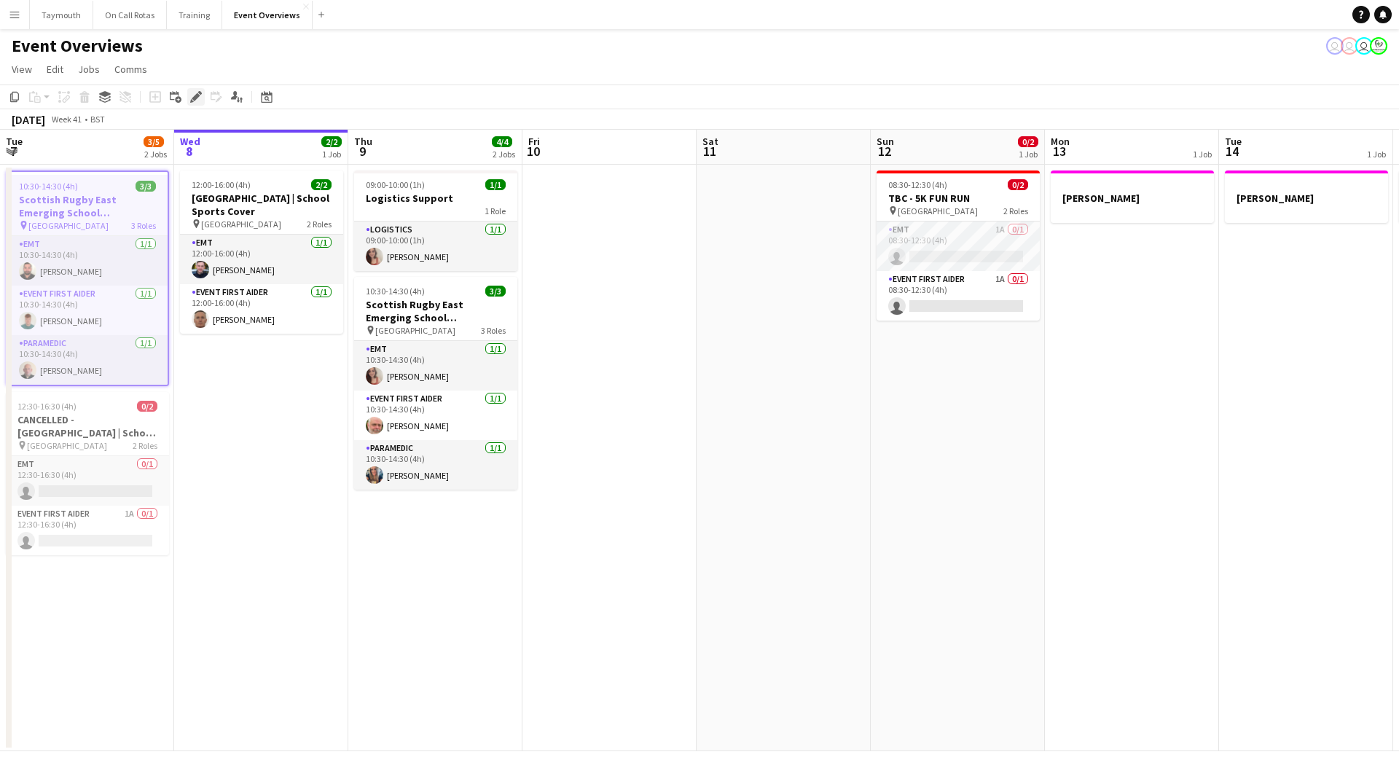
click at [190, 95] on div "Edit" at bounding box center [195, 96] width 17 height 17
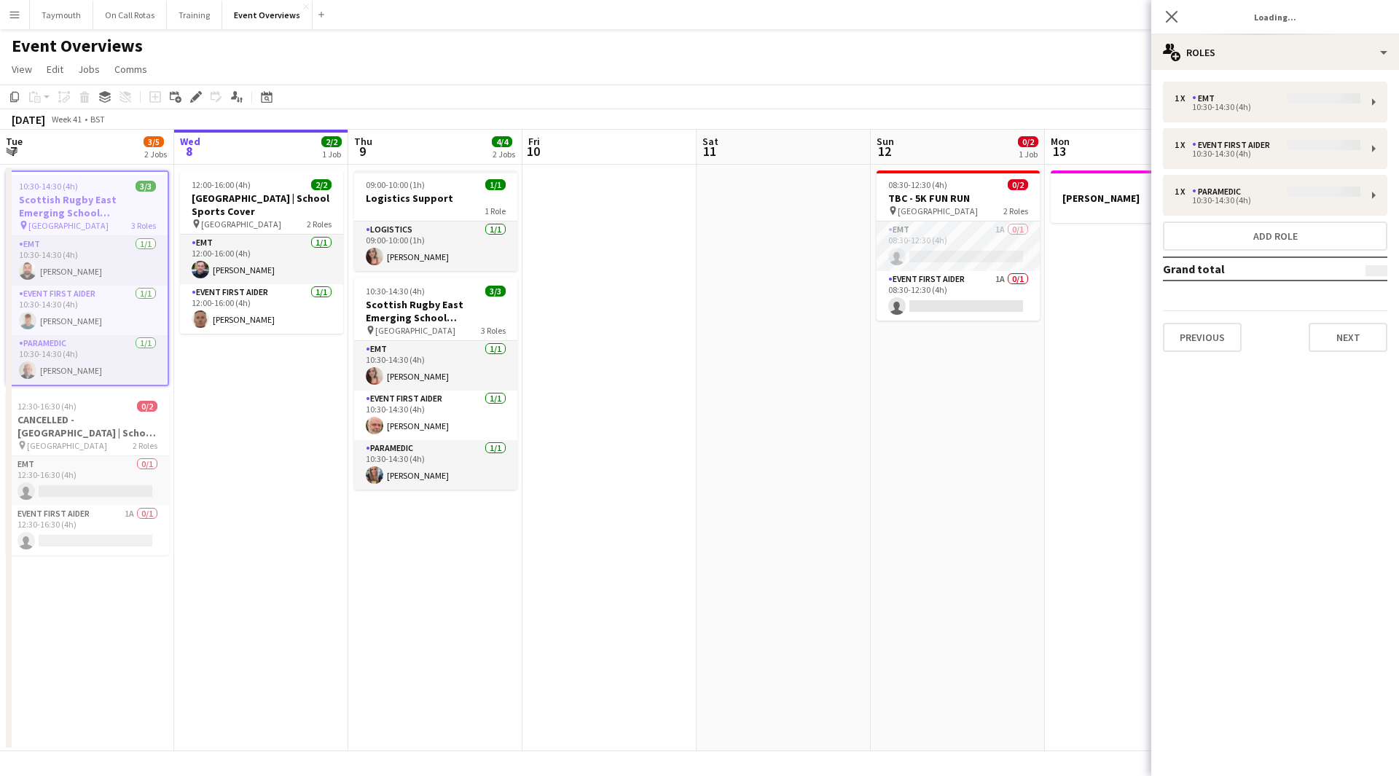
type input "**********"
click at [1345, 326] on button "Next" at bounding box center [1348, 337] width 79 height 29
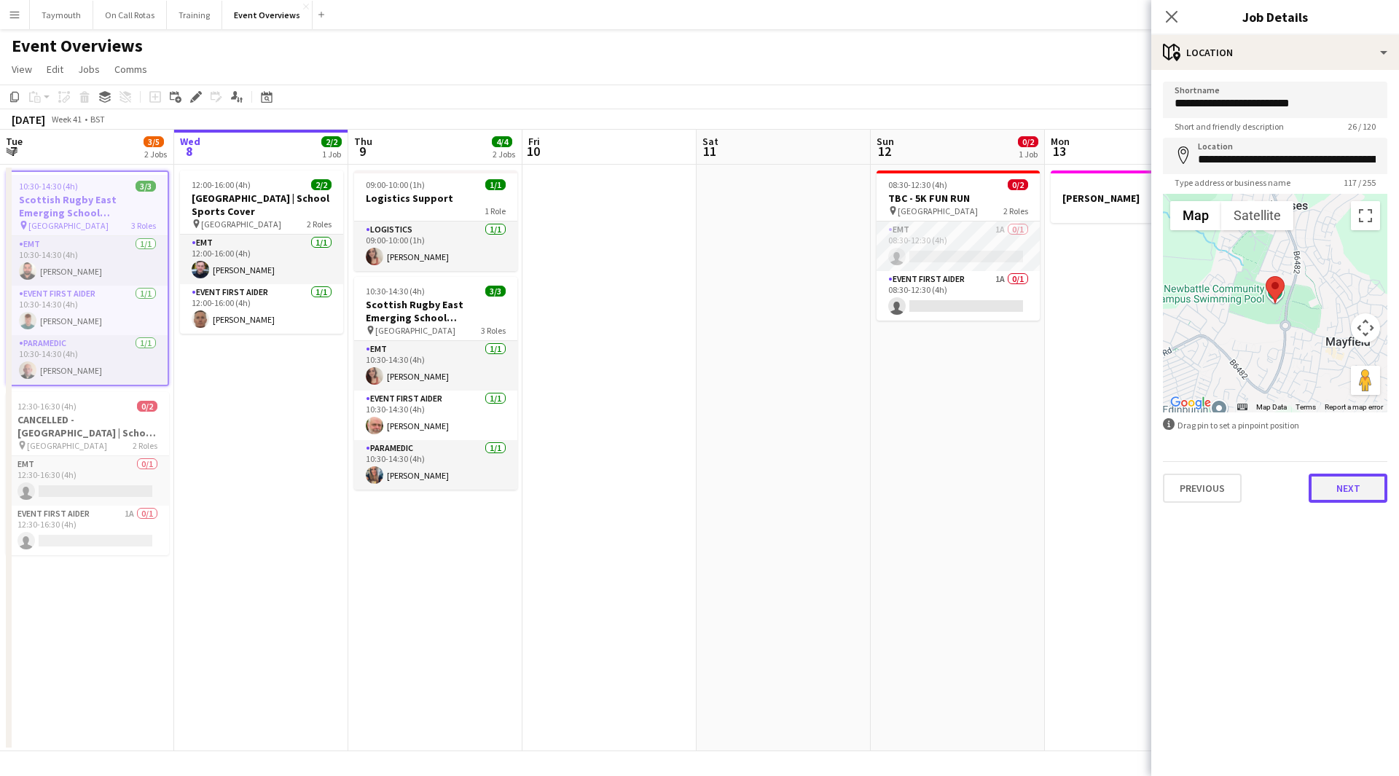
click at [1346, 484] on button "Next" at bounding box center [1348, 488] width 79 height 29
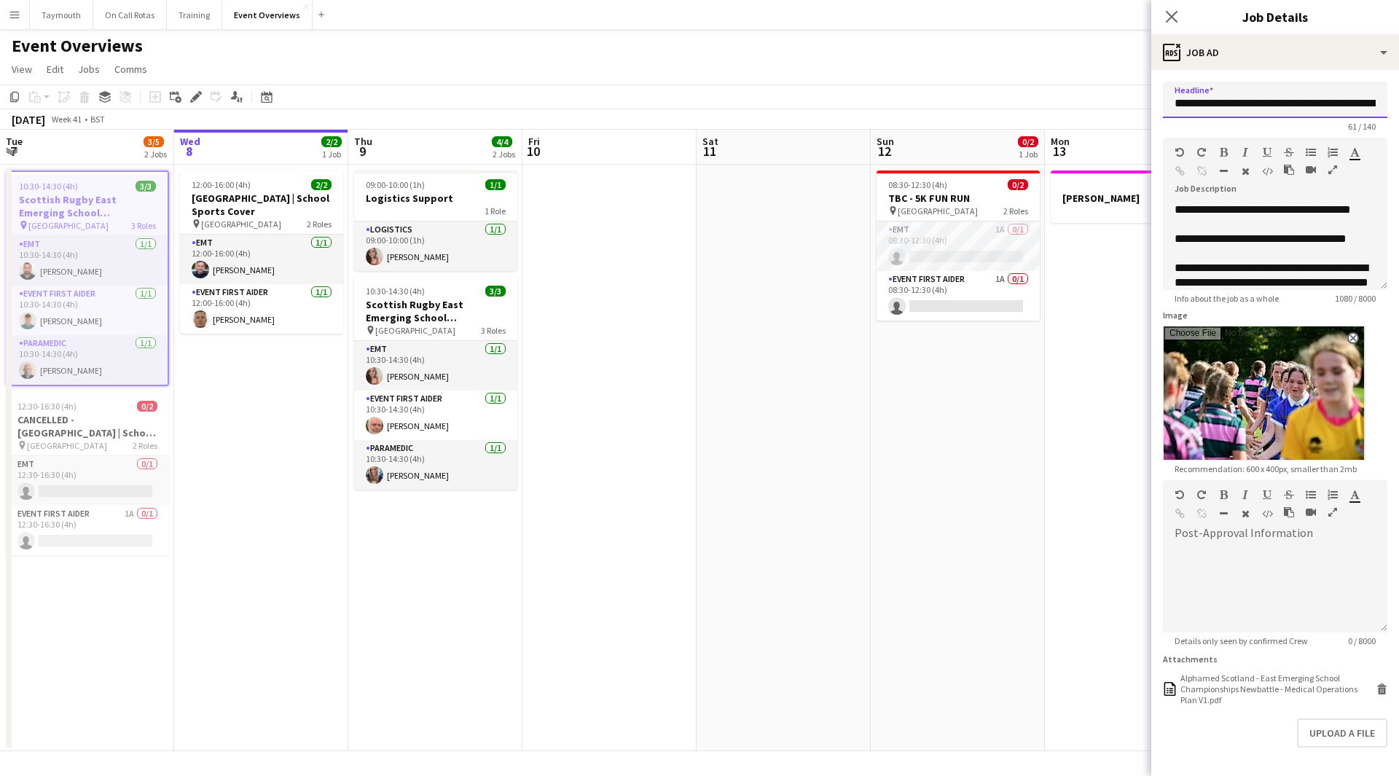
scroll to position [0, 125]
drag, startPoint x: 1175, startPoint y: 104, endPoint x: 1399, endPoint y: 102, distance: 223.8
click at [1399, 102] on mat-expansion-panel "**********" at bounding box center [1276, 423] width 248 height 706
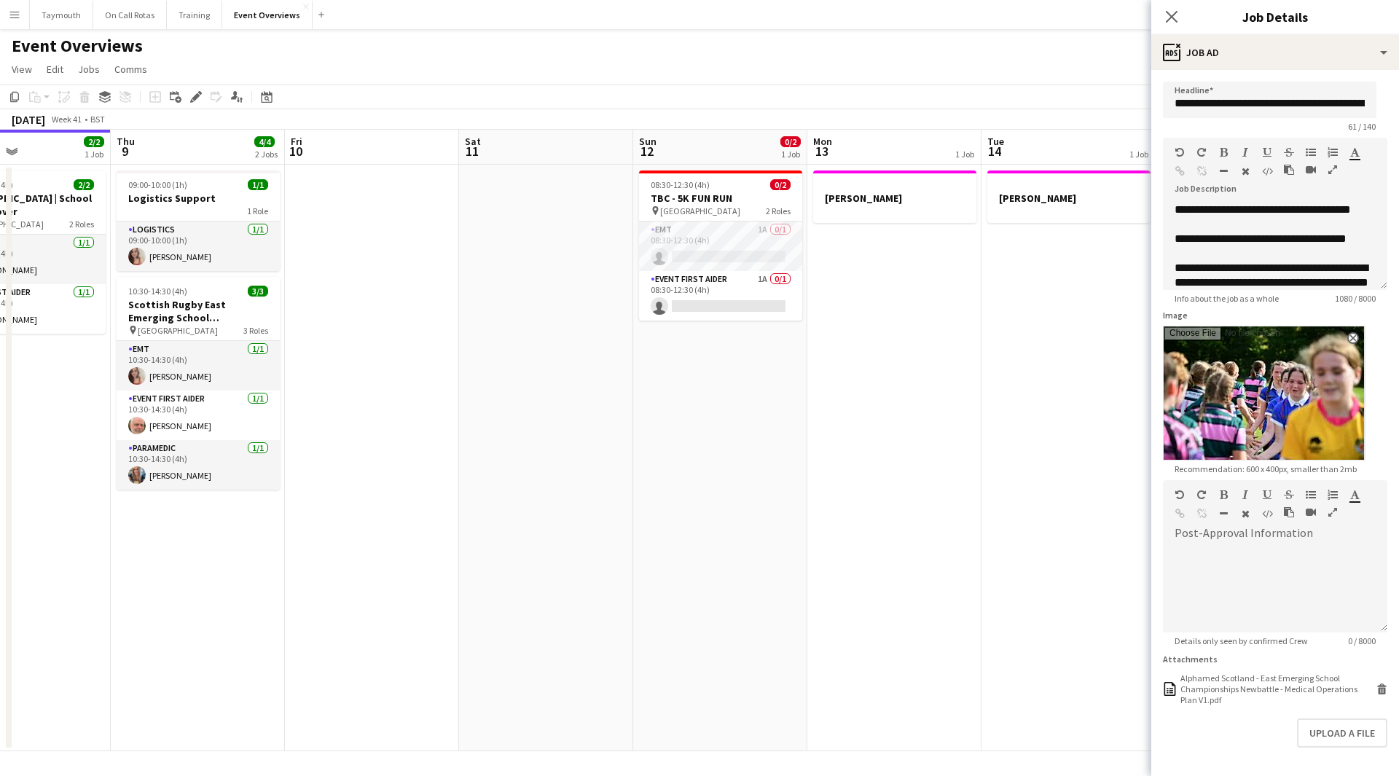
drag, startPoint x: 853, startPoint y: 451, endPoint x: 511, endPoint y: 465, distance: 342.1
click at [511, 465] on app-calendar-viewport "Sun 5 Mon 6 Tue 7 3/5 2 Jobs Wed 8 2/2 1 Job Thu 9 4/4 2 Jobs Fri 10 Sat 11 Sun…" at bounding box center [699, 441] width 1399 height 622
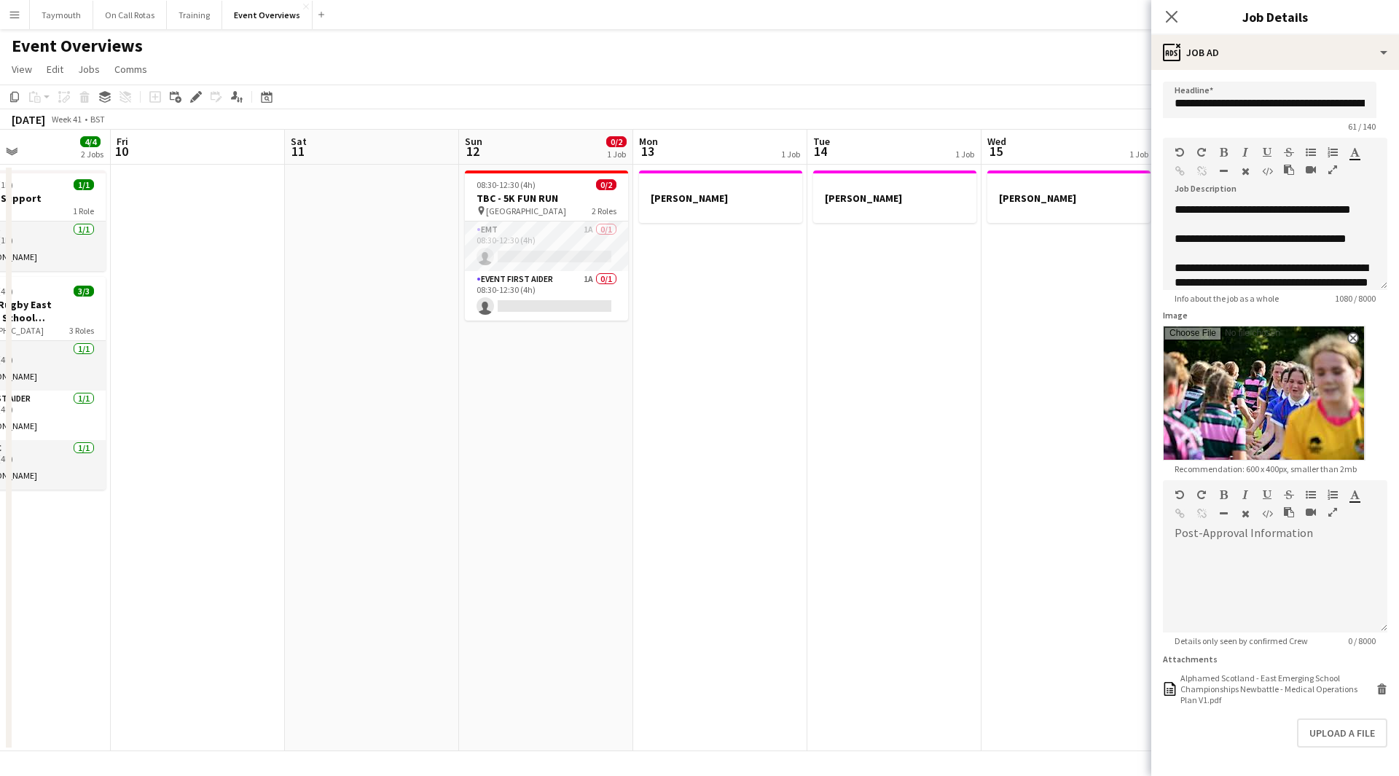
scroll to position [0, 516]
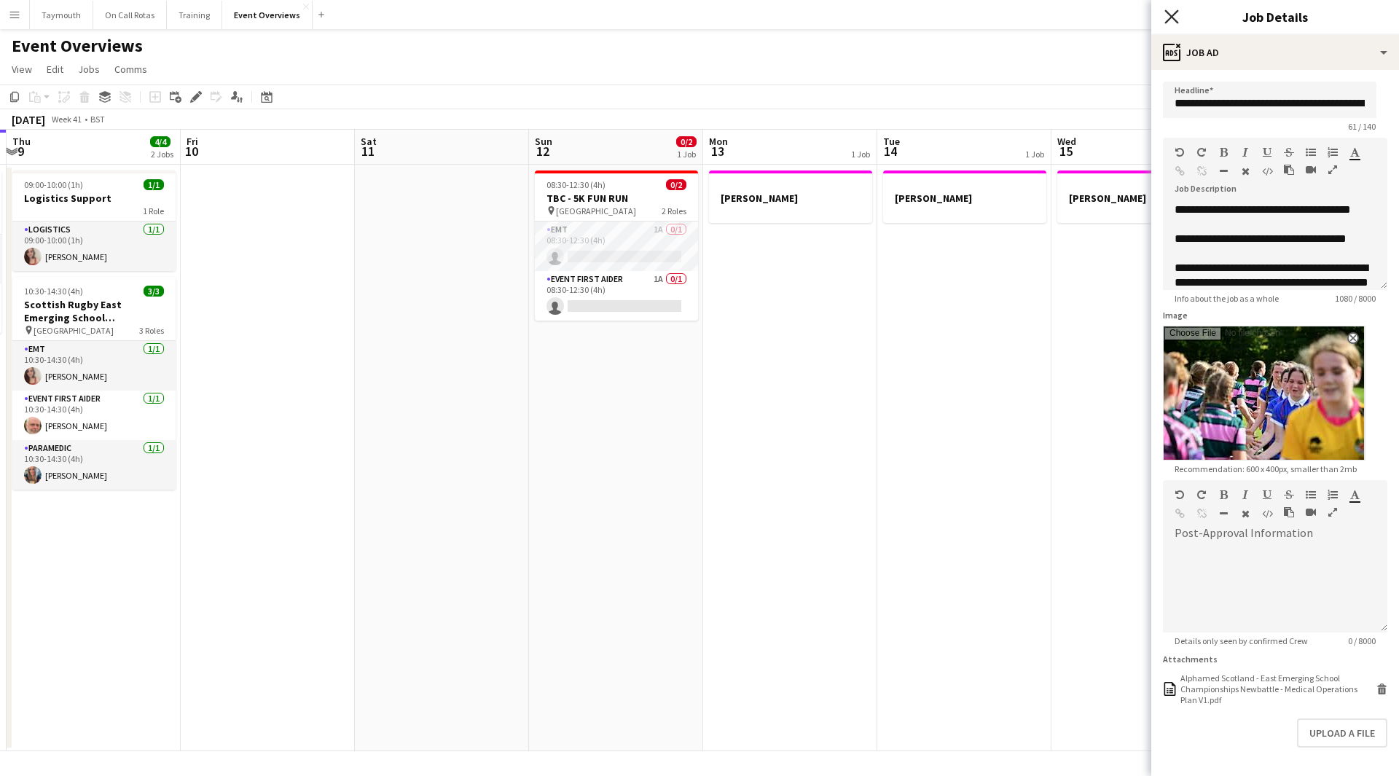
click at [1170, 16] on icon "Close pop-in" at bounding box center [1172, 16] width 14 height 14
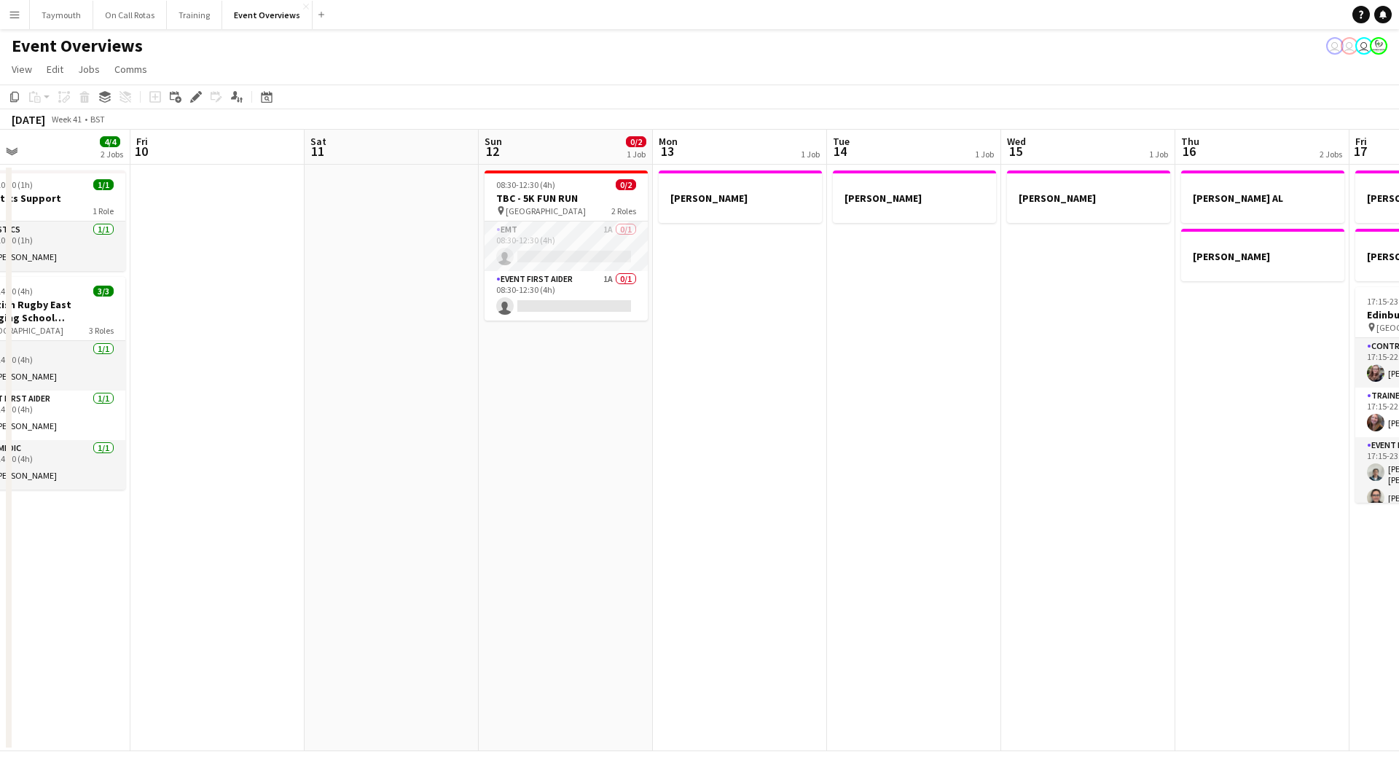
drag, startPoint x: 989, startPoint y: 471, endPoint x: 298, endPoint y: 476, distance: 691.0
click at [298, 476] on app-calendar-viewport "Mon 6 Tue 7 3/5 2 Jobs Wed 8 2/2 1 Job Thu 9 4/4 2 Jobs Fri 10 Sat 11 Sun 12 0/…" at bounding box center [699, 441] width 1399 height 622
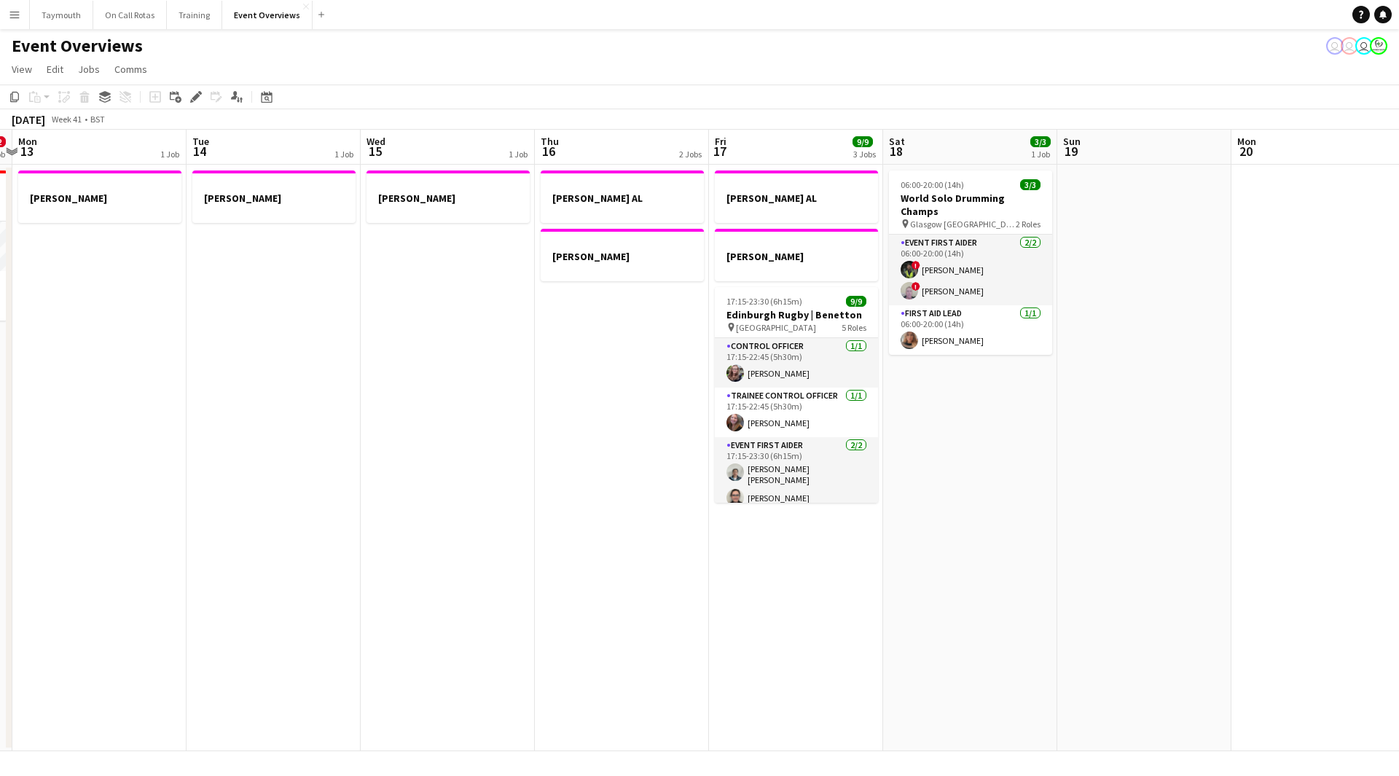
scroll to position [0, 509]
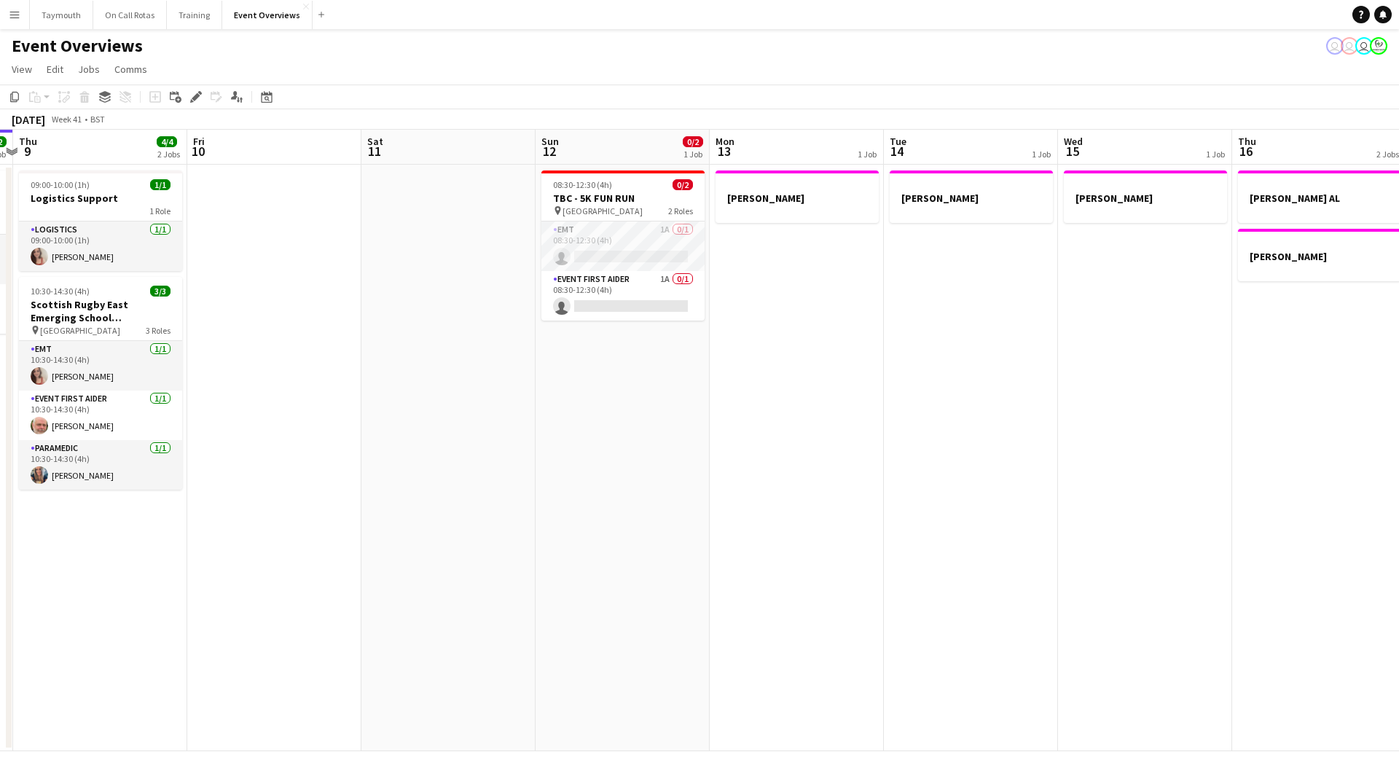
drag, startPoint x: 298, startPoint y: 476, endPoint x: 996, endPoint y: 504, distance: 698.1
click at [996, 504] on app-calendar-viewport "Mon 6 Tue 7 3/5 2 Jobs Wed 8 2/2 1 Job Thu 9 4/4 2 Jobs Fri 10 Sat 11 Sun 12 0/…" at bounding box center [699, 441] width 1399 height 622
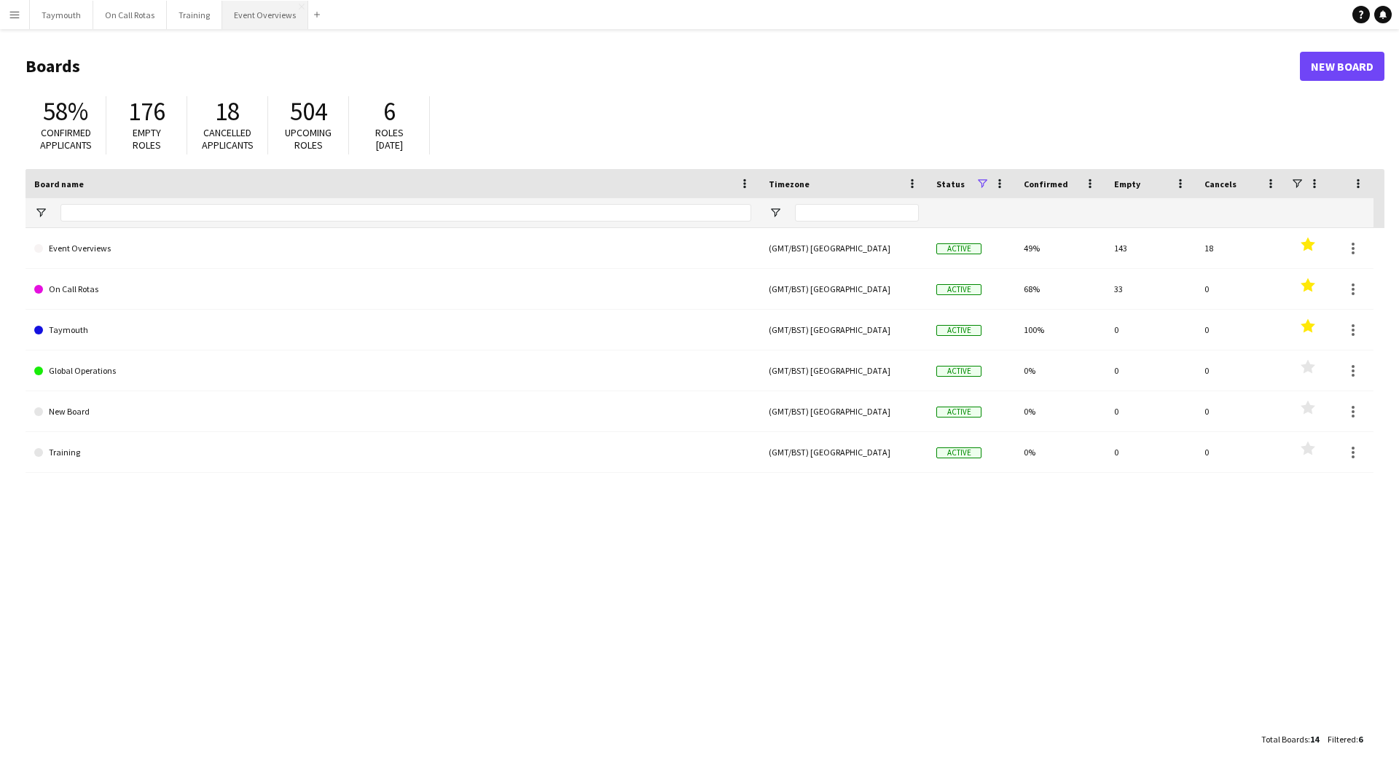
click at [251, 16] on button "Event Overviews Close" at bounding box center [265, 15] width 86 height 28
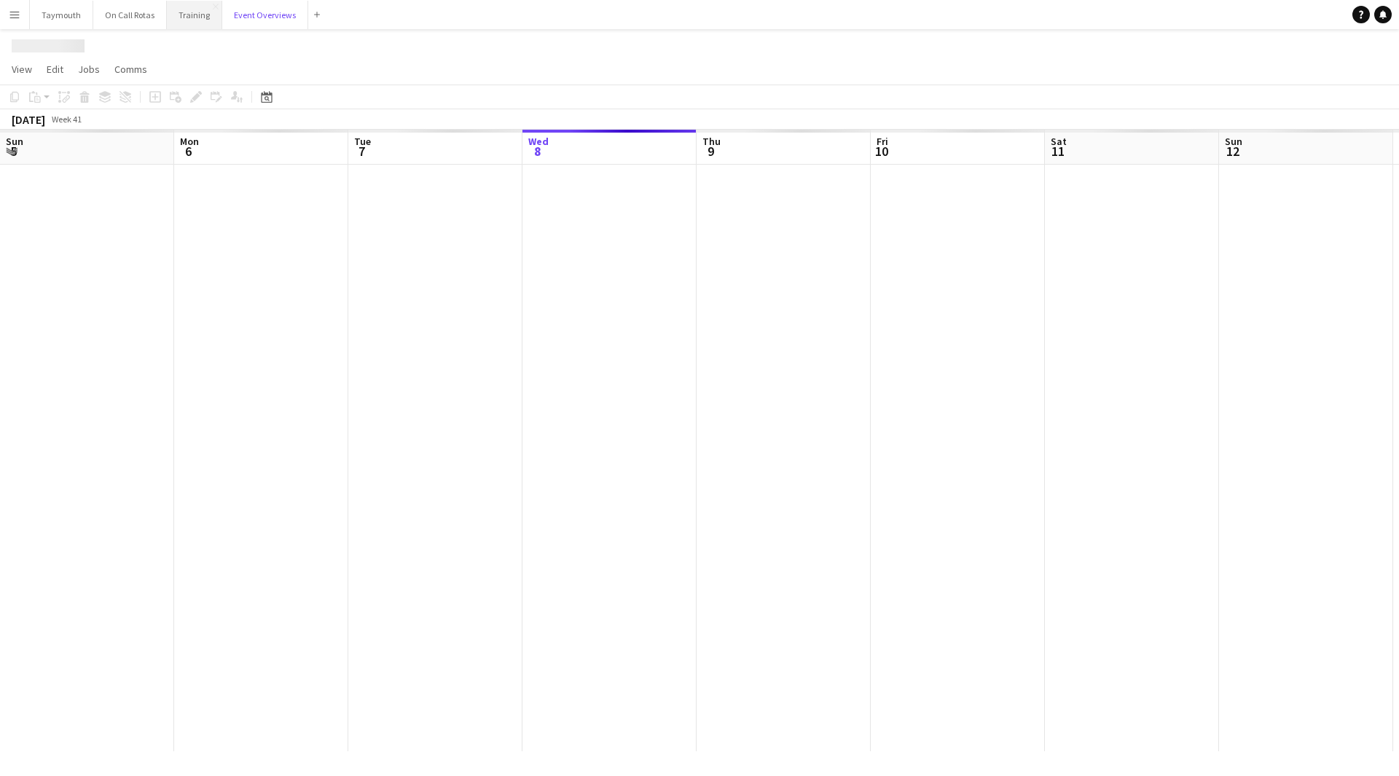
scroll to position [0, 348]
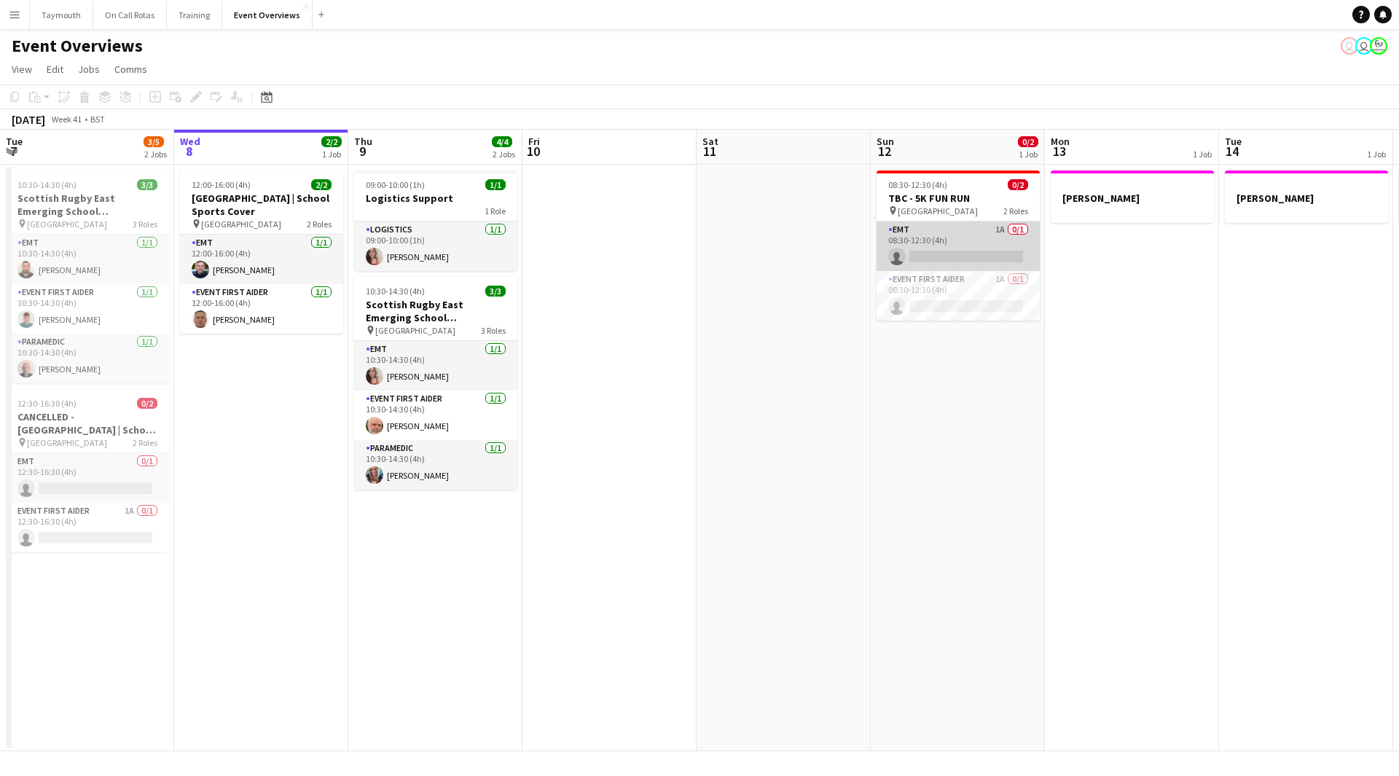
click at [977, 233] on app-card-role "EMT 1A 0/1 08:30-12:30 (4h) single-neutral-actions" at bounding box center [958, 247] width 163 height 50
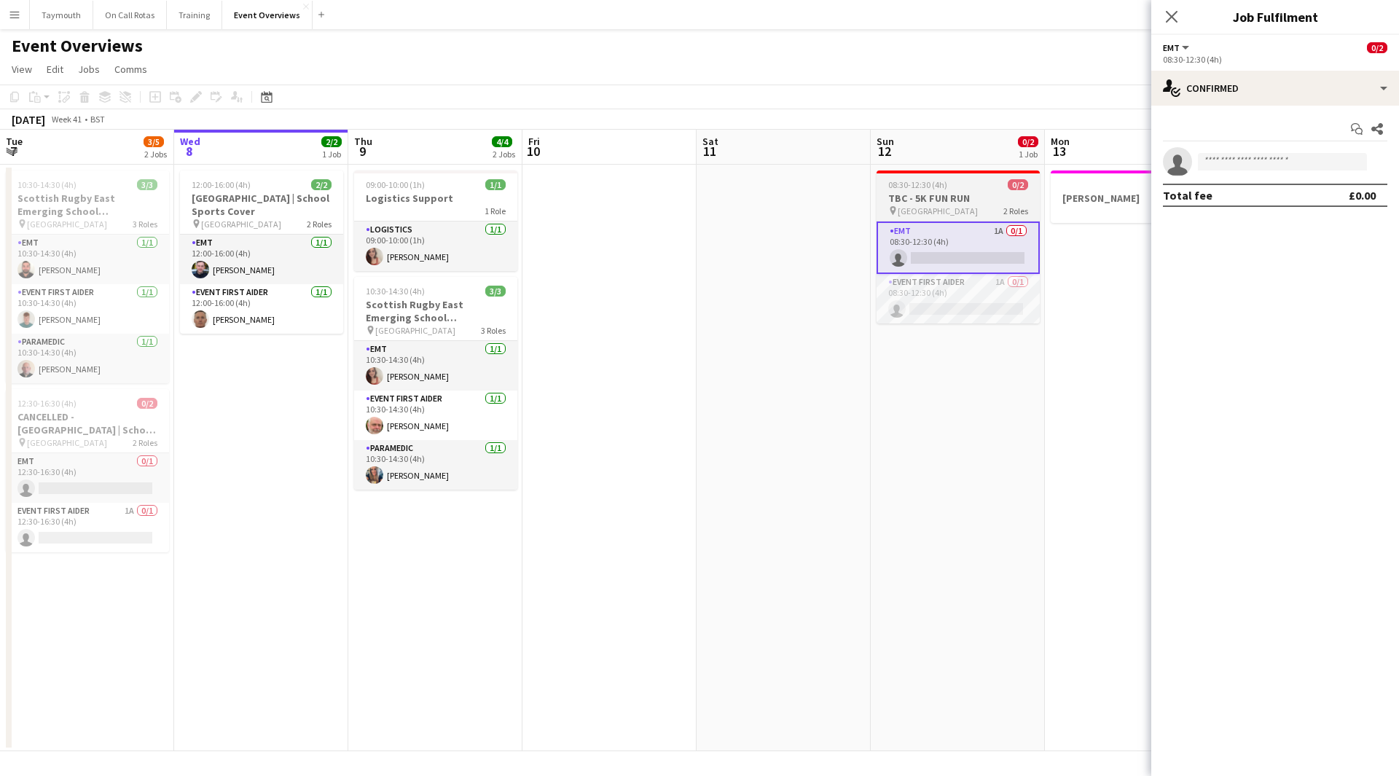
click at [956, 193] on h3 "TBC - 5K FUN RUN" at bounding box center [958, 198] width 163 height 13
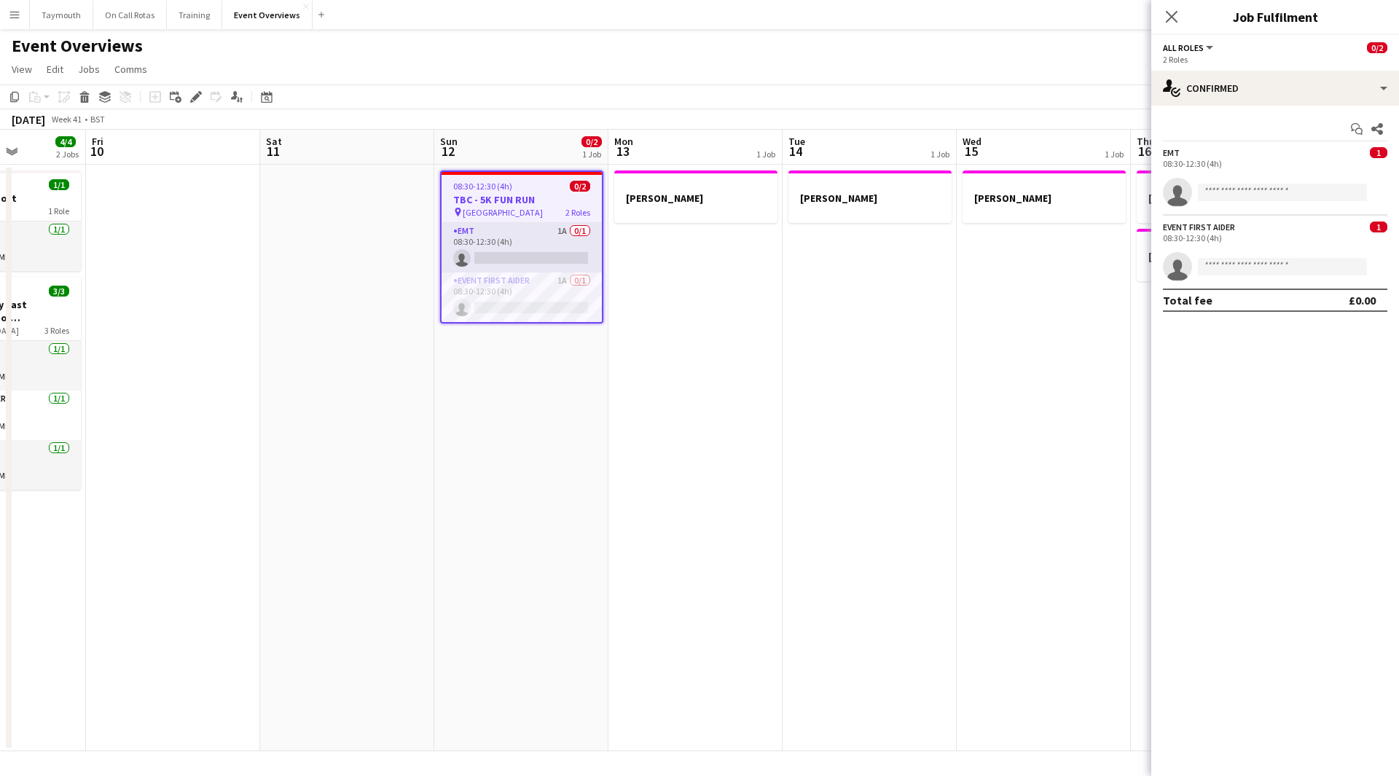
drag, startPoint x: 986, startPoint y: 546, endPoint x: 93, endPoint y: 541, distance: 893.6
click at [98, 551] on app-calendar-viewport "Sun 5 Mon 6 Tue 7 3/5 2 Jobs Wed 8 2/2 1 Job Thu 9 4/4 2 Jobs Fri 10 Sat 11 Sun…" at bounding box center [699, 441] width 1399 height 622
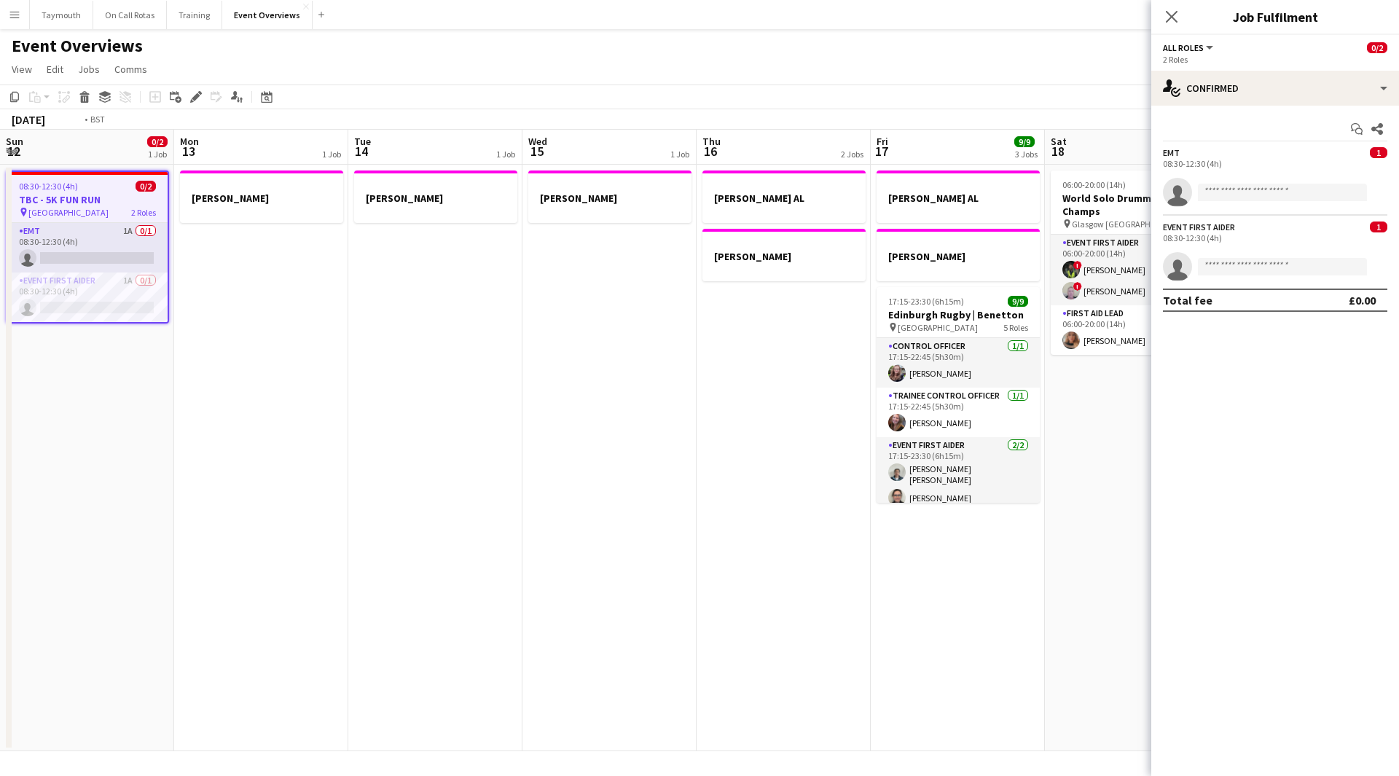
click at [68, 538] on app-calendar-viewport "Fri 10 Sat 11 Sun 12 0/2 1 Job Mon 13 1 Job Tue 14 1 Job Wed 15 1 Job Thu 16 2 …" at bounding box center [699, 441] width 1399 height 622
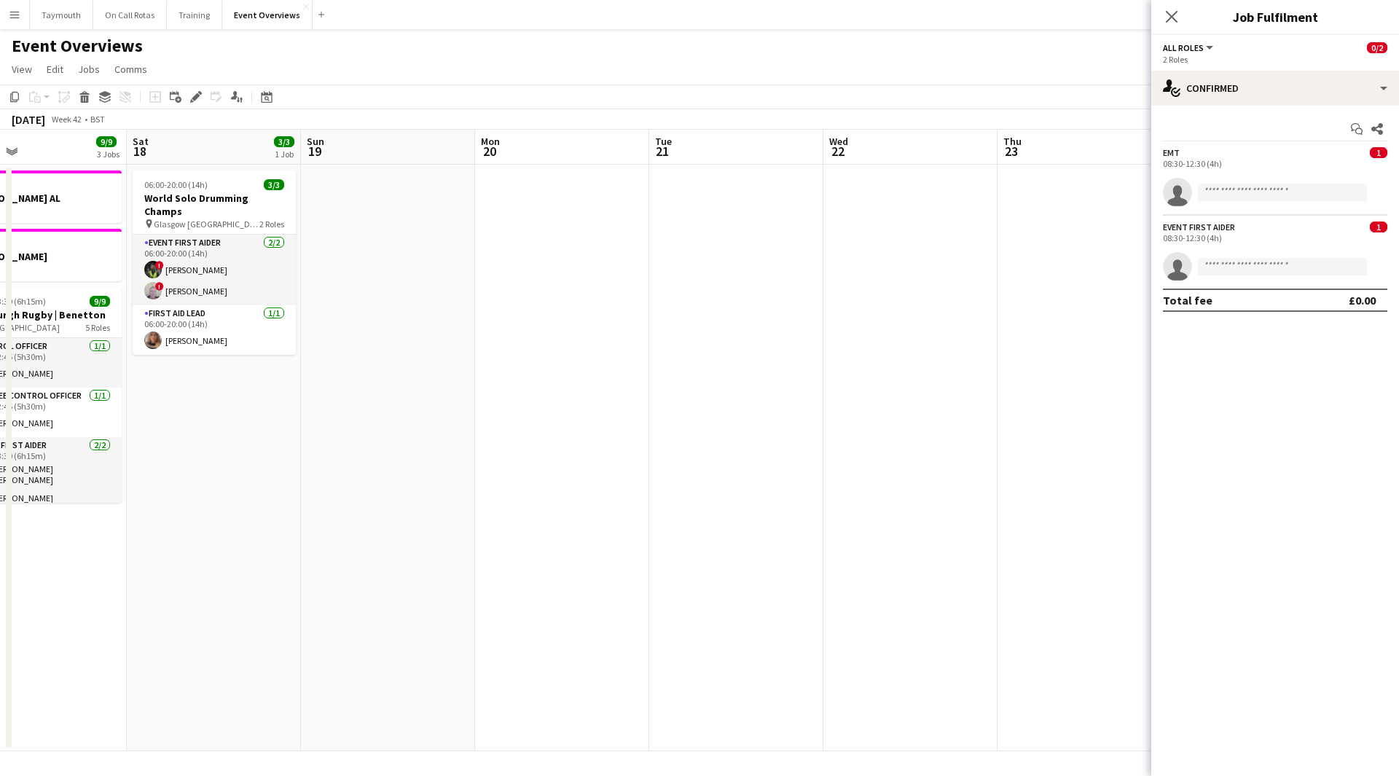
drag, startPoint x: 205, startPoint y: 544, endPoint x: 461, endPoint y: 494, distance: 260.6
click at [0, 536] on html "Menu Boards Boards Boards All jobs Status Workforce Workforce My Workforce Recr…" at bounding box center [699, 388] width 1399 height 776
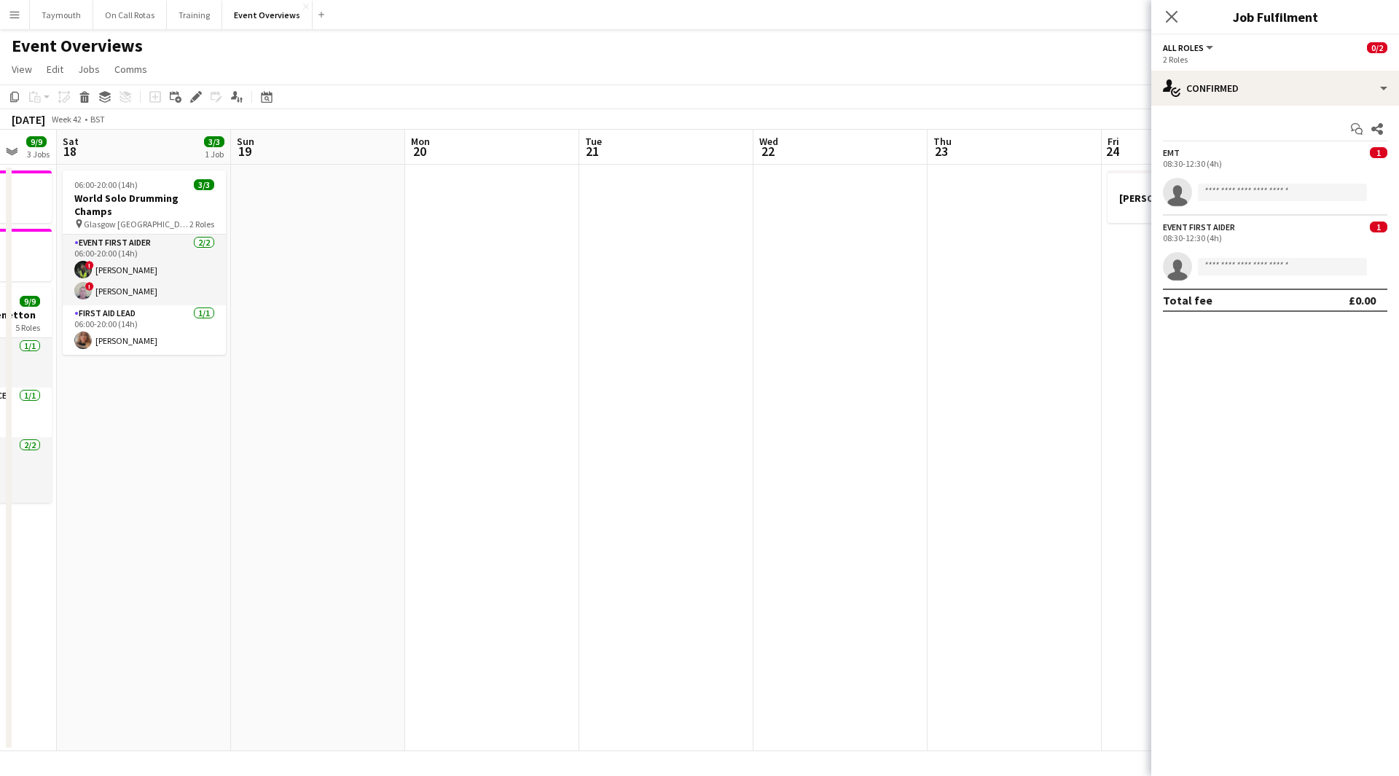
drag, startPoint x: -123, startPoint y: 515, endPoint x: 48, endPoint y: 504, distance: 171.6
click at [0, 512] on html "Menu Boards Boards Boards All jobs Status Workforce Workforce My Workforce Recr…" at bounding box center [699, 388] width 1399 height 776
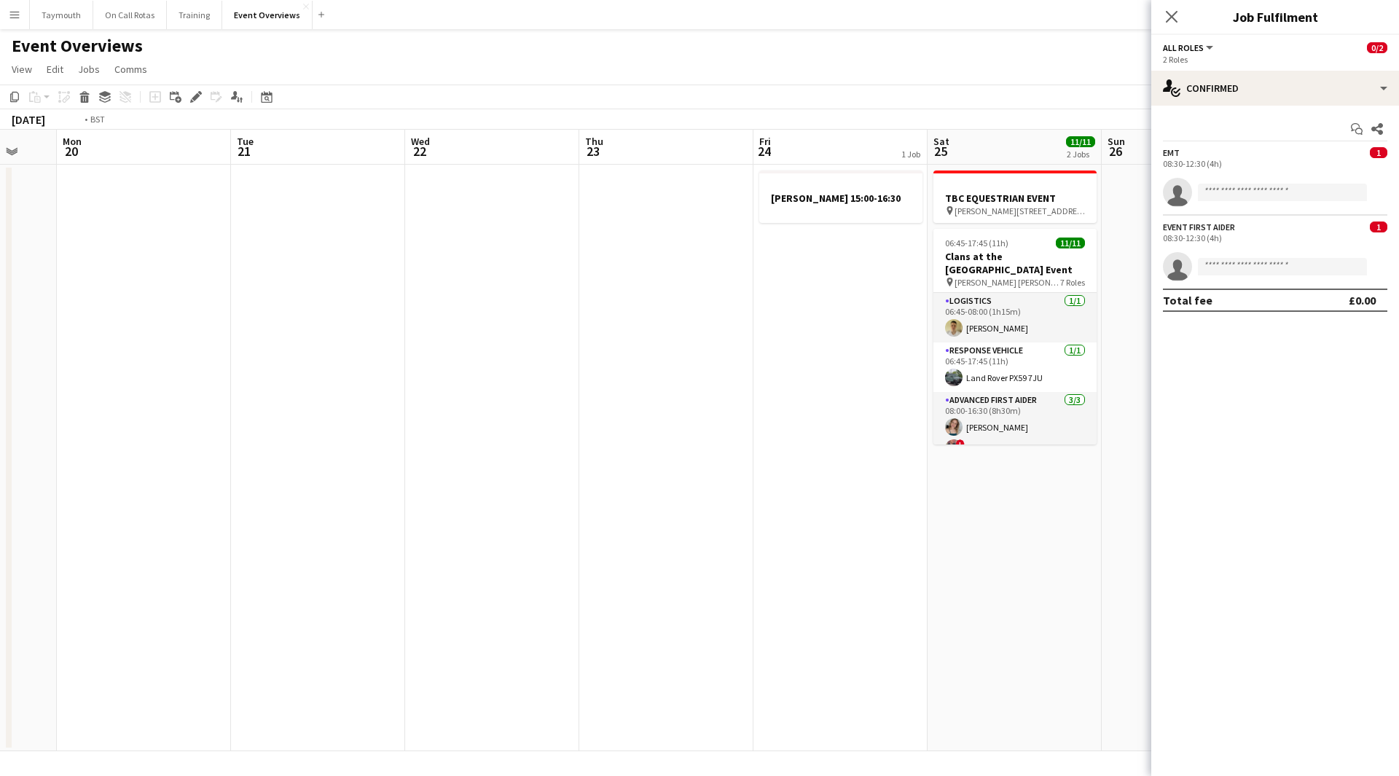
drag, startPoint x: 85, startPoint y: 537, endPoint x: -87, endPoint y: 532, distance: 172.8
click at [0, 532] on html "Menu Boards Boards Boards All jobs Status Workforce Workforce My Workforce Recr…" at bounding box center [699, 388] width 1399 height 776
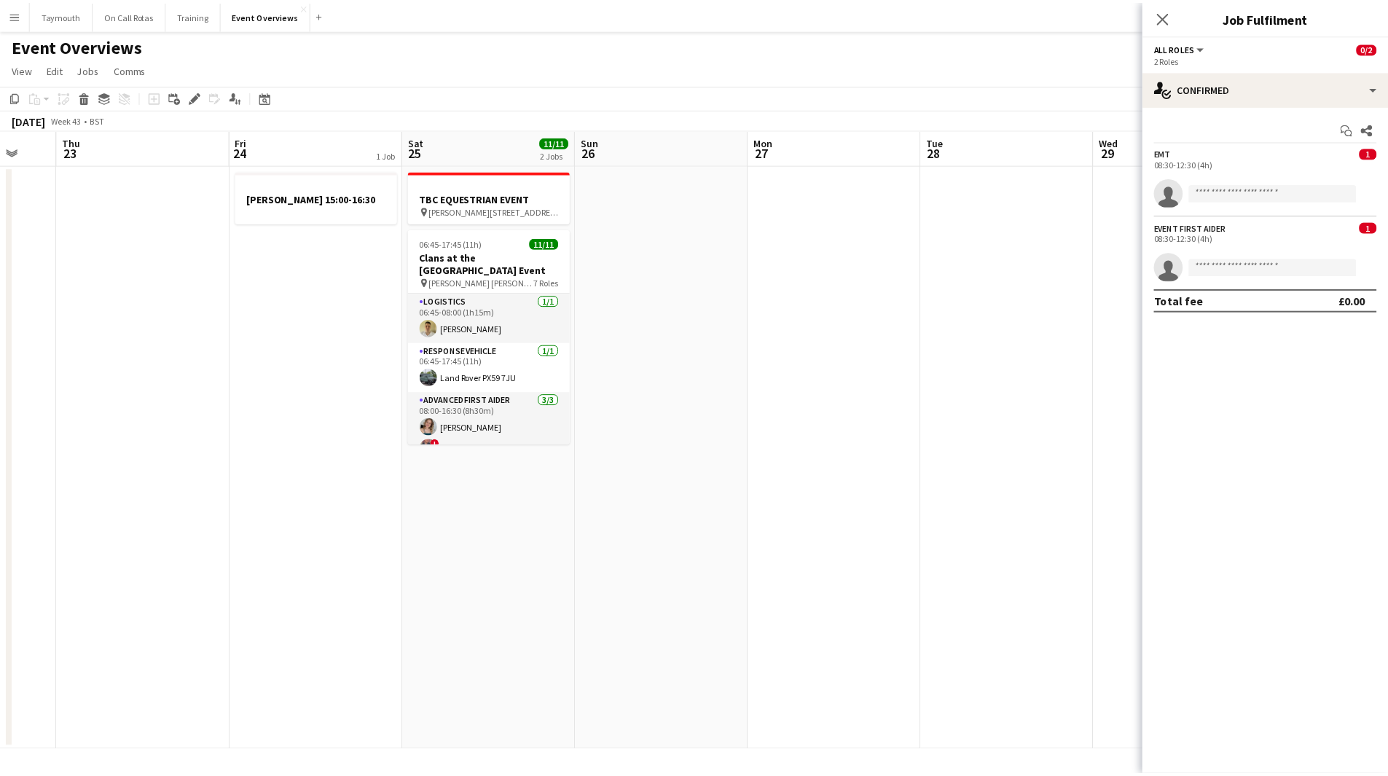
scroll to position [0, 378]
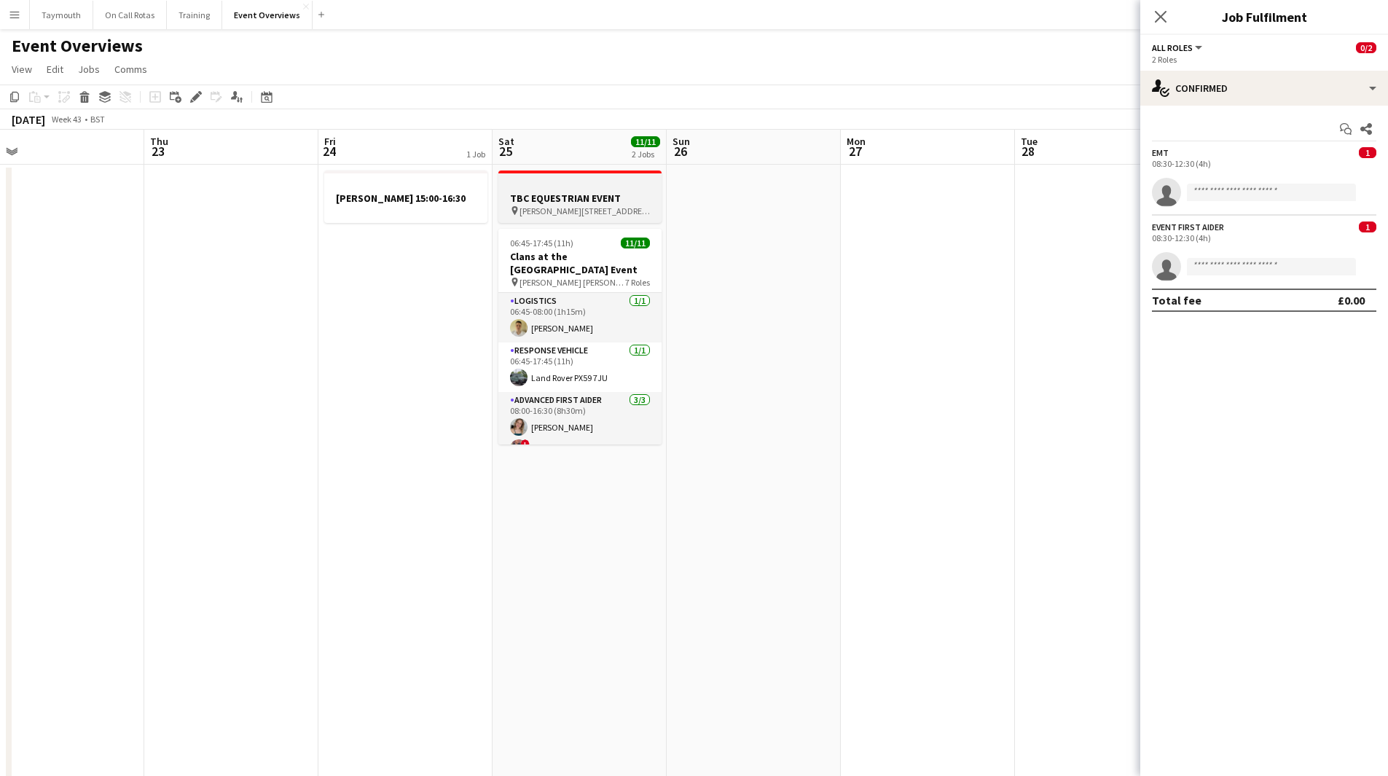
click at [558, 196] on h3 "TBC EQUESTRIAN EVENT" at bounding box center [580, 198] width 163 height 13
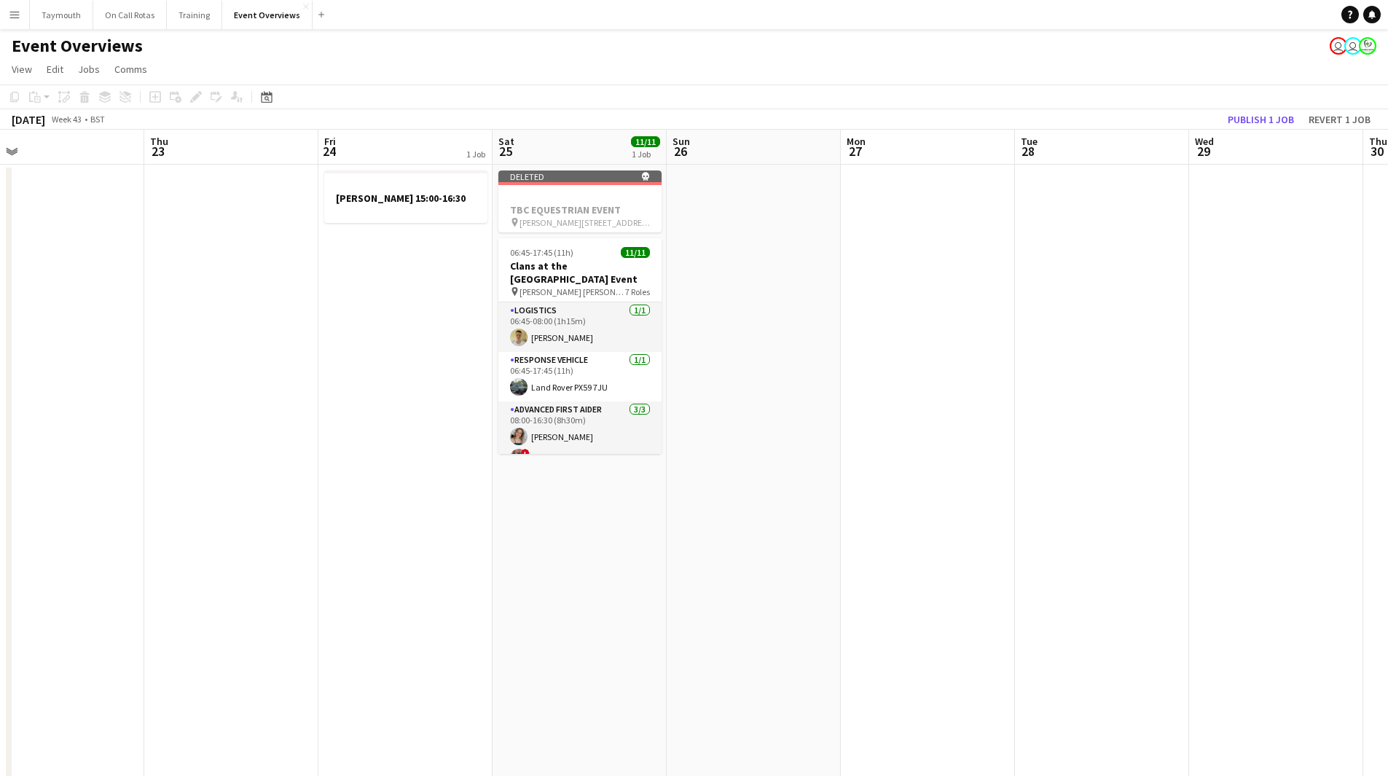
click at [880, 331] on app-date-cell at bounding box center [928, 753] width 174 height 1176
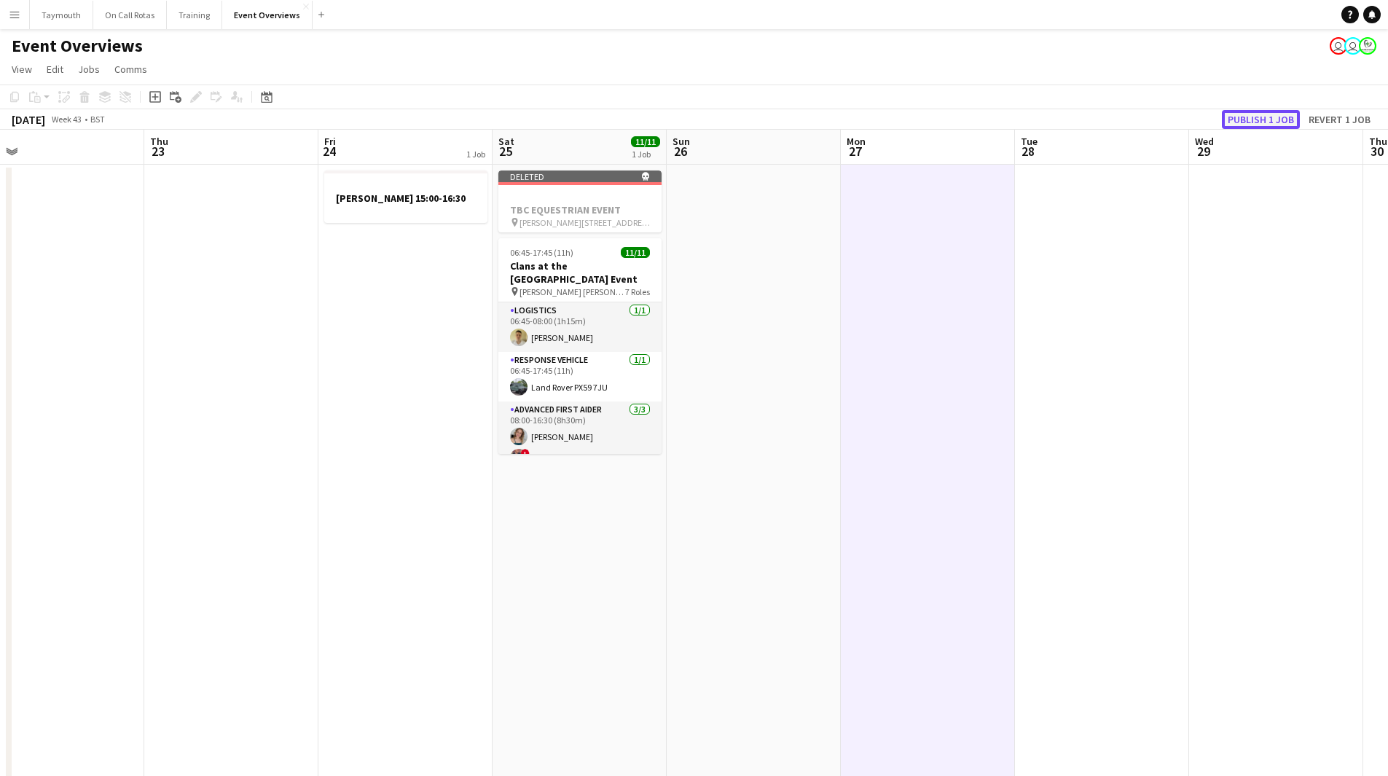
click at [1291, 110] on button "Publish 1 job" at bounding box center [1261, 119] width 78 height 19
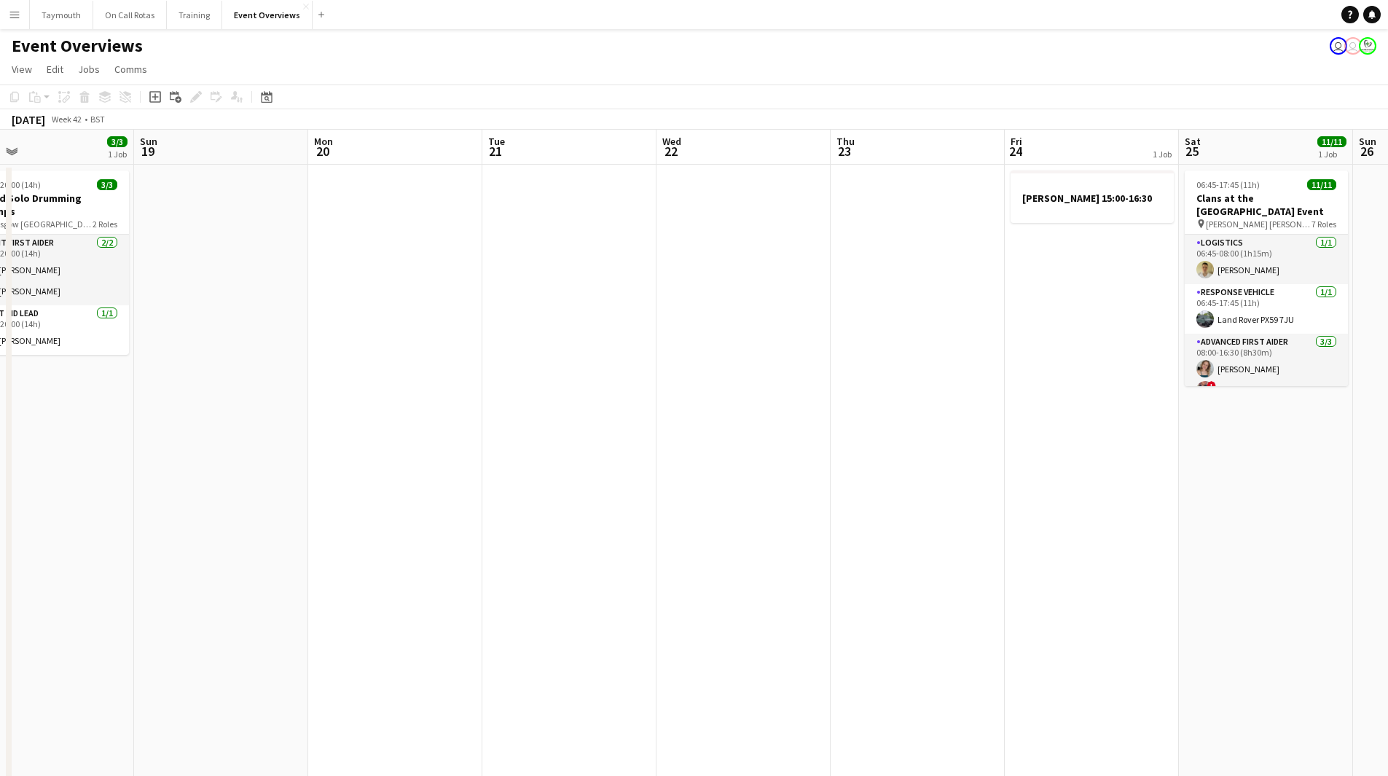
drag, startPoint x: 627, startPoint y: 420, endPoint x: 1394, endPoint y: 490, distance: 769.9
click at [1388, 490] on html "Menu Boards Boards Boards All jobs Status Workforce Workforce My Workforce Recr…" at bounding box center [694, 670] width 1388 height 1341
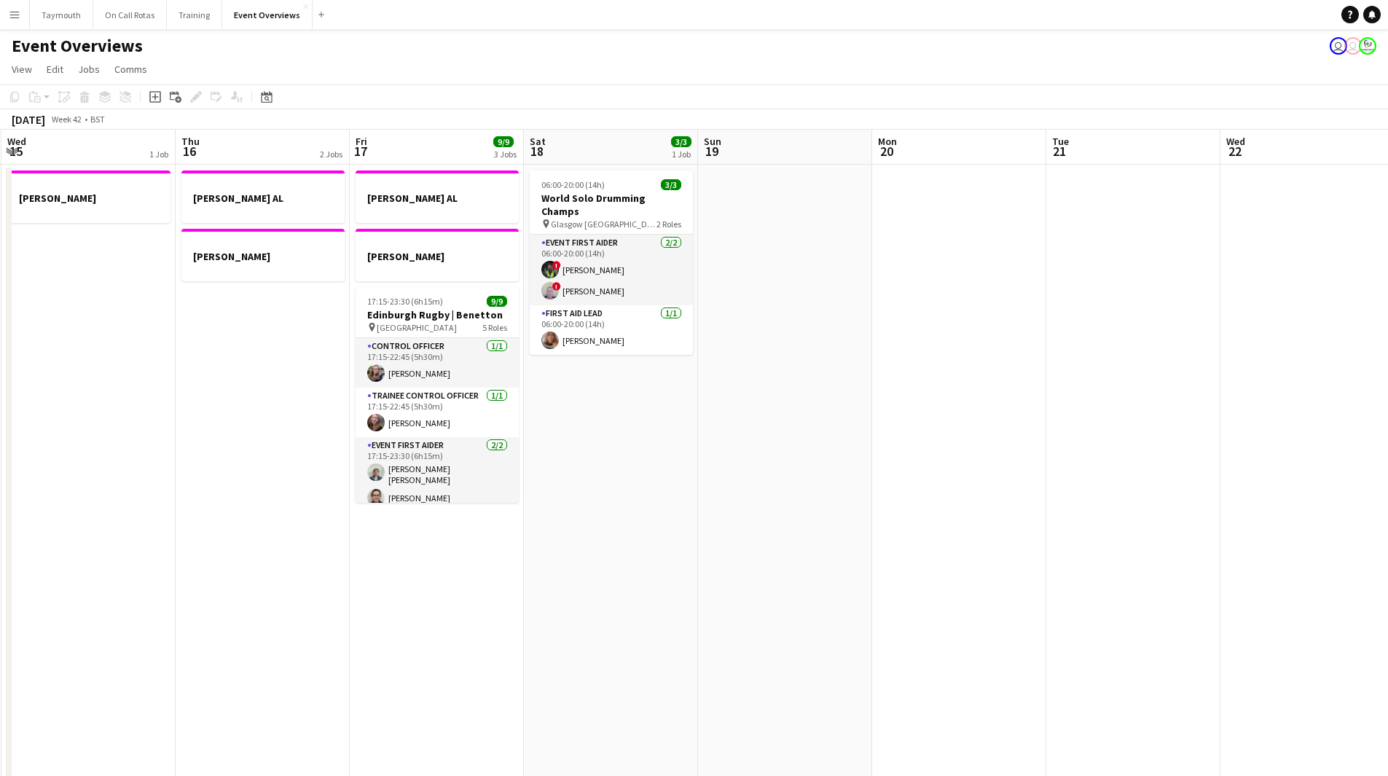
drag, startPoint x: 818, startPoint y: 480, endPoint x: 875, endPoint y: 483, distance: 57.7
click at [875, 483] on app-calendar-viewport "Mon 13 1 Job Tue 14 1 Job Wed 15 1 Job Thu 16 2 Jobs Fri 17 9/9 3 Jobs Sat 18 3…" at bounding box center [694, 735] width 1388 height 1211
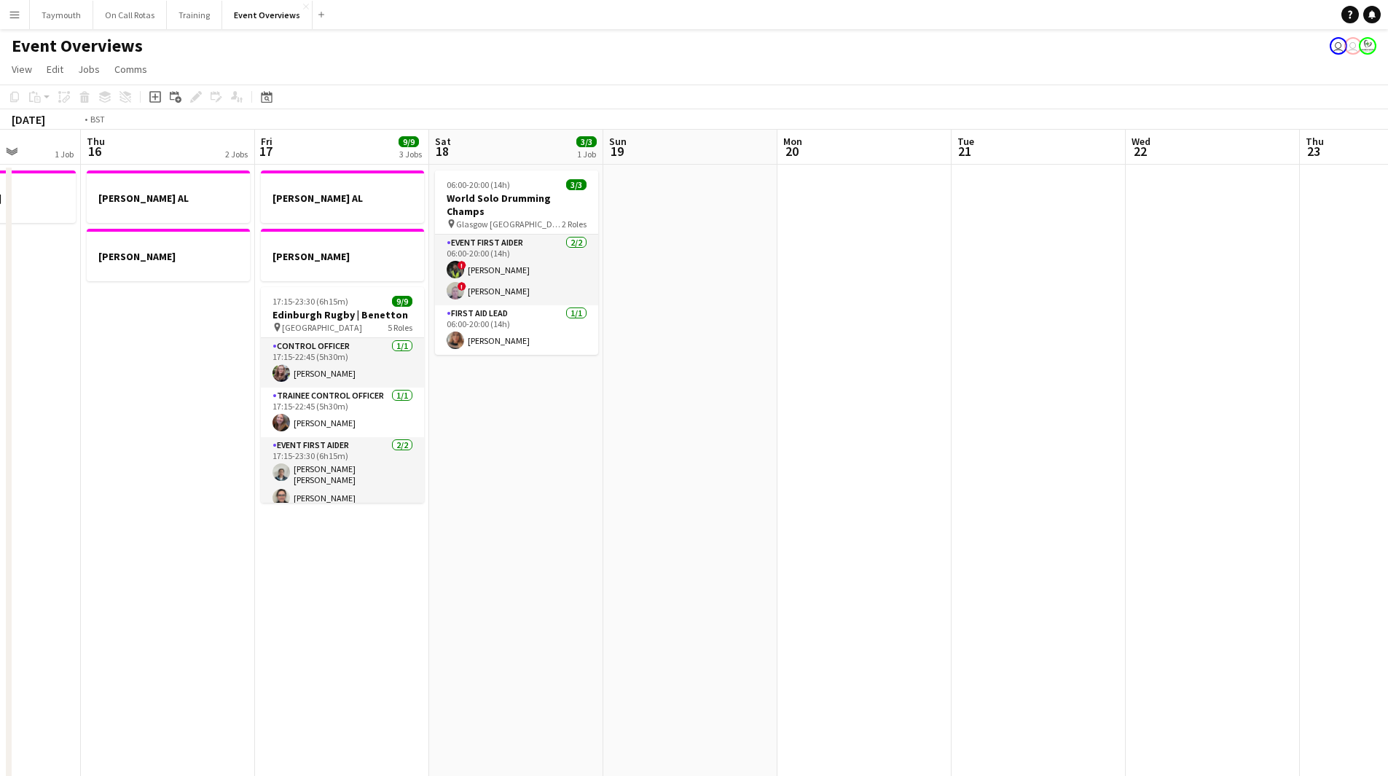
drag, startPoint x: 305, startPoint y: 512, endPoint x: 1102, endPoint y: 493, distance: 797.6
click at [1102, 493] on app-calendar-viewport "Mon 13 1 Job Tue 14 1 Job Wed 15 1 Job Thu 16 2 Jobs Fri 17 9/9 3 Jobs Sat 18 3…" at bounding box center [694, 735] width 1388 height 1211
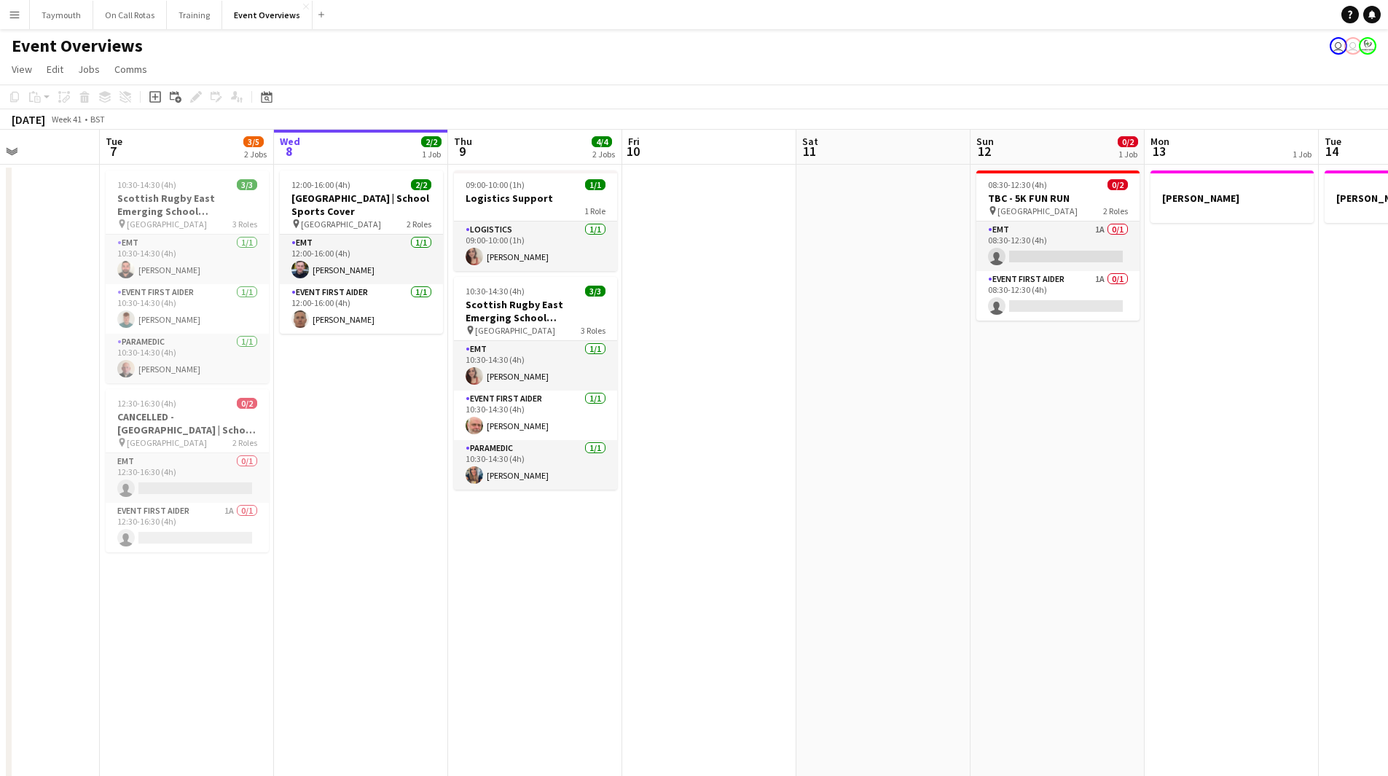
scroll to position [0, 306]
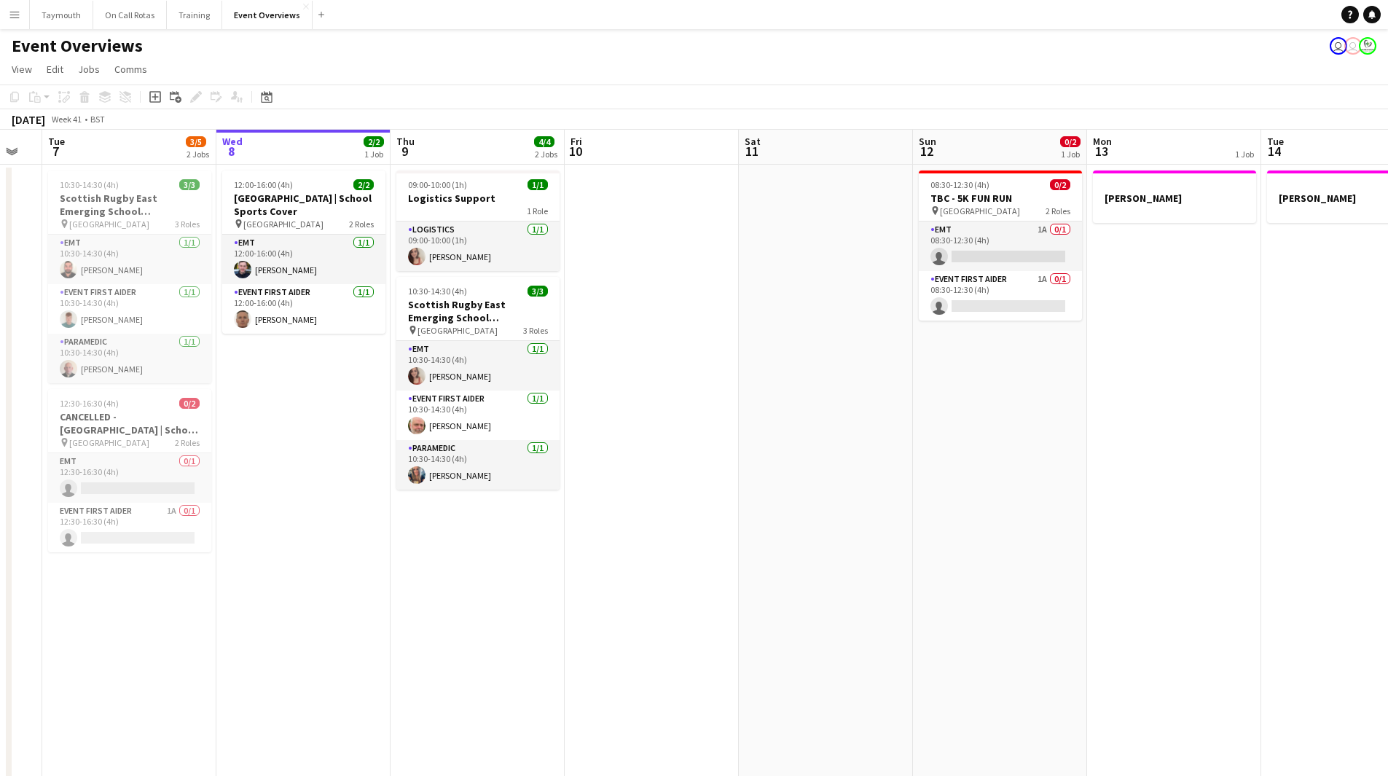
drag, startPoint x: 891, startPoint y: 519, endPoint x: 1007, endPoint y: 532, distance: 117.4
click at [1007, 532] on app-calendar-viewport "Sun 5 Mon 6 Tue 7 3/5 2 Jobs Wed 8 2/2 1 Job Thu 9 4/4 2 Jobs Fri 10 Sat 11 Sun…" at bounding box center [694, 735] width 1388 height 1211
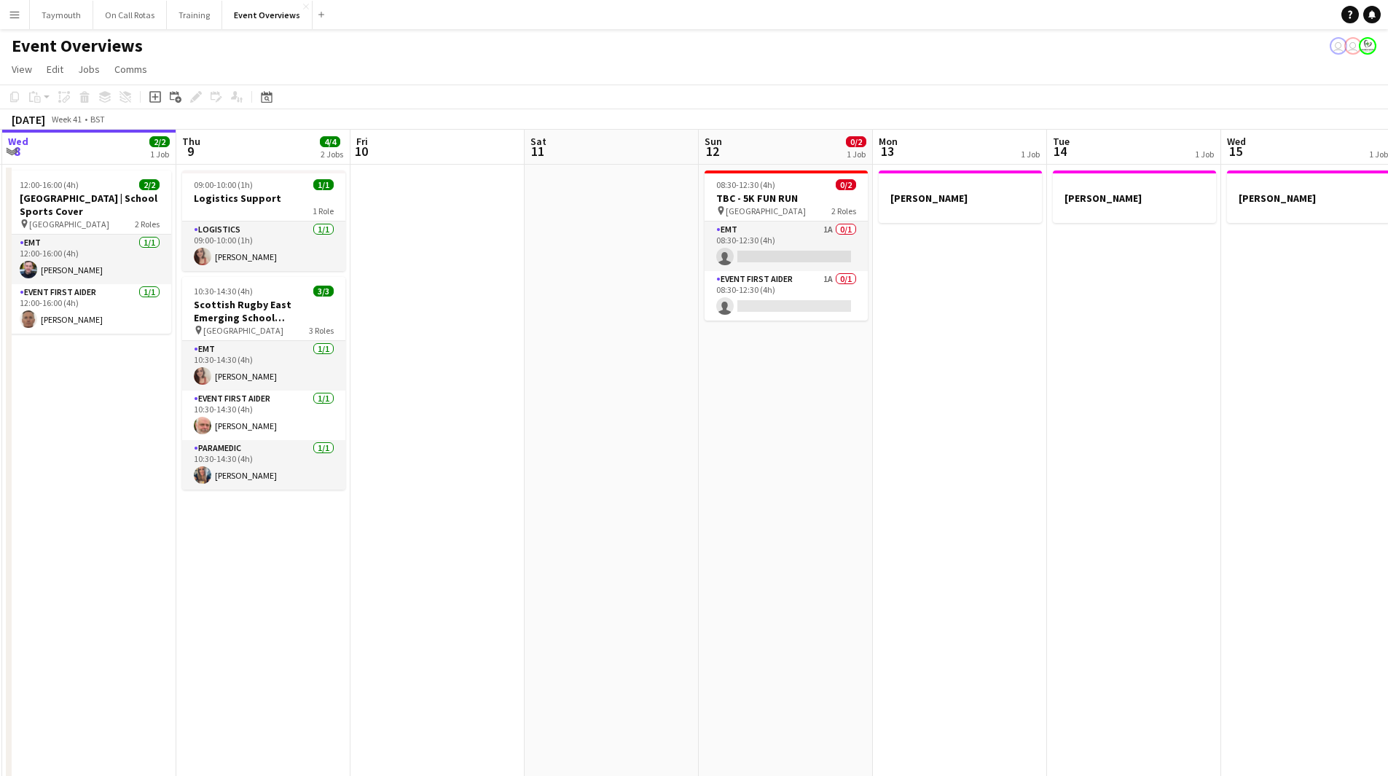
drag, startPoint x: 1069, startPoint y: 525, endPoint x: 477, endPoint y: 505, distance: 592.2
click at [324, 509] on app-calendar-viewport "Sun 5 Mon 6 Tue 7 3/5 2 Jobs Wed 8 2/2 1 Job Thu 9 4/4 2 Jobs Fri 10 Sat 11 Sun…" at bounding box center [694, 735] width 1388 height 1211
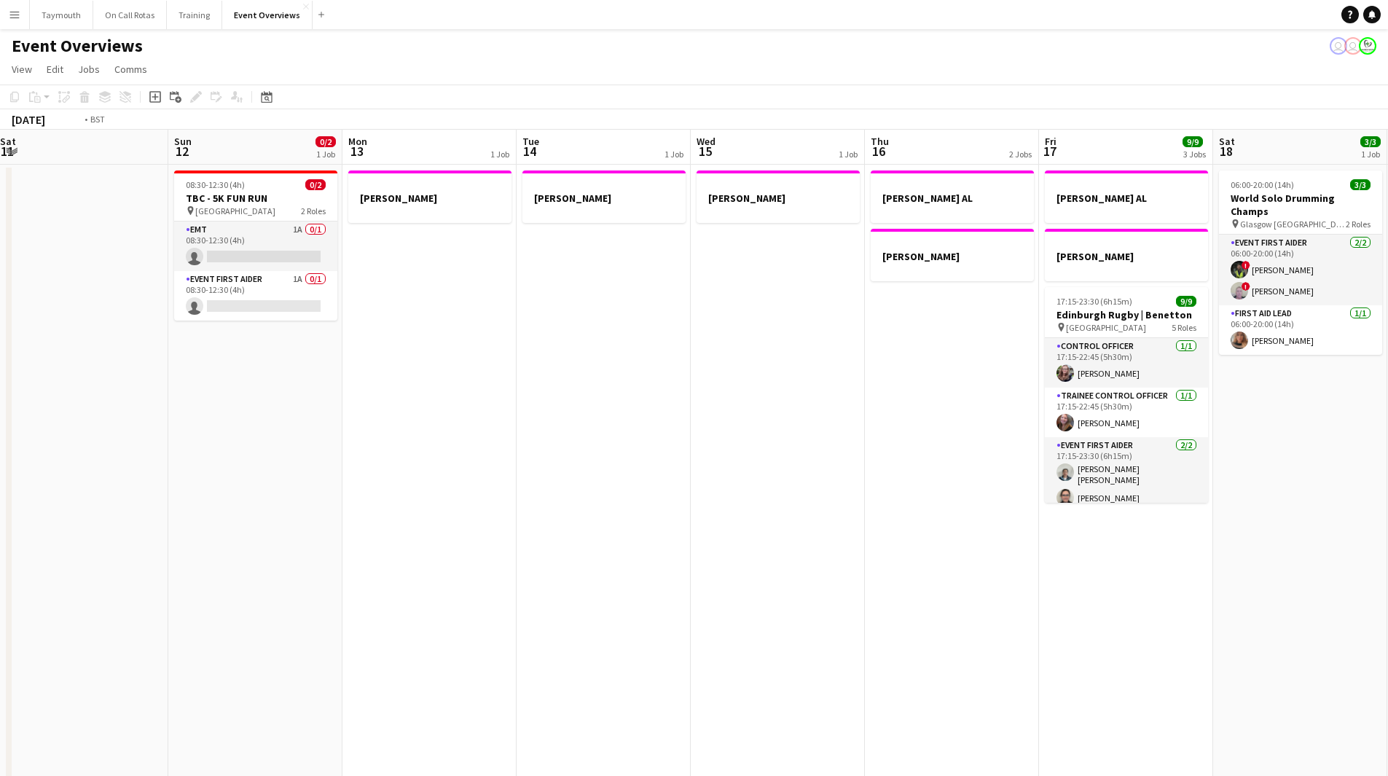
drag, startPoint x: 606, startPoint y: 543, endPoint x: 3, endPoint y: 558, distance: 603.7
click at [3, 558] on app-calendar-viewport "Wed 8 2/2 1 Job Thu 9 4/4 2 Jobs Fri 10 Sat 11 Sun 12 0/2 1 Job Mon 13 1 Job Tu…" at bounding box center [694, 735] width 1388 height 1211
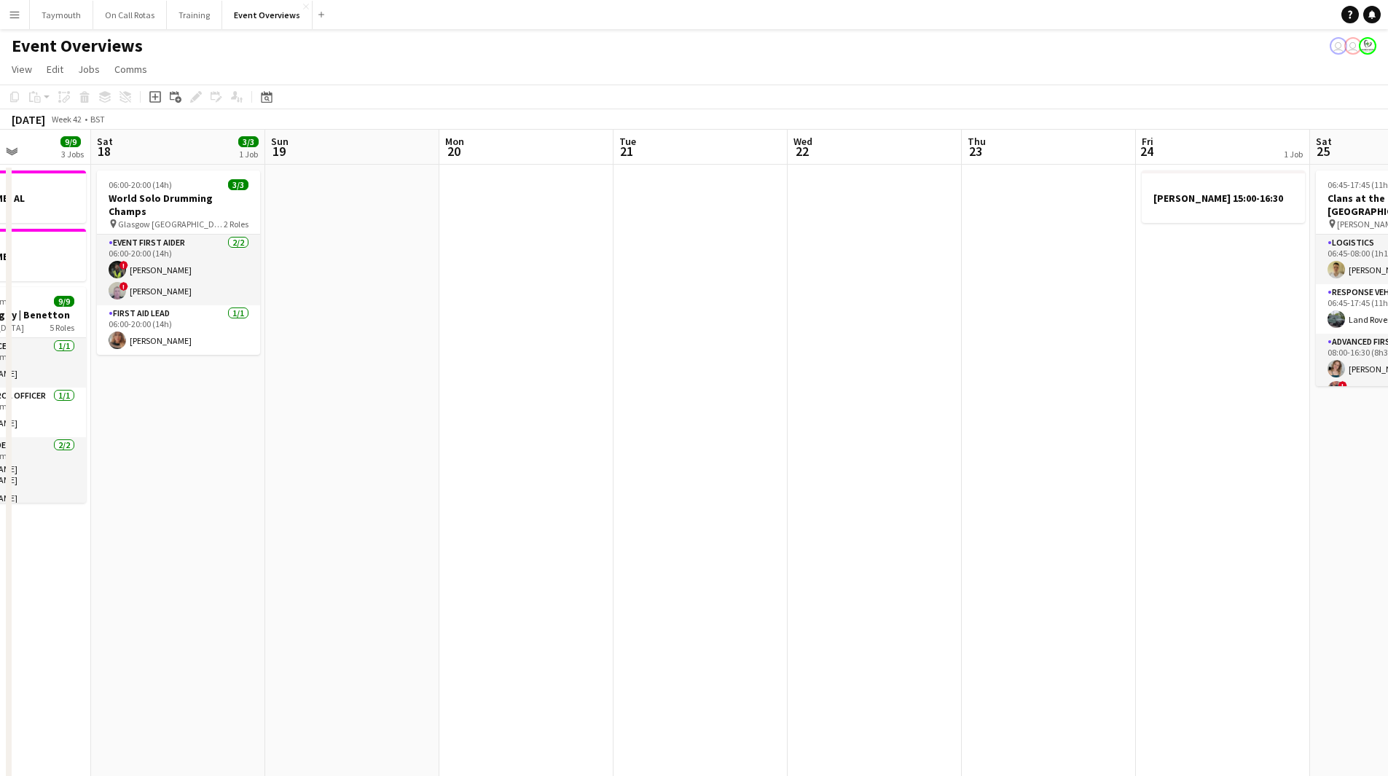
drag, startPoint x: 556, startPoint y: 590, endPoint x: 118, endPoint y: 540, distance: 440.9
click at [34, 564] on app-calendar-viewport "Wed 15 1 Job Thu 16 2 Jobs Fri 17 9/9 3 Jobs Sat 18 3/3 1 Job Sun 19 Mon 20 Tue…" at bounding box center [694, 735] width 1388 height 1211
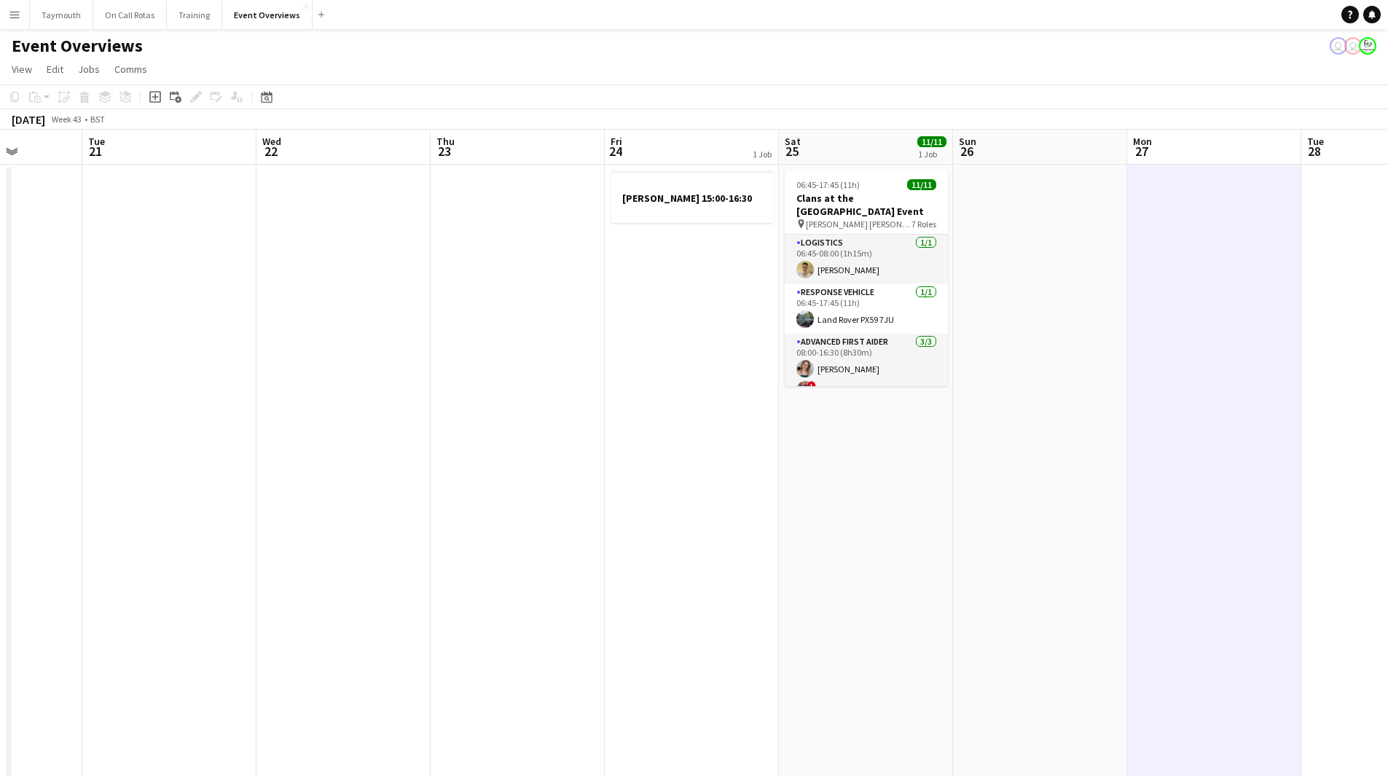
drag, startPoint x: 456, startPoint y: 566, endPoint x: 241, endPoint y: 542, distance: 216.3
click at [85, 559] on app-calendar-viewport "Sat 18 3/3 1 Job Sun 19 Mon 20 Tue 21 Wed 22 Thu 23 Fri 24 1 Job Sat 25 11/11 1…" at bounding box center [694, 735] width 1388 height 1211
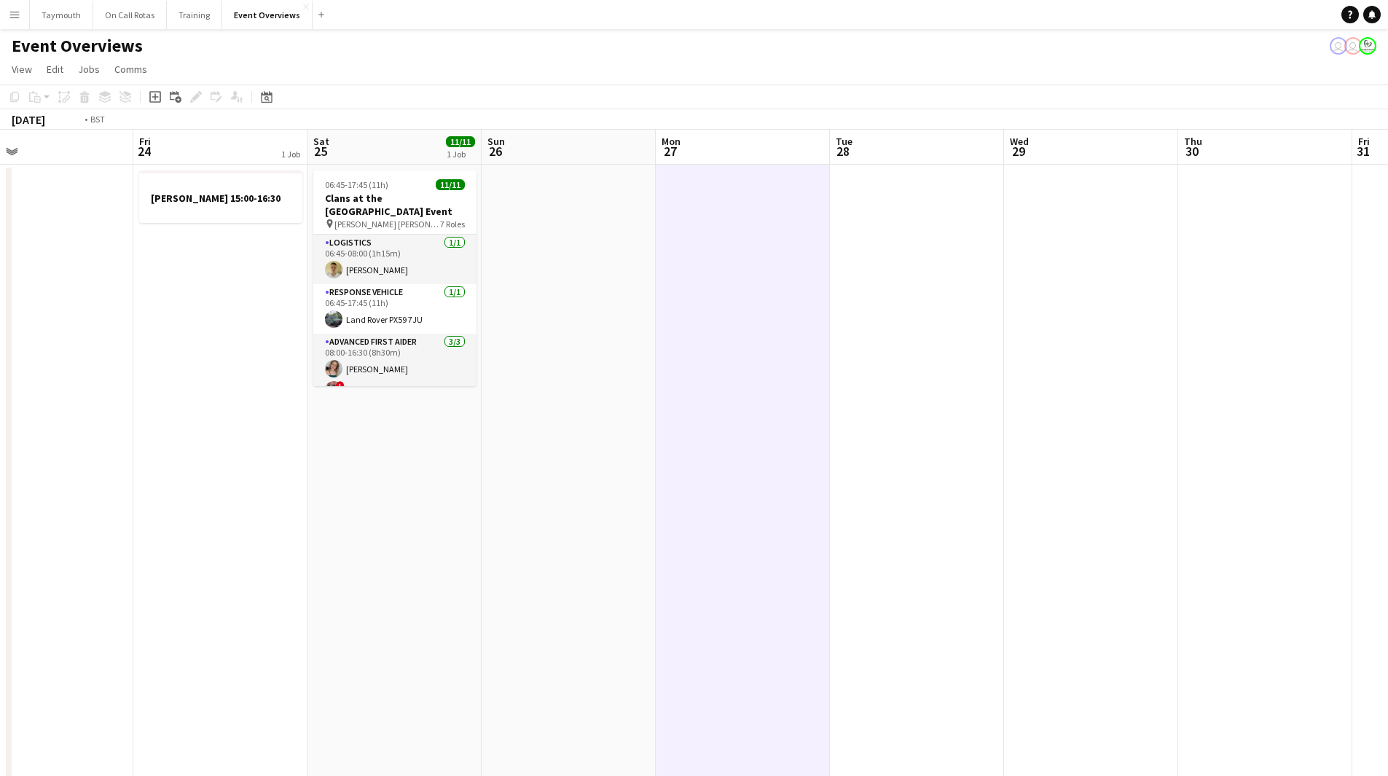
drag, startPoint x: 286, startPoint y: 544, endPoint x: -14, endPoint y: 525, distance: 300.2
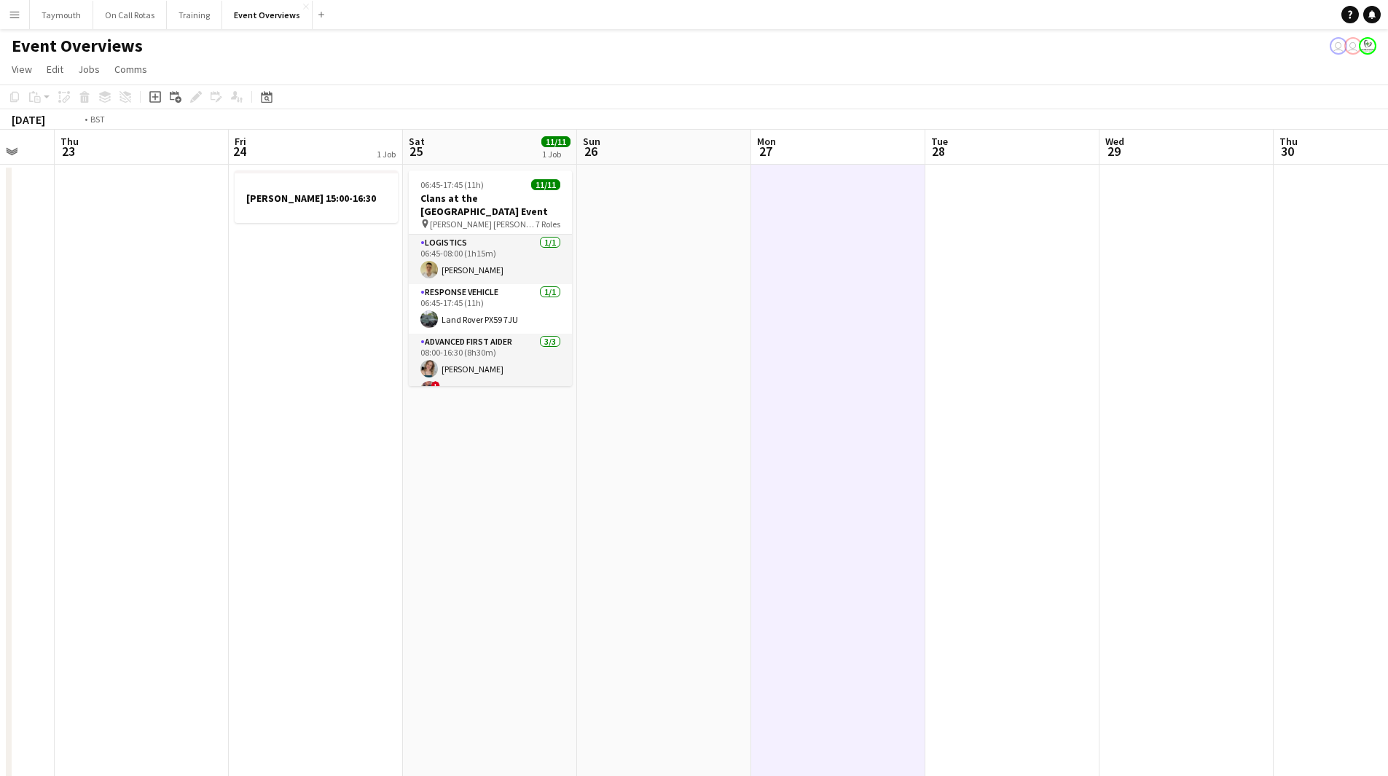
click at [0, 525] on html "Menu Boards Boards Boards All jobs Status Workforce Workforce My Workforce Recr…" at bounding box center [694, 670] width 1388 height 1341
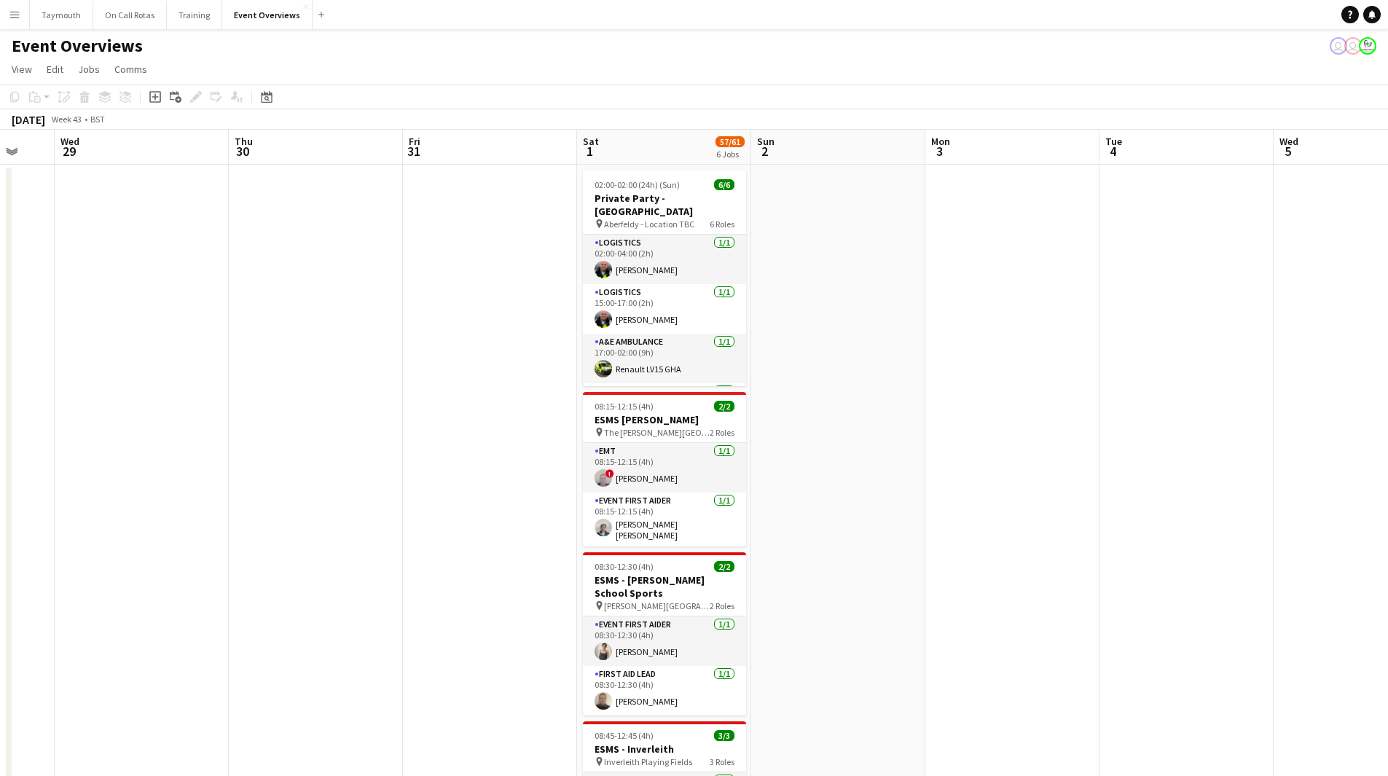
drag, startPoint x: 515, startPoint y: 547, endPoint x: 624, endPoint y: 530, distance: 109.9
click at [178, 538] on app-calendar-viewport "Sun 26 Mon 27 Tue 28 Wed 29 Thu 30 Fri 31 Sat 1 57/61 6 Jobs Sun 2 Mon 3 Tue 4 …" at bounding box center [694, 735] width 1388 height 1211
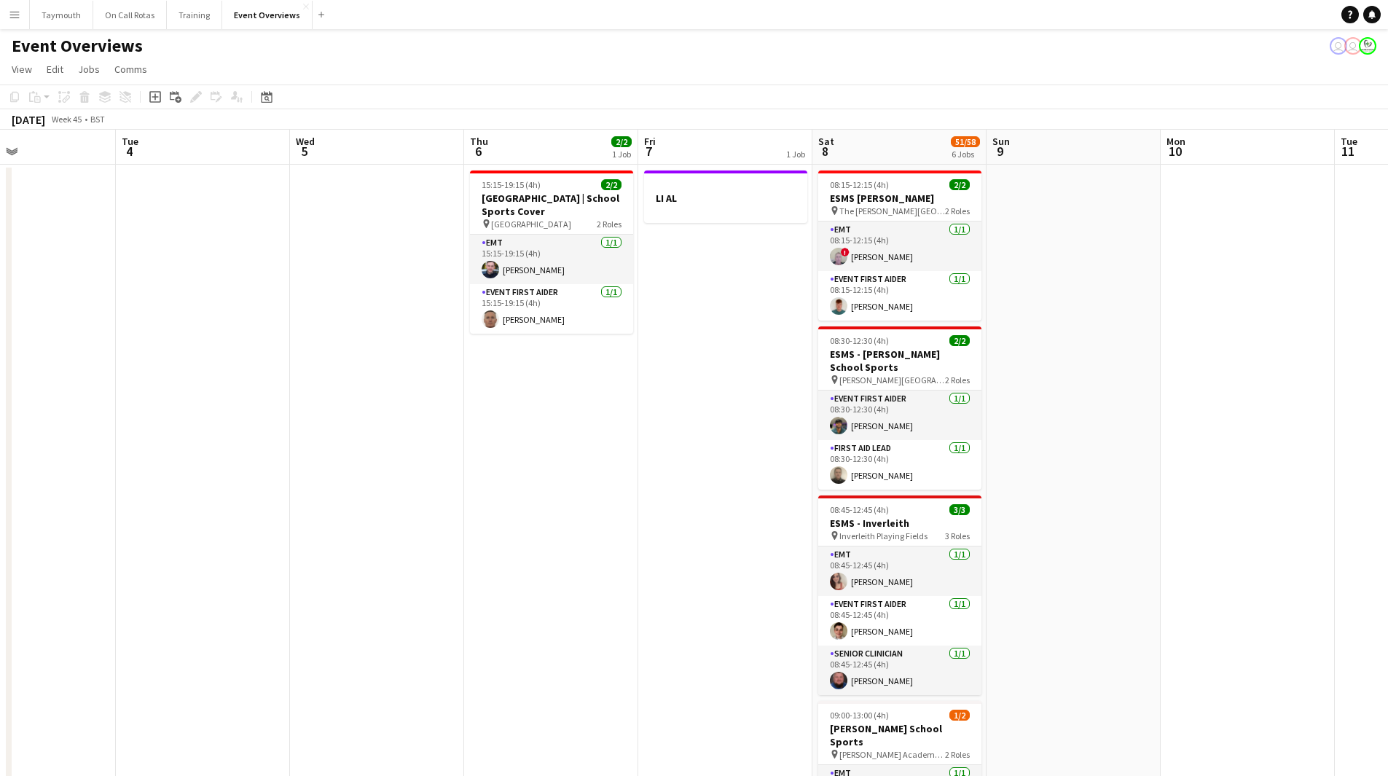
drag, startPoint x: 856, startPoint y: 552, endPoint x: 477, endPoint y: 544, distance: 379.1
click at [477, 544] on app-calendar-viewport "Fri 31 Sat 1 57/61 6 Jobs Sun 2 Mon 3 Tue 4 Wed 5 Thu 6 2/2 1 Job Fri 7 1 Job S…" at bounding box center [694, 735] width 1388 height 1211
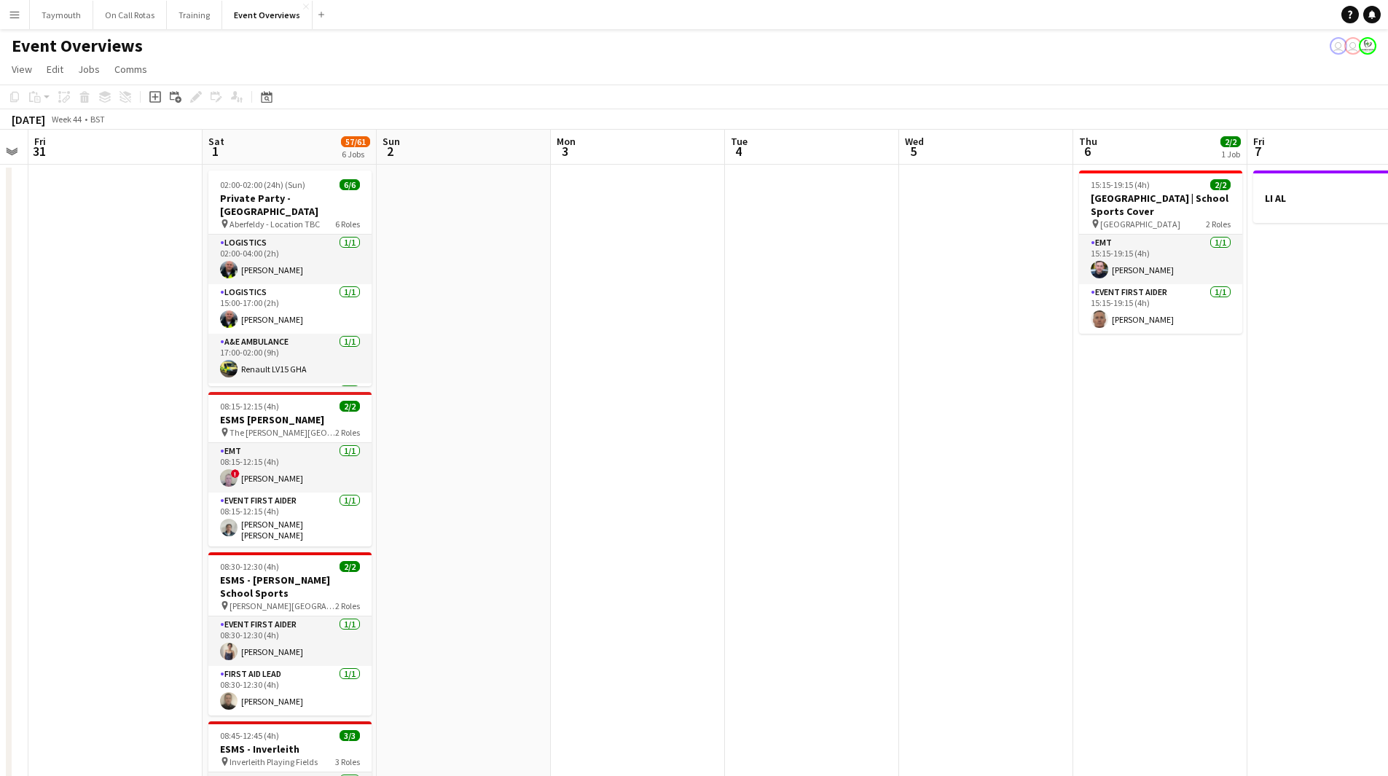
scroll to position [0, 299]
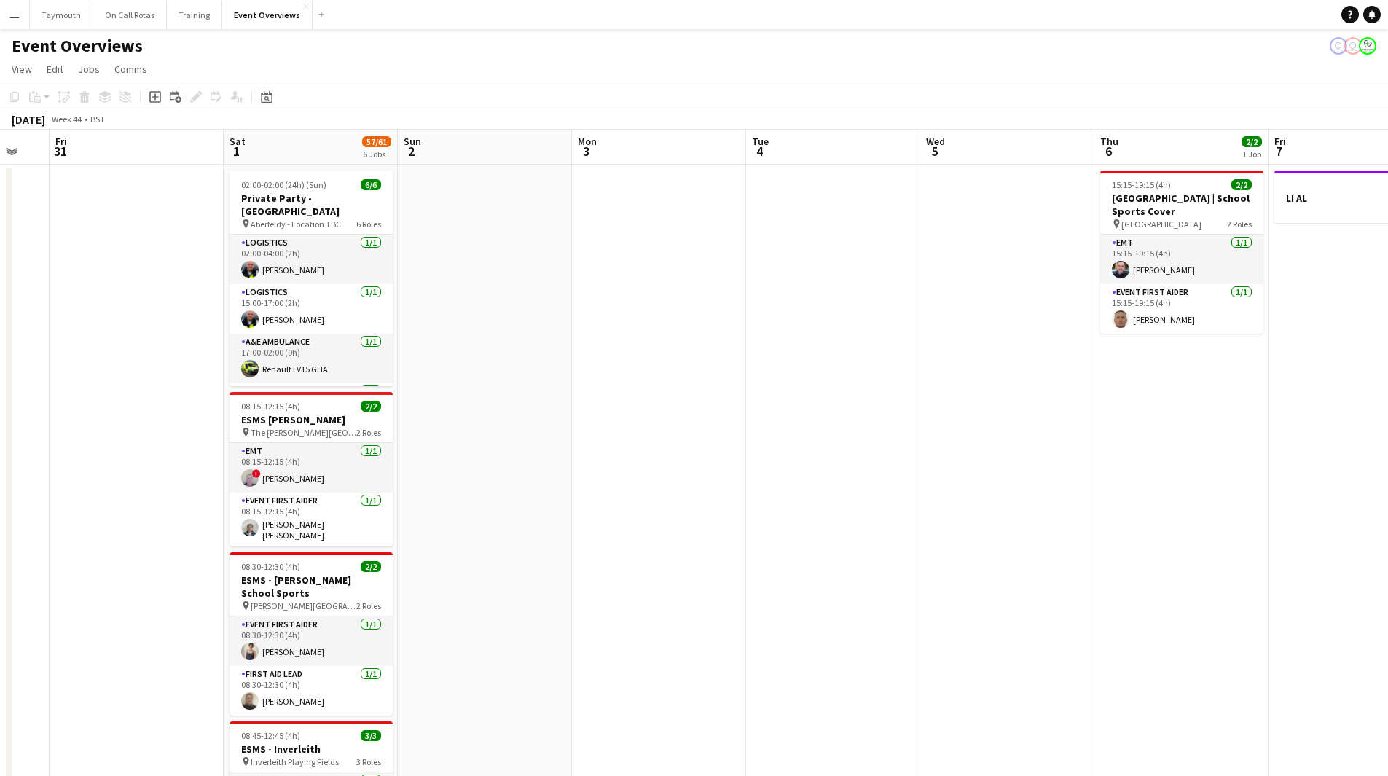
drag, startPoint x: 477, startPoint y: 544, endPoint x: 1108, endPoint y: 544, distance: 630.5
click at [1108, 544] on app-calendar-viewport "Wed 29 Thu 30 Fri 31 Sat 1 57/61 6 Jobs Sun 2 Mon 3 Tue 4 Wed 5 Thu 6 2/2 1 Job…" at bounding box center [694, 735] width 1388 height 1211
click at [10, 24] on button "Menu" at bounding box center [14, 14] width 29 height 29
